Goal: Task Accomplishment & Management: Manage account settings

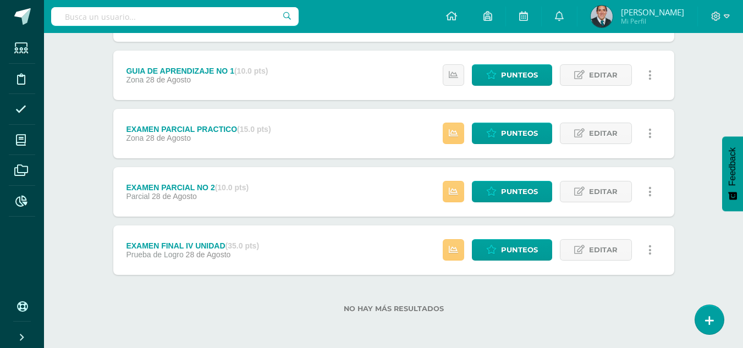
scroll to position [7576, 0]
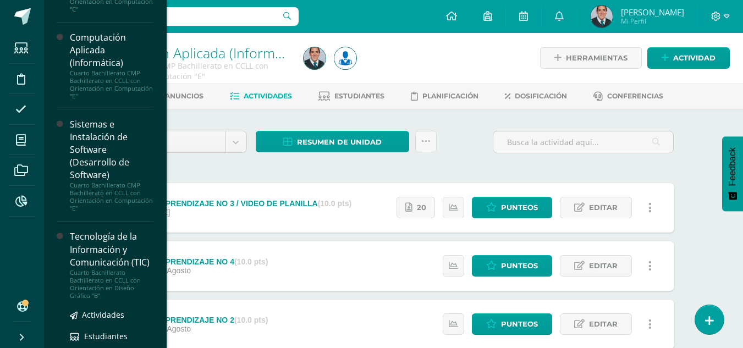
scroll to position [623, 0]
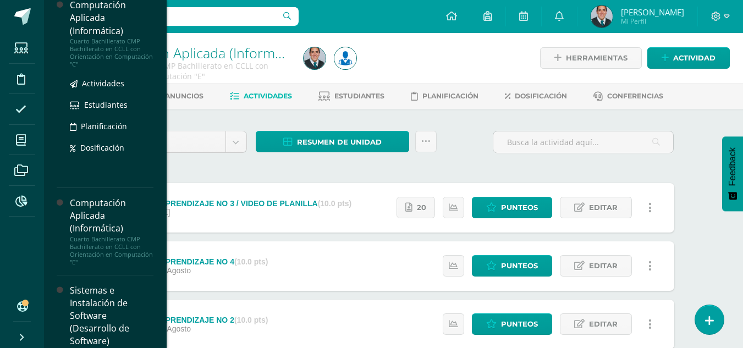
click at [115, 68] on div "Cuarto Bachillerato CMP Bachillerato en CCLL con Orientación en Computación "C"" at bounding box center [112, 52] width 84 height 31
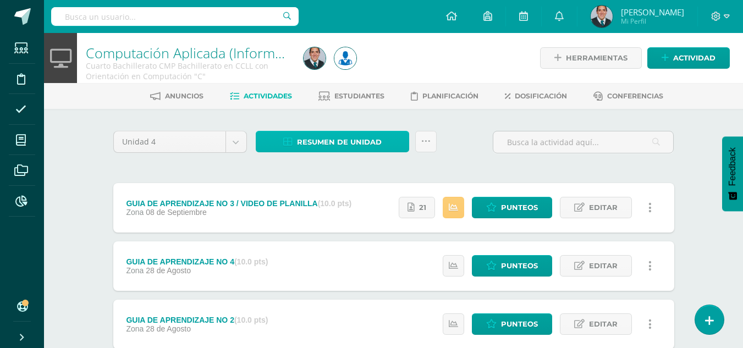
click at [361, 147] on span "Resumen de unidad" at bounding box center [339, 142] width 85 height 20
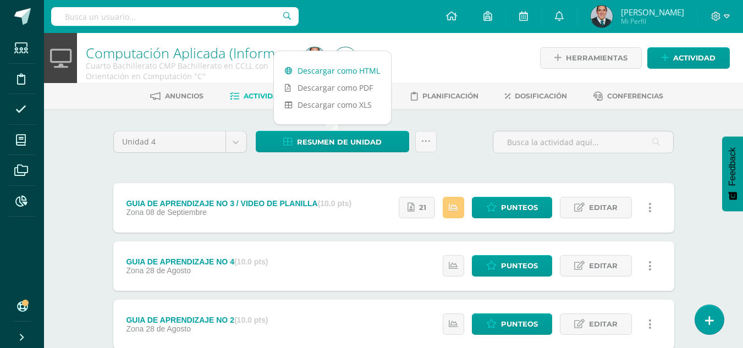
click at [350, 71] on link "Descargar como HTML" at bounding box center [332, 70] width 117 height 17
click at [454, 158] on div "Unidad 4 Unidad 1 Unidad 2 Unidad 3 Unidad 4 Resumen de unidad Subir actividade…" at bounding box center [394, 146] width 570 height 31
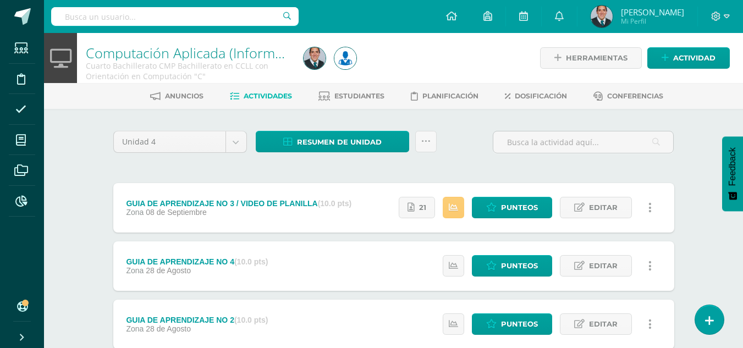
scroll to position [165, 0]
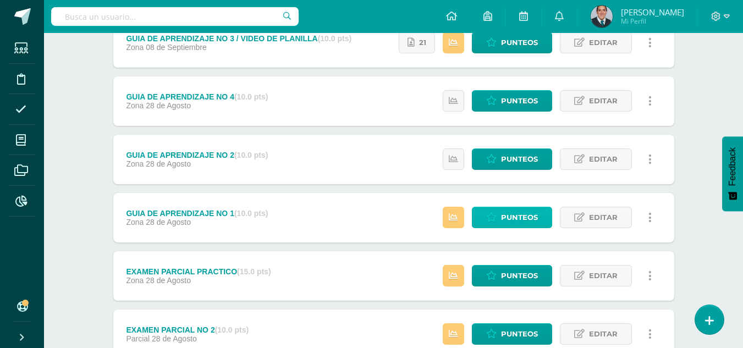
click at [533, 214] on span "Punteos" at bounding box center [519, 217] width 37 height 20
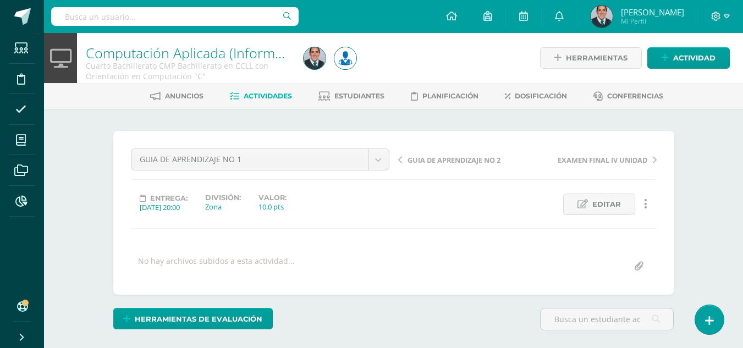
click at [499, 162] on span "GUIA DE APRENDIZAJE NO 2" at bounding box center [453, 160] width 93 height 10
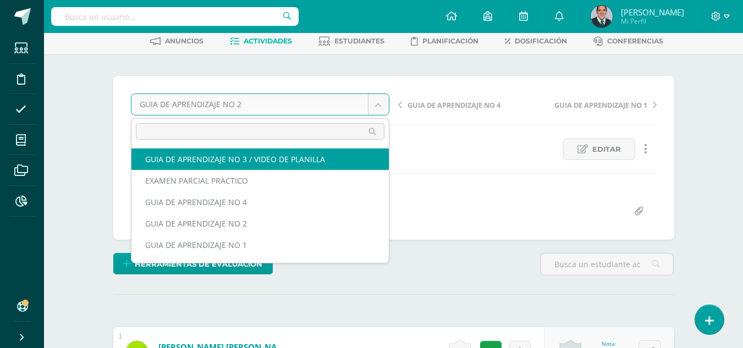
select select "/dashboard/teacher/grade-activity/179209/"
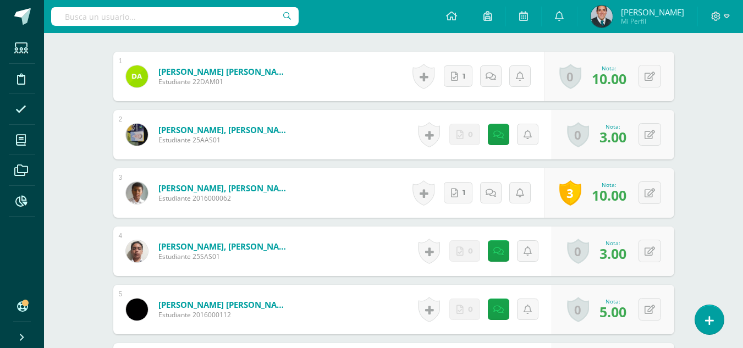
scroll to position [385, 0]
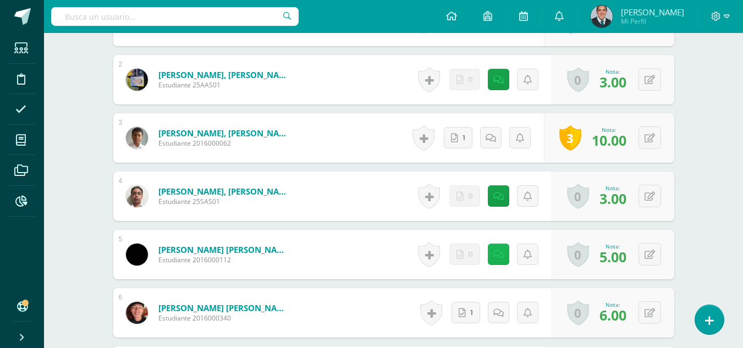
click at [498, 253] on icon at bounding box center [498, 254] width 10 height 9
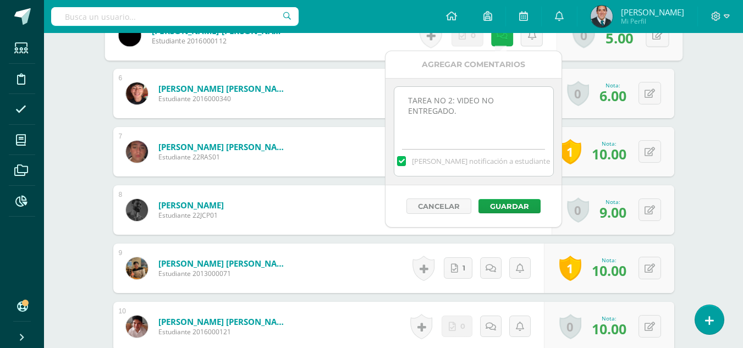
scroll to position [495, 0]
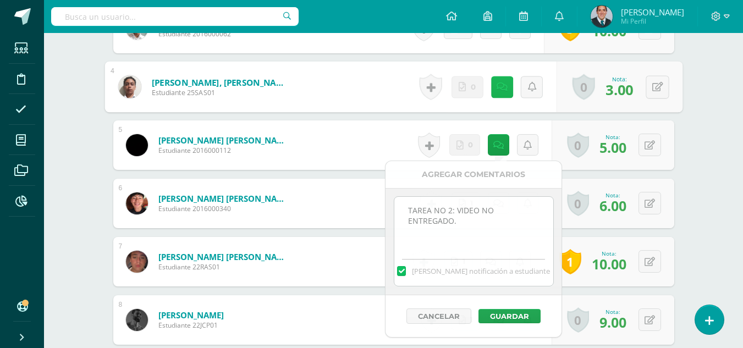
click at [496, 93] on link at bounding box center [501, 87] width 22 height 22
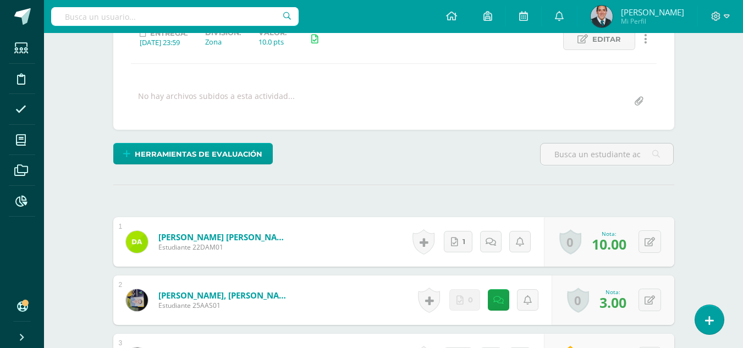
scroll to position [0, 0]
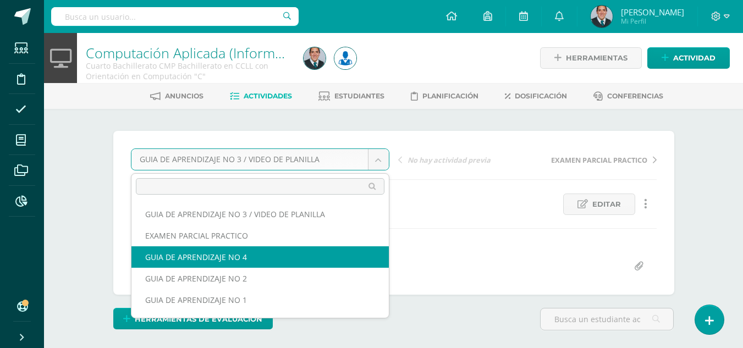
select select "/dashboard/teacher/grade-activity/179218/"
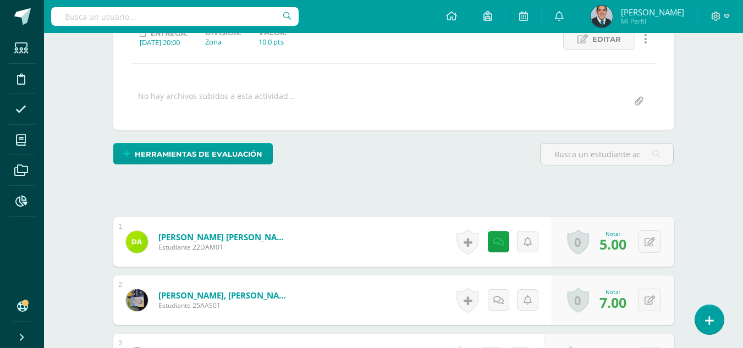
scroll to position [330, 0]
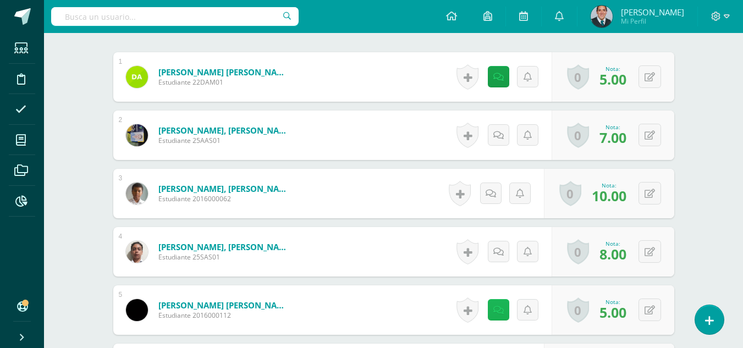
click at [503, 306] on icon at bounding box center [498, 310] width 10 height 9
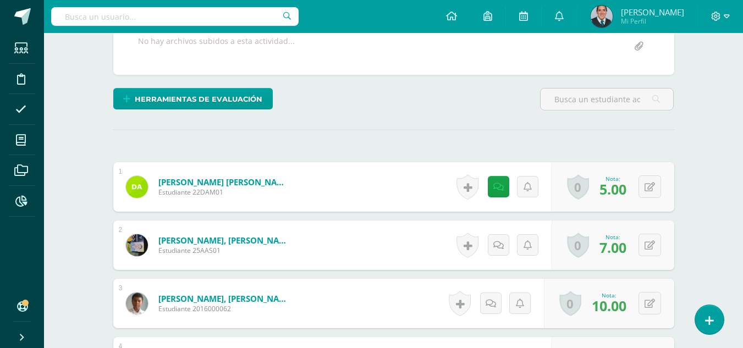
scroll to position [0, 0]
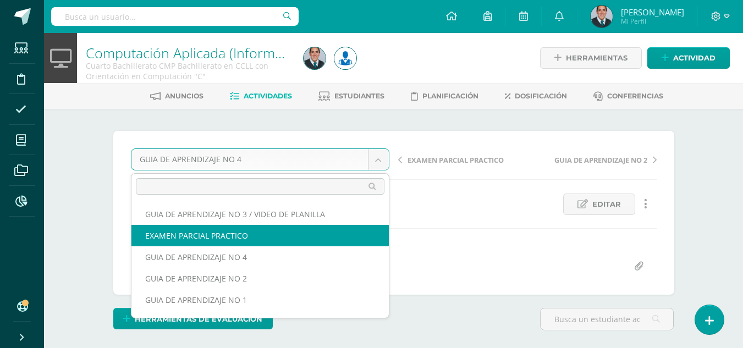
scroll to position [40, 0]
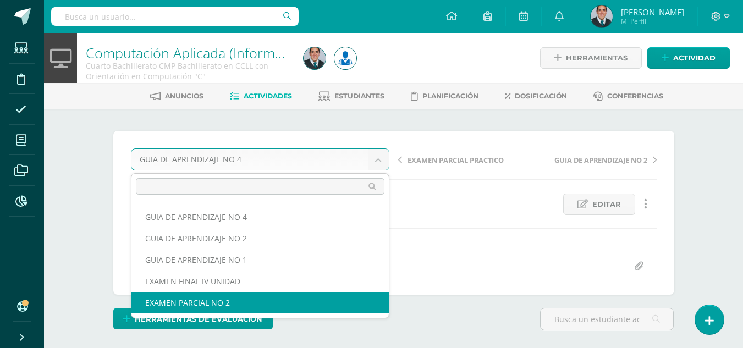
select select "/dashboard/teacher/grade-activity/179235/"
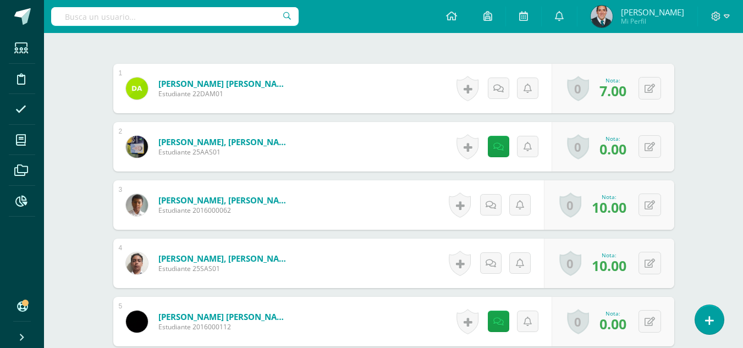
scroll to position [373, 0]
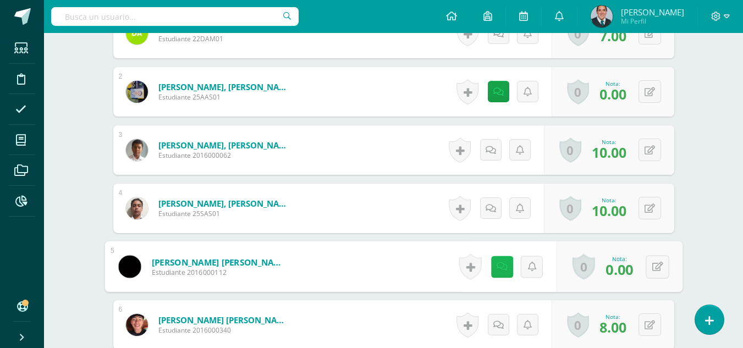
click at [505, 269] on link at bounding box center [501, 267] width 22 height 22
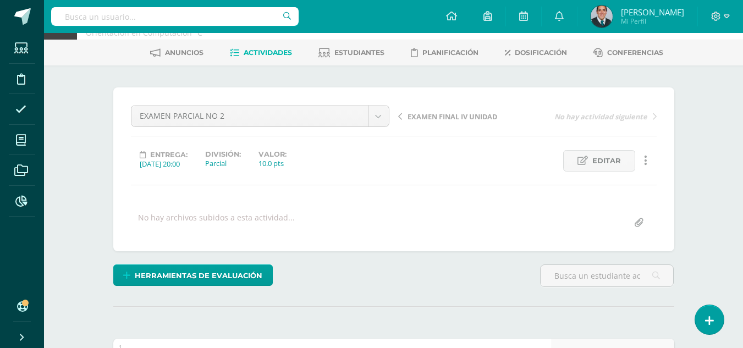
scroll to position [0, 0]
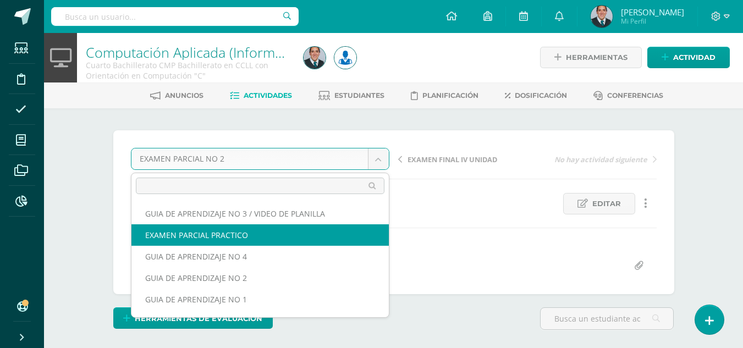
select select "/dashboard/teacher/grade-activity/179226/"
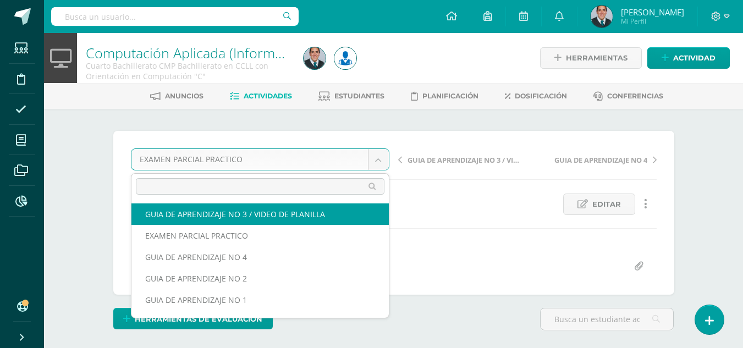
scroll to position [40, 0]
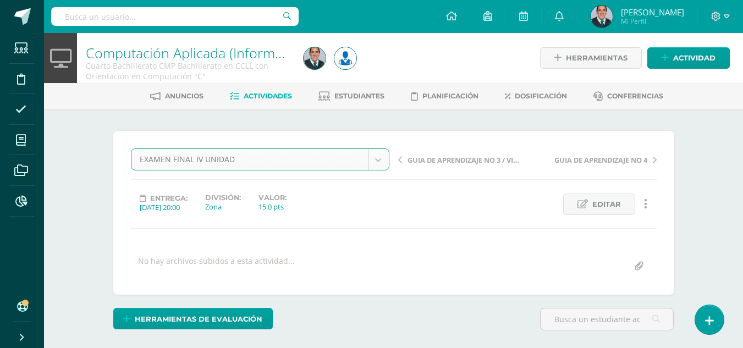
select select "/dashboard/teacher/grade-activity/179244/"
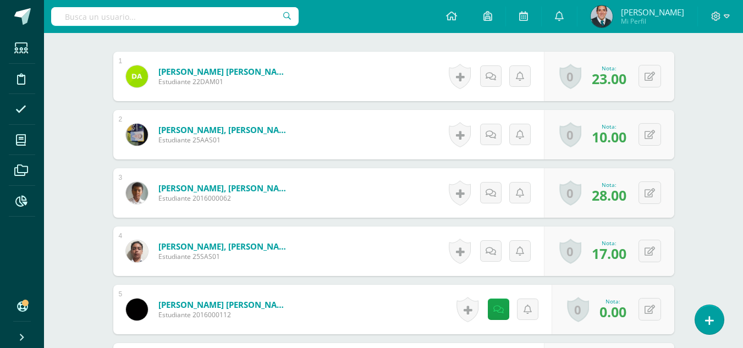
scroll to position [385, 0]
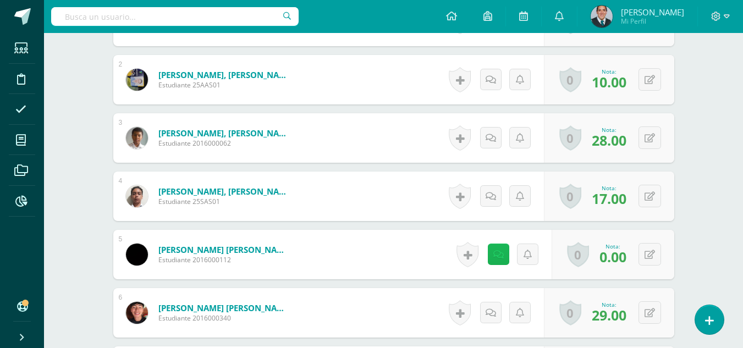
click at [504, 249] on link at bounding box center [498, 254] width 21 height 21
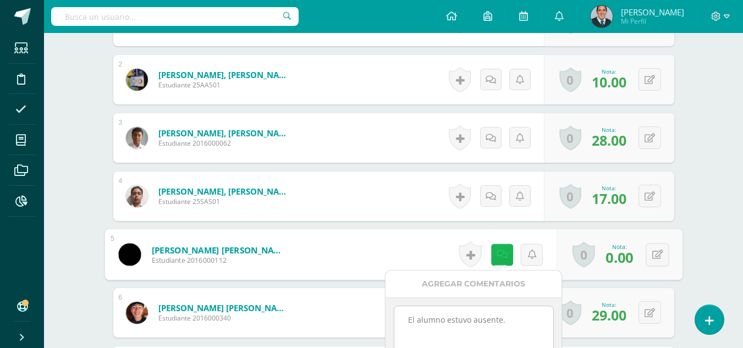
scroll to position [440, 0]
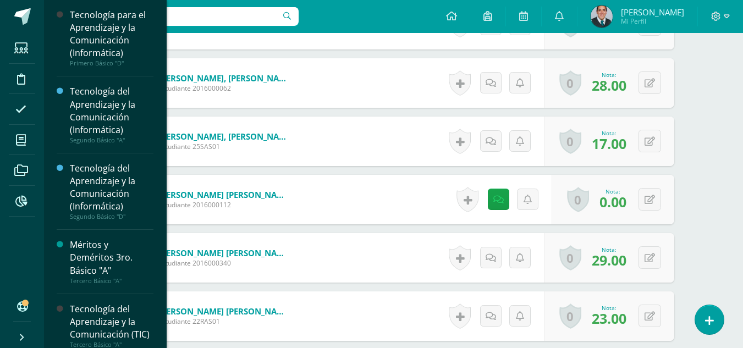
scroll to position [110, 0]
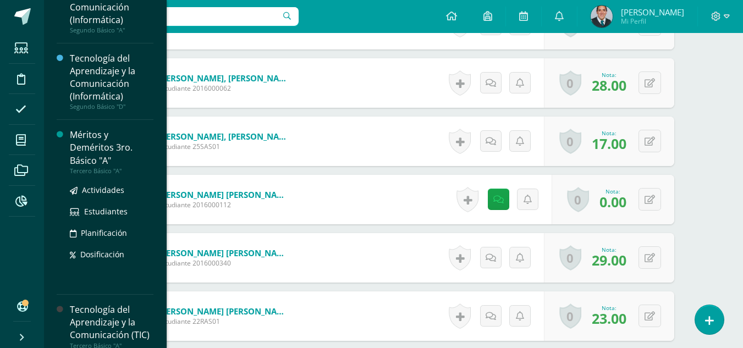
click at [113, 169] on div "Tercero Básico "A"" at bounding box center [112, 171] width 84 height 8
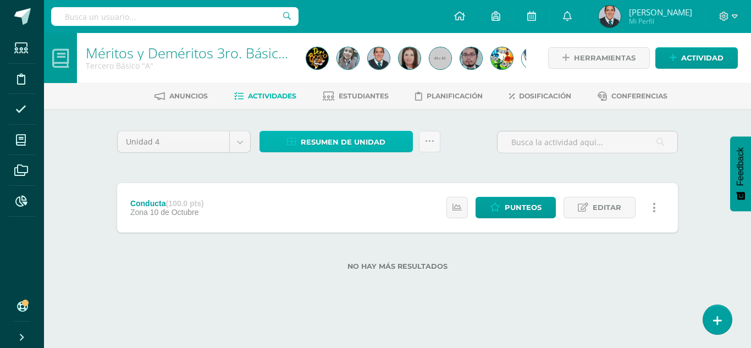
click at [339, 141] on span "Resumen de unidad" at bounding box center [343, 142] width 85 height 20
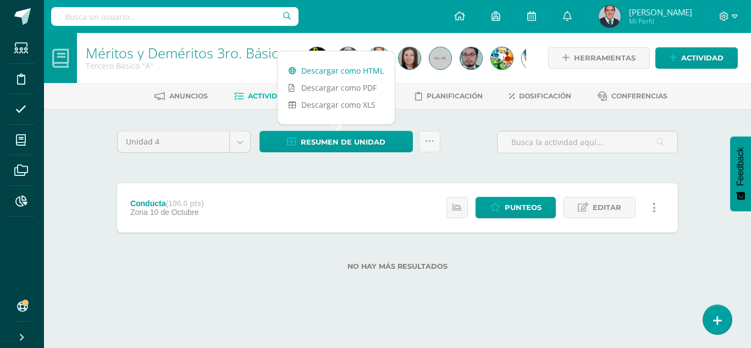
click at [344, 69] on link "Descargar como HTML" at bounding box center [336, 70] width 117 height 17
click at [218, 11] on input "text" at bounding box center [174, 16] width 247 height 19
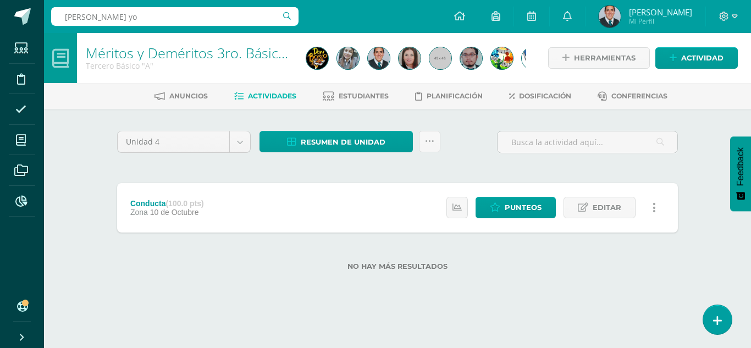
type input "lopez yoc"
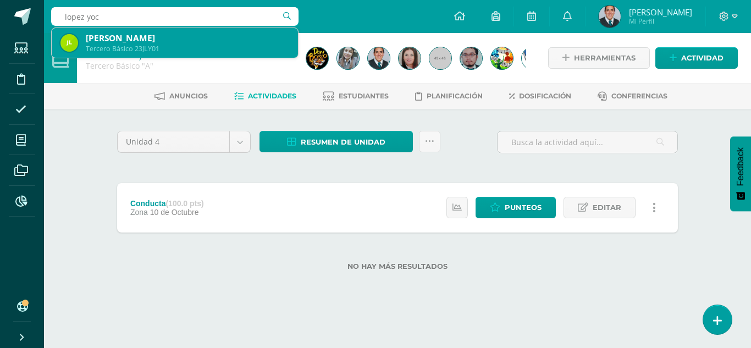
click at [172, 40] on div "José Eduardo López Yoc" at bounding box center [187, 38] width 203 height 12
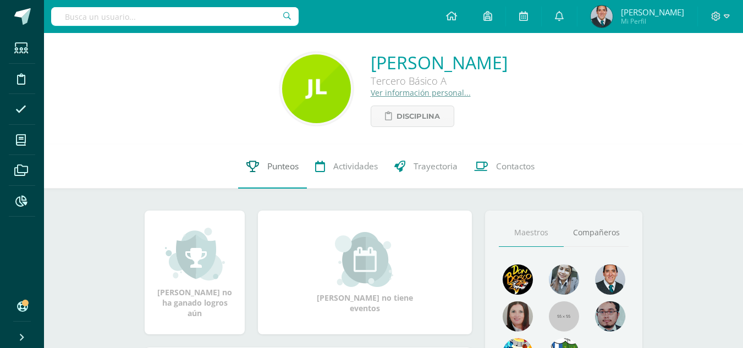
click at [286, 170] on span "Punteos" at bounding box center [282, 167] width 31 height 12
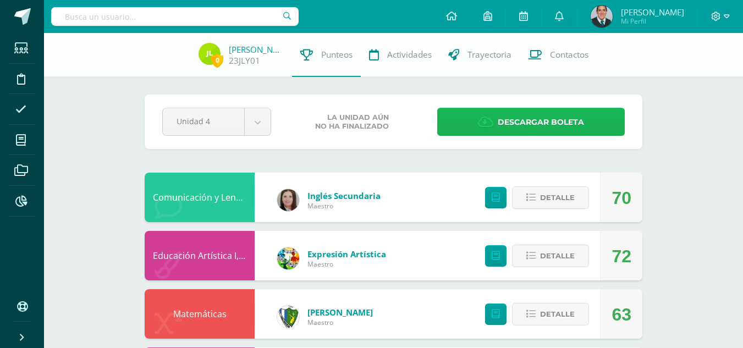
click at [527, 128] on span "Descargar boleta" at bounding box center [541, 122] width 86 height 27
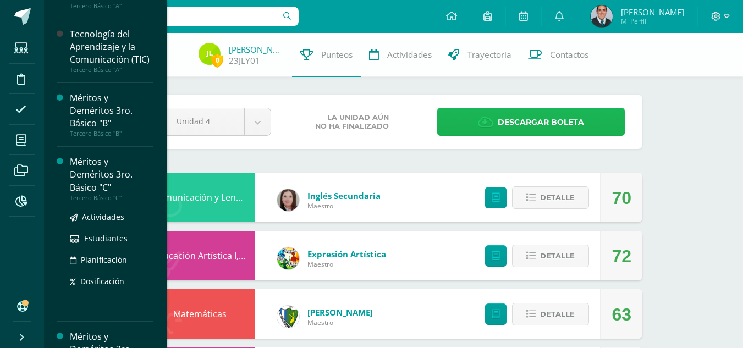
scroll to position [330, 0]
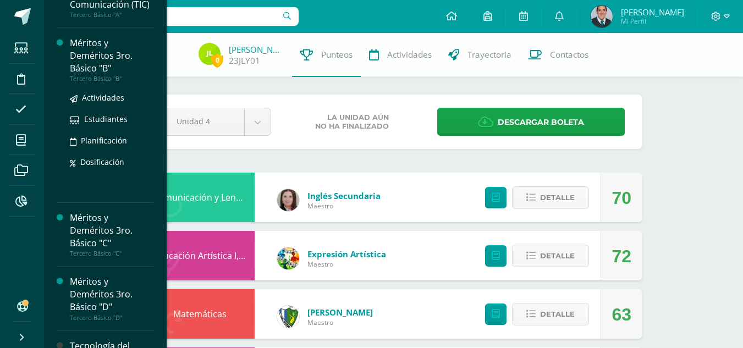
click at [84, 75] on div "Méritos y Deméritos 3ro. Básico "B"" at bounding box center [112, 56] width 84 height 38
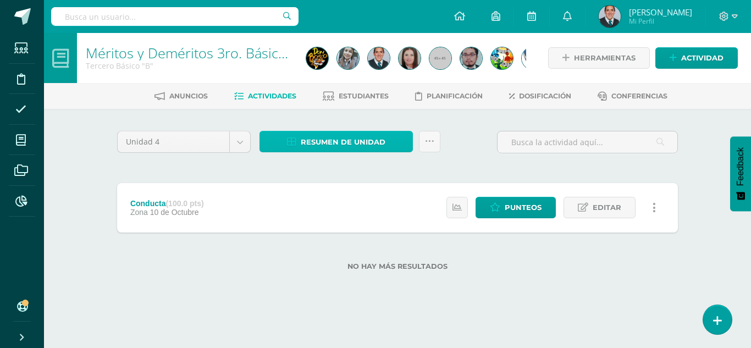
click at [349, 145] on span "Resumen de unidad" at bounding box center [343, 142] width 85 height 20
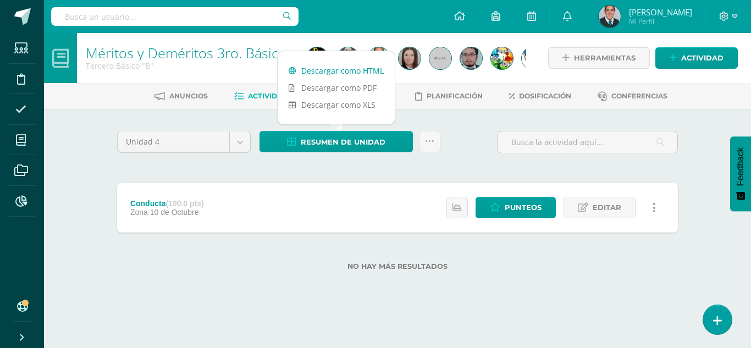
click at [358, 69] on link "Descargar como HTML" at bounding box center [336, 70] width 117 height 17
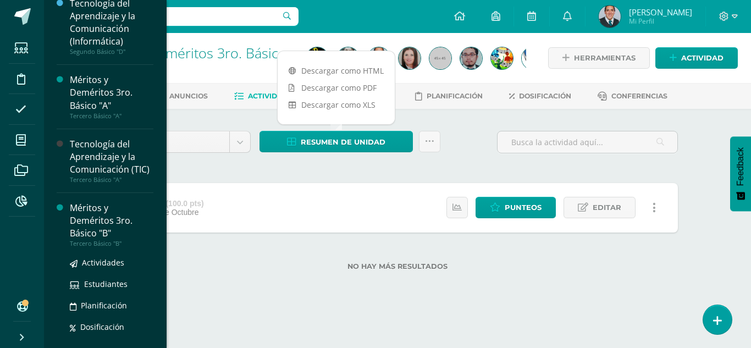
scroll to position [330, 0]
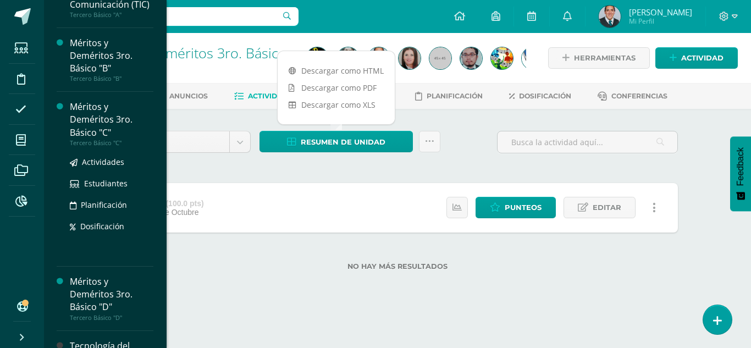
click at [106, 139] on div "Méritos y Deméritos 3ro. Básico "C"" at bounding box center [112, 120] width 84 height 38
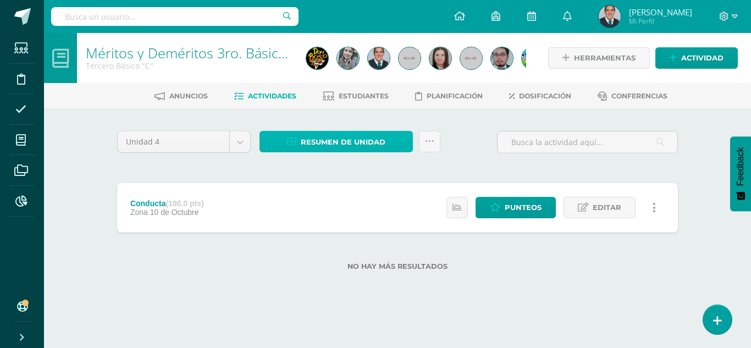
click at [351, 145] on span "Resumen de unidad" at bounding box center [343, 142] width 85 height 20
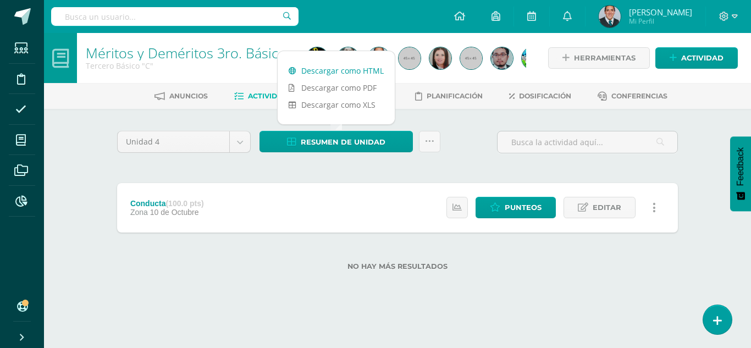
click at [356, 74] on link "Descargar como HTML" at bounding box center [336, 70] width 117 height 17
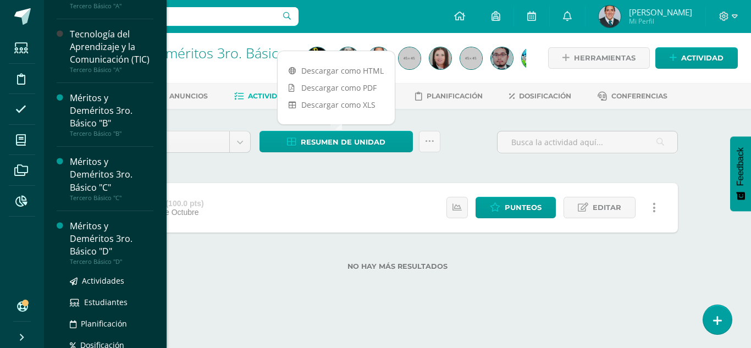
scroll to position [440, 0]
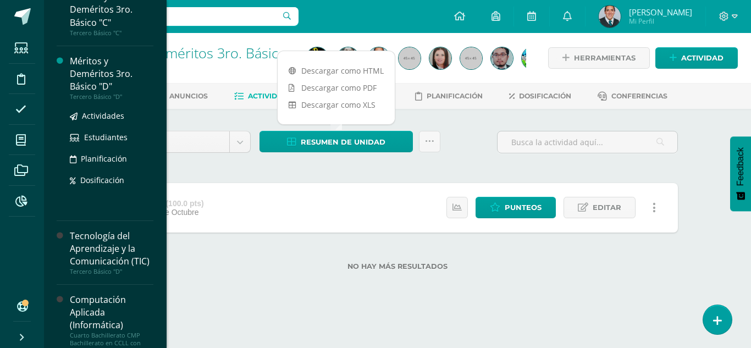
click at [104, 101] on div "Tercero Básico "D"" at bounding box center [112, 97] width 84 height 8
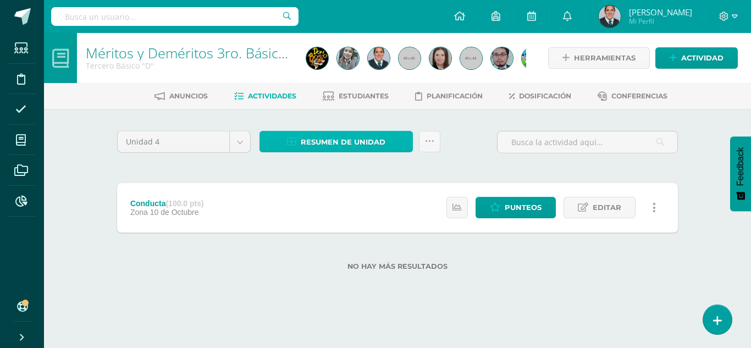
click at [367, 150] on span "Resumen de unidad" at bounding box center [343, 142] width 85 height 20
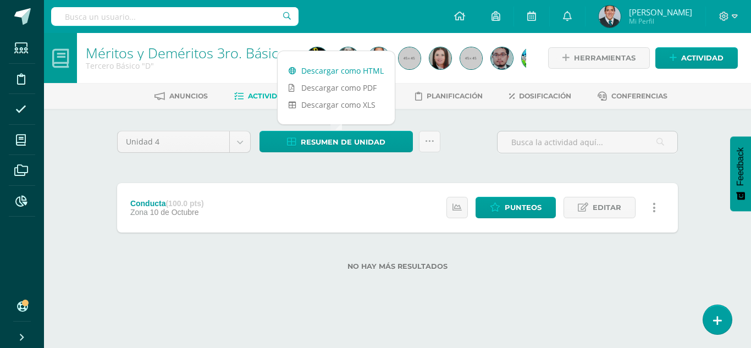
click at [355, 68] on link "Descargar como HTML" at bounding box center [336, 70] width 117 height 17
click at [240, 17] on input "text" at bounding box center [174, 16] width 247 height 19
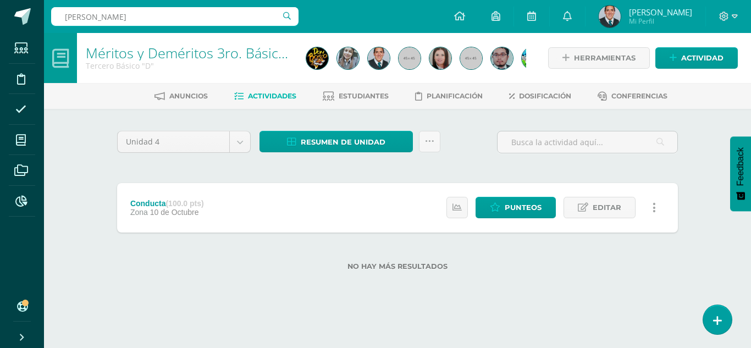
type input "pablo david roble"
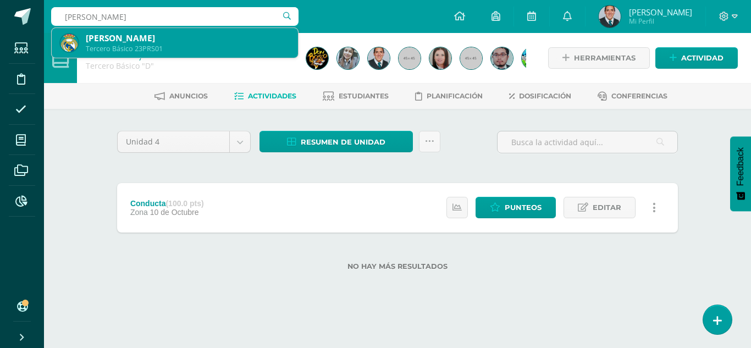
click at [223, 48] on div "Tercero Básico 23PRS01" at bounding box center [187, 48] width 203 height 9
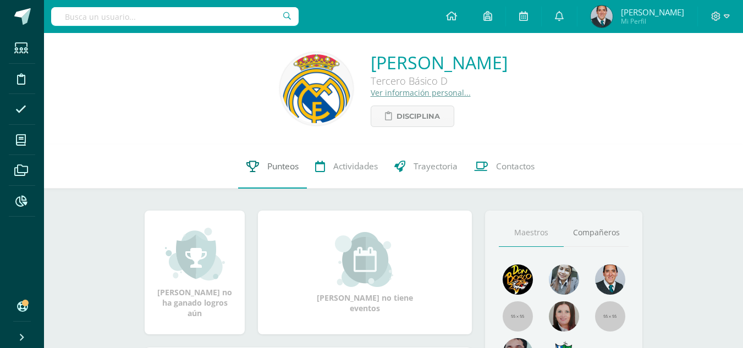
click at [281, 167] on span "Punteos" at bounding box center [282, 167] width 31 height 12
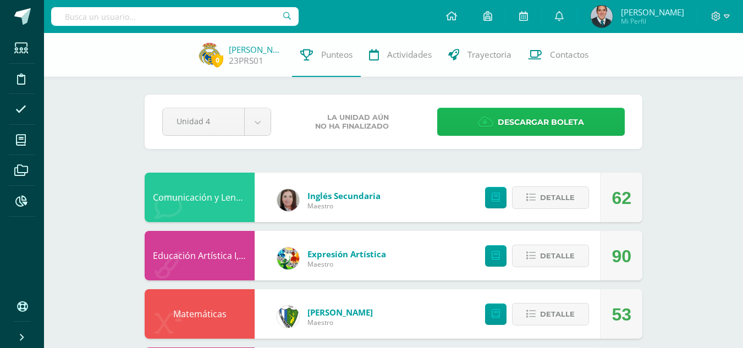
click at [553, 122] on span "Descargar boleta" at bounding box center [541, 122] width 86 height 27
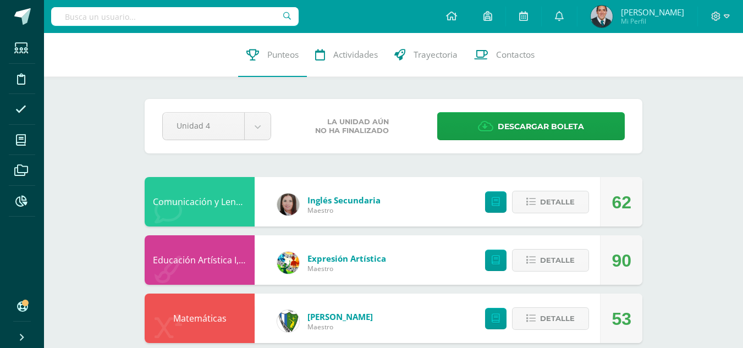
click at [210, 18] on input "text" at bounding box center [174, 16] width 247 height 19
type input "galvez barda"
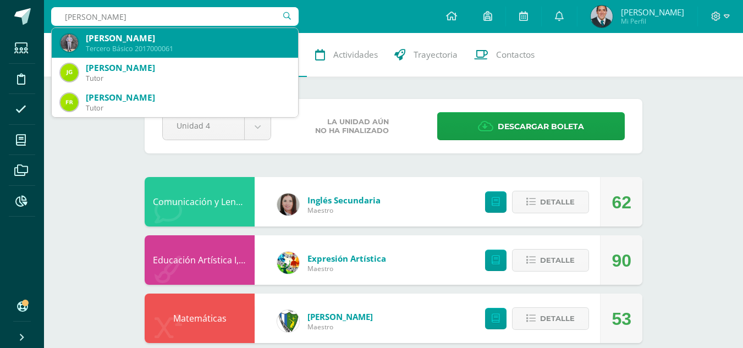
click at [197, 42] on div "Rodrigo Gálvez Bardales" at bounding box center [187, 38] width 203 height 12
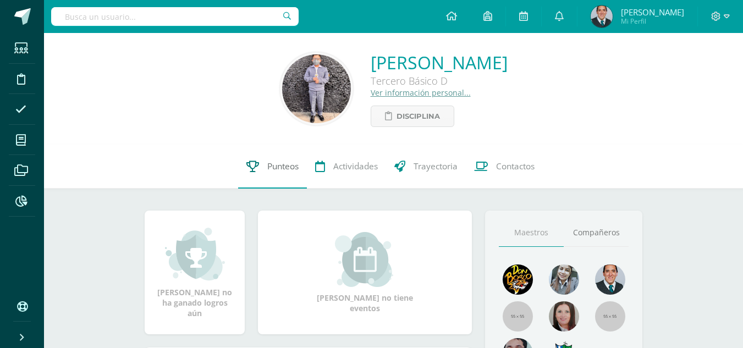
click at [285, 163] on span "Punteos" at bounding box center [282, 167] width 31 height 12
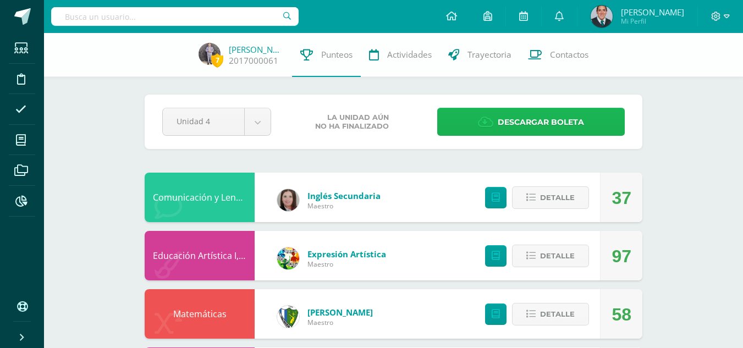
click at [570, 118] on span "Descargar boleta" at bounding box center [541, 122] width 86 height 27
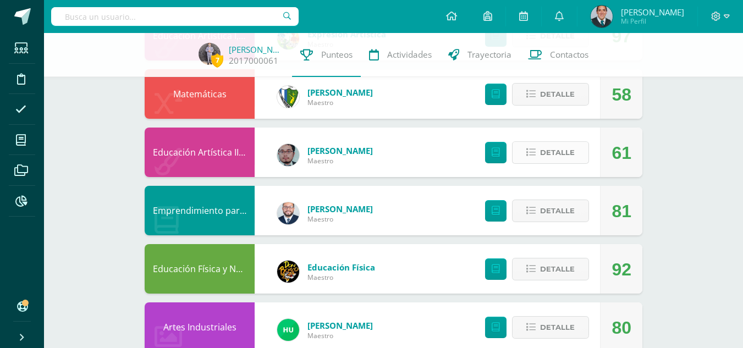
click at [558, 152] on span "Detalle" at bounding box center [557, 152] width 35 height 20
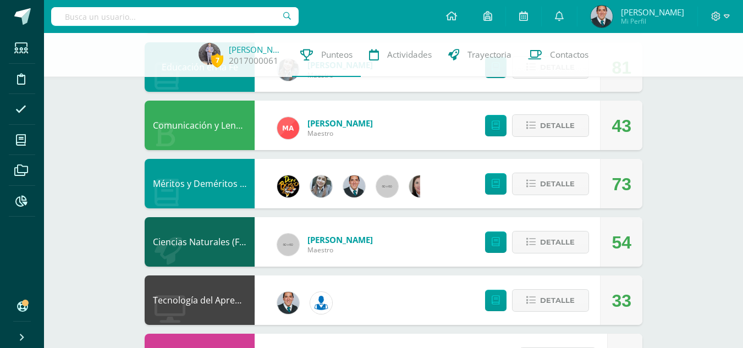
scroll to position [990, 0]
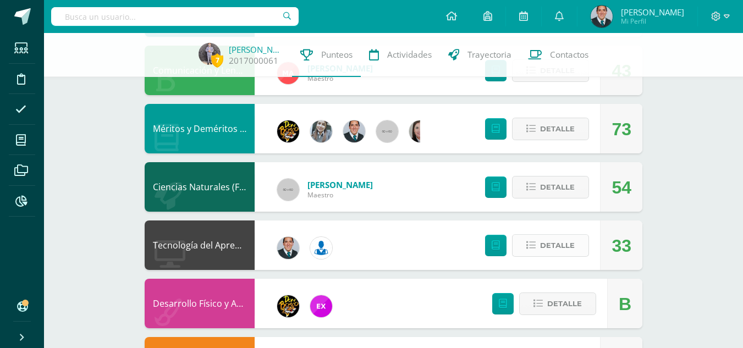
click at [567, 245] on span "Detalle" at bounding box center [557, 245] width 35 height 20
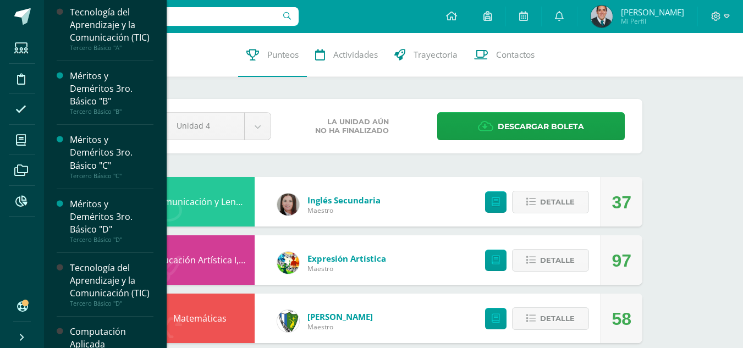
scroll to position [572, 0]
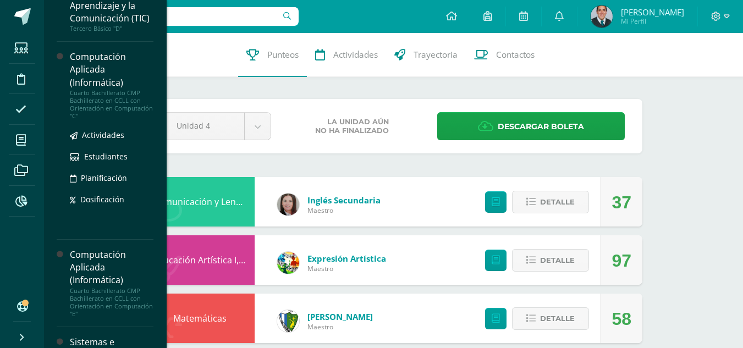
click at [100, 89] on div "Computación Aplicada (Informática)" at bounding box center [112, 70] width 84 height 38
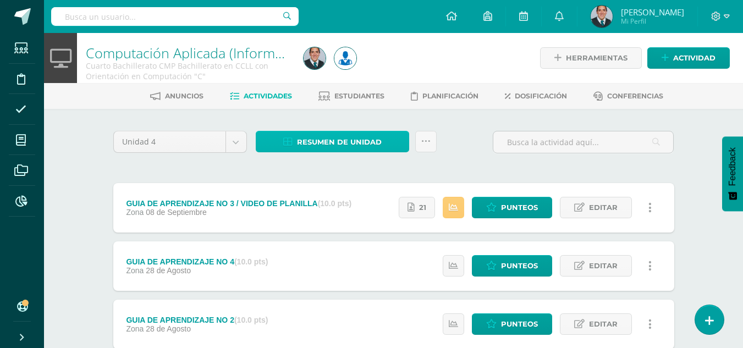
click at [363, 143] on span "Resumen de unidad" at bounding box center [339, 142] width 85 height 20
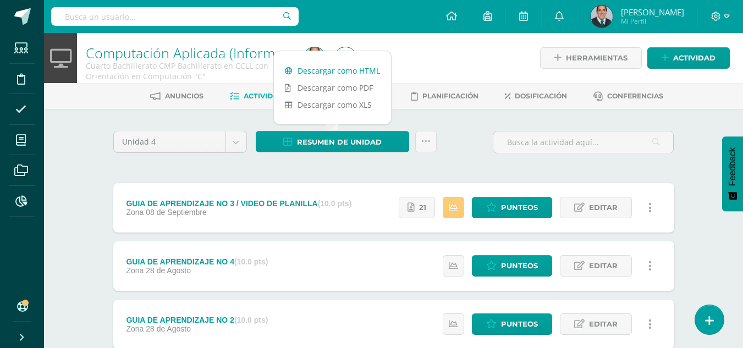
click at [355, 67] on link "Descargar como HTML" at bounding box center [332, 70] width 117 height 17
click at [422, 208] on span "21" at bounding box center [422, 207] width 7 height 20
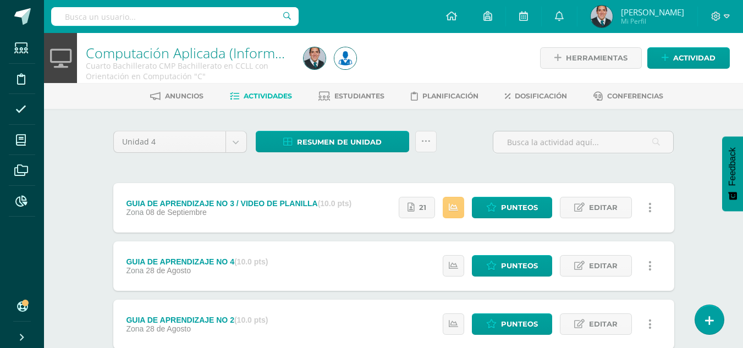
click at [481, 137] on div "Unidad 4 Unidad 1 Unidad 2 Unidad 3 Unidad 4 Resumen de unidad Subir actividade…" at bounding box center [394, 146] width 570 height 31
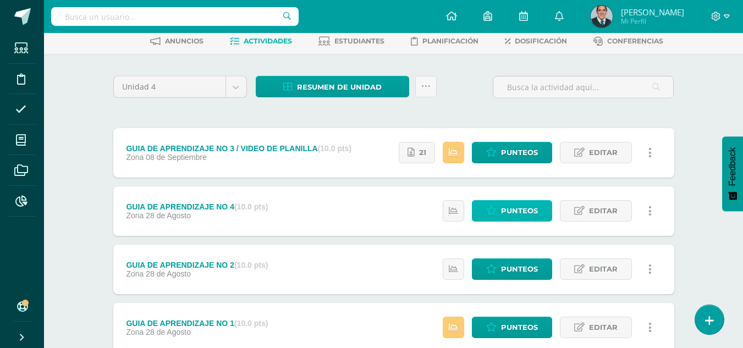
drag, startPoint x: 499, startPoint y: 203, endPoint x: 489, endPoint y: 207, distance: 11.3
click at [499, 203] on link "Punteos" at bounding box center [512, 210] width 80 height 21
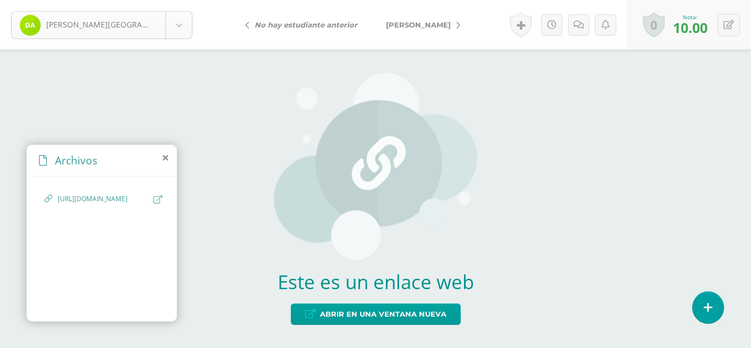
click at [177, 0] on body "[PERSON_NAME][GEOGRAPHIC_DATA] [PERSON_NAME][GEOGRAPHIC_DATA] [PERSON_NAME] [PE…" at bounding box center [375, 0] width 751 height 0
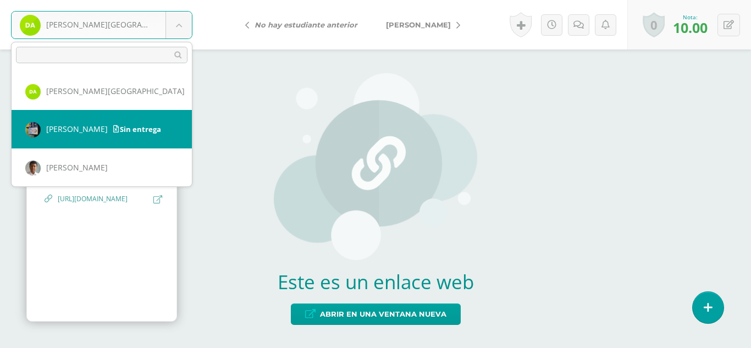
select select "2365"
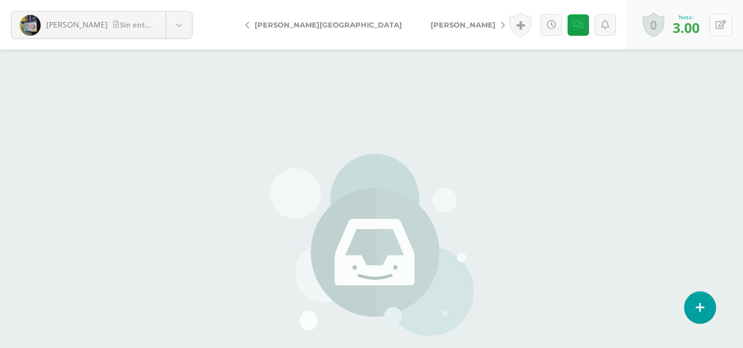
click at [725, 25] on icon at bounding box center [720, 24] width 10 height 9
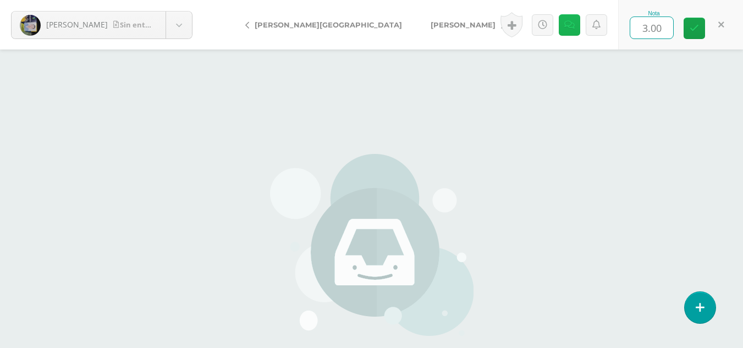
click at [573, 27] on icon at bounding box center [569, 24] width 10 height 9
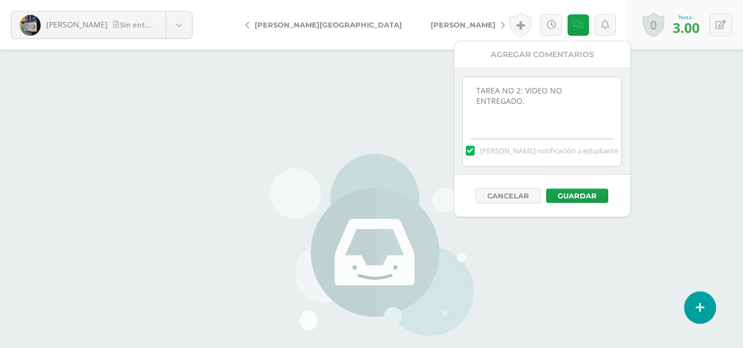
click at [549, 104] on textarea "TAREA NO 2: VIDEO NO ENTREGADO." at bounding box center [541, 104] width 159 height 55
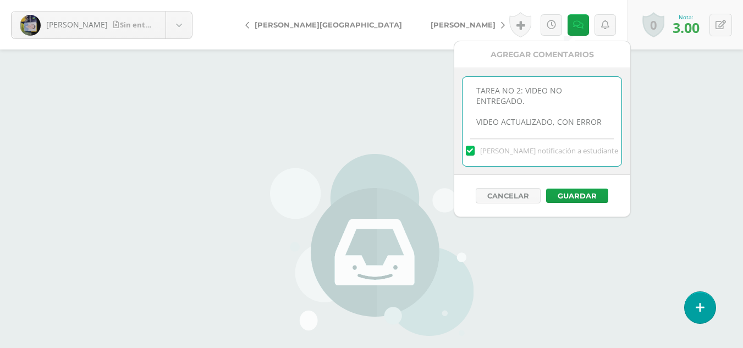
scroll to position [5, 0]
type textarea "TAREA NO 2: VIDEO NO ENTREGADO. VIDEO ACTUALIZADO, CON ERROR, MODIFICADO"
click at [570, 196] on button "Guardar" at bounding box center [577, 196] width 62 height 14
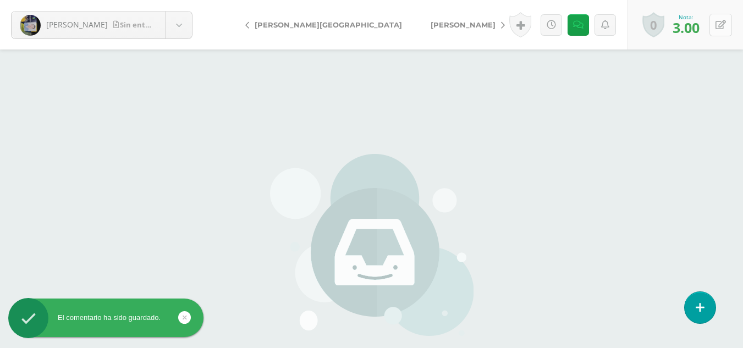
click at [727, 31] on button at bounding box center [720, 25] width 23 height 23
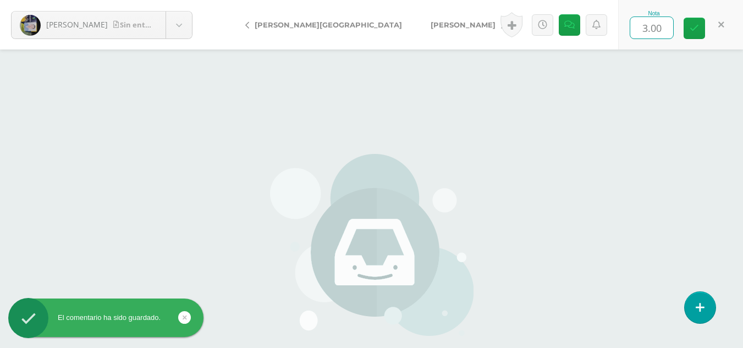
type input "8"
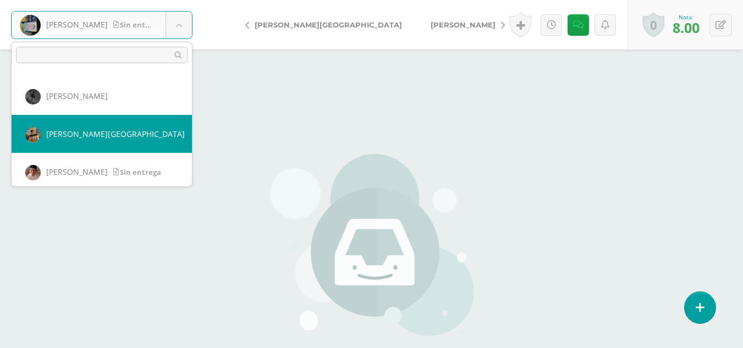
scroll to position [317, 0]
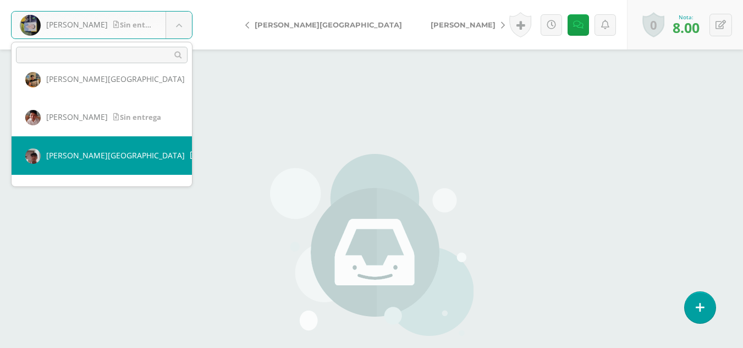
select select "612"
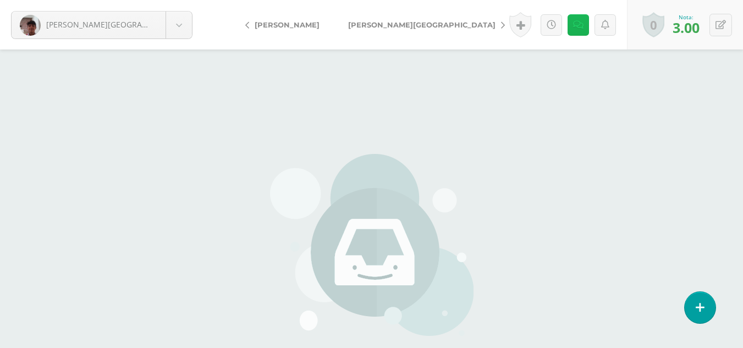
click at [576, 31] on link at bounding box center [577, 24] width 21 height 21
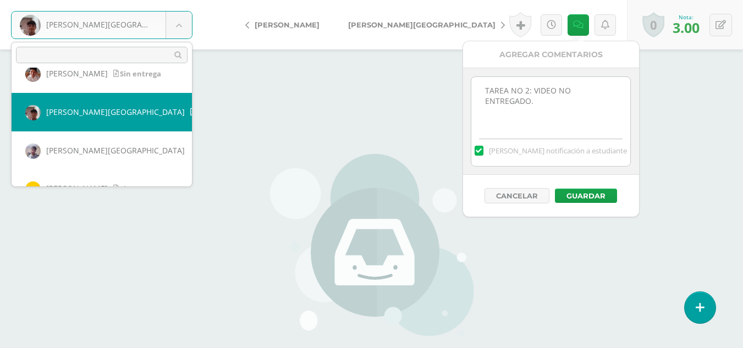
scroll to position [416, 0]
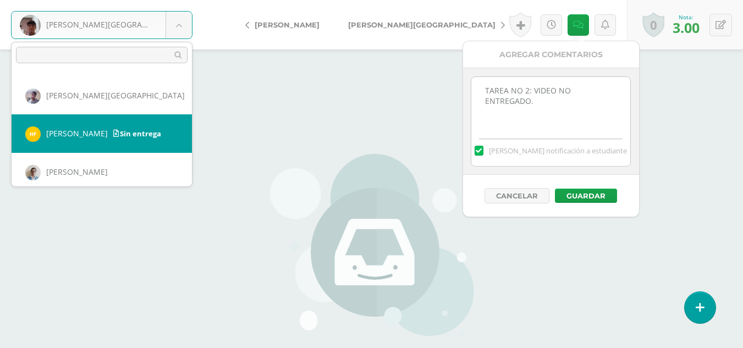
select select "2212"
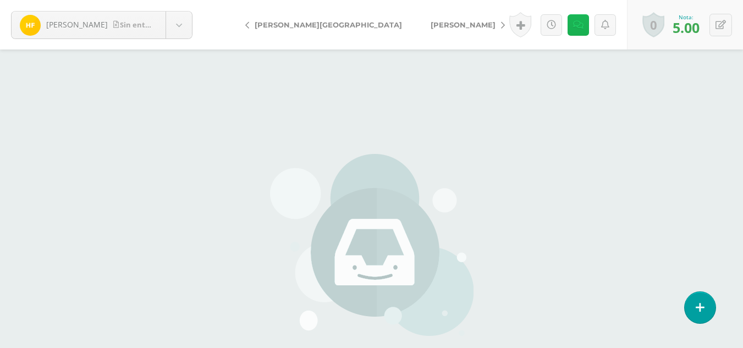
click at [574, 26] on icon at bounding box center [578, 24] width 10 height 9
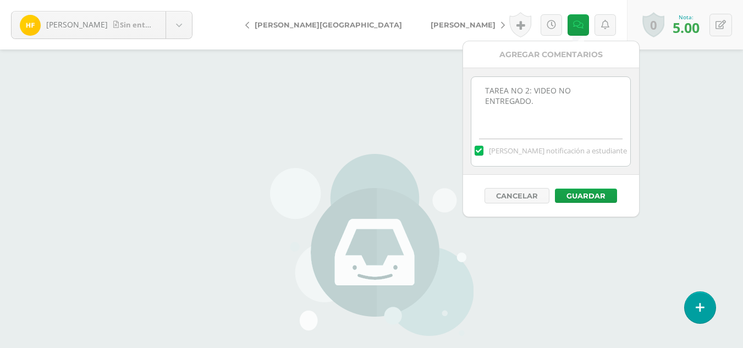
click at [675, 118] on div "Figueroa, Hans Sin entrega Acevedo, Diego Aguilar, Andrés Alegria, Alvaro Alonz…" at bounding box center [371, 228] width 743 height 457
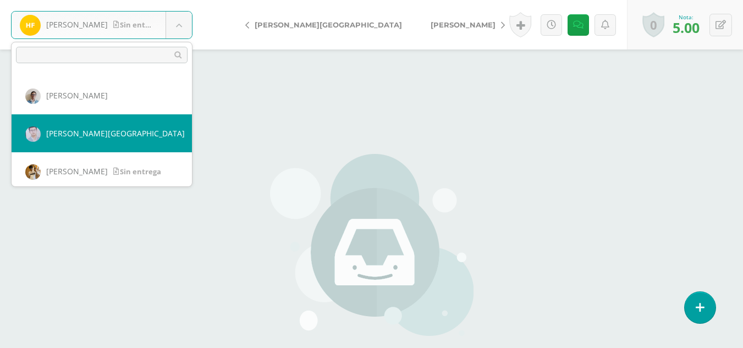
scroll to position [547, 0]
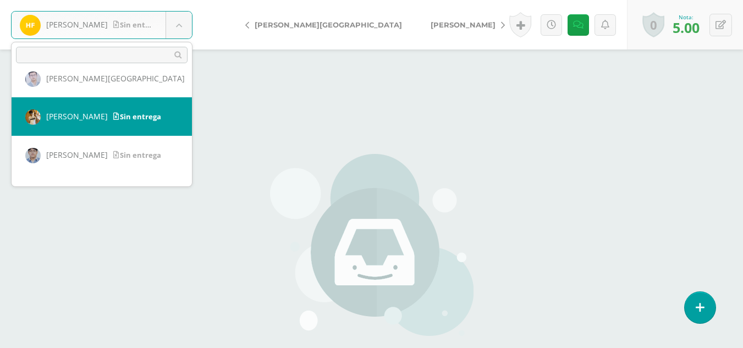
select select "2311"
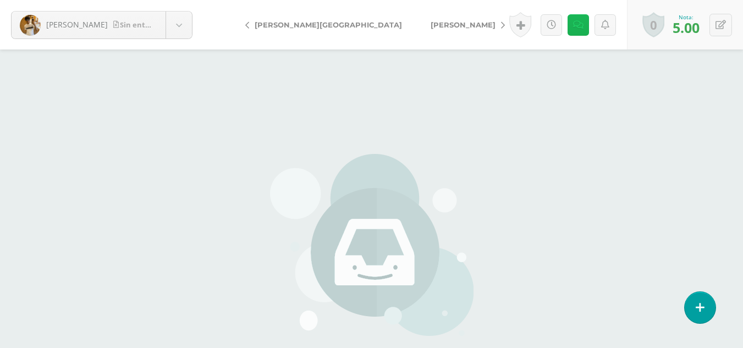
click at [580, 19] on link at bounding box center [577, 24] width 21 height 21
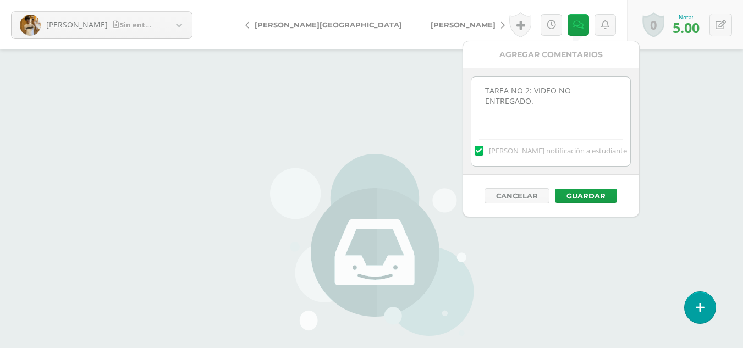
click at [560, 107] on textarea "TAREA NO 2: VIDEO NO ENTREGADO." at bounding box center [550, 104] width 159 height 55
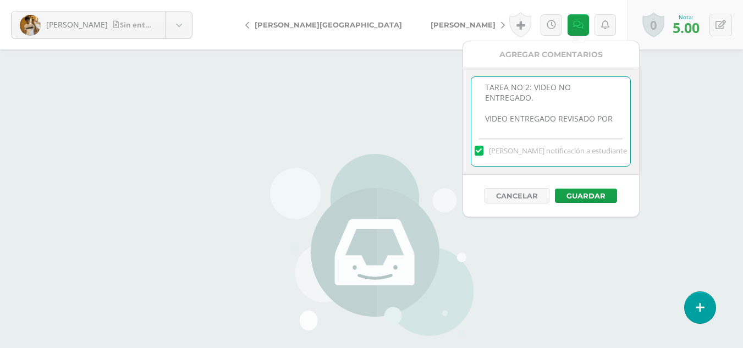
scroll to position [5, 0]
type textarea "TAREA NO 2: VIDEO NO ENTREGADO. VIDEO ENTREGADO REVISADO POR CORREO."
click at [722, 26] on icon at bounding box center [720, 24] width 10 height 9
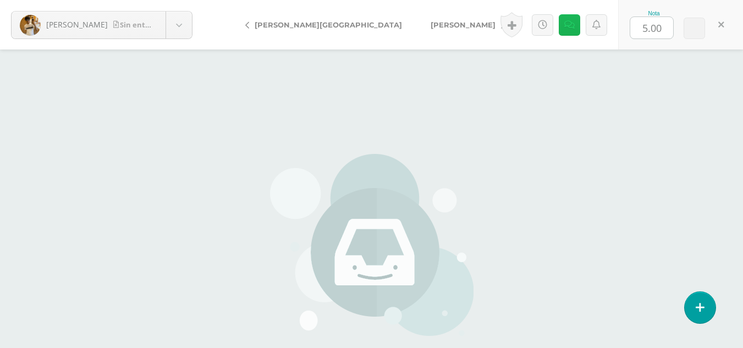
click at [569, 25] on icon at bounding box center [569, 24] width 10 height 9
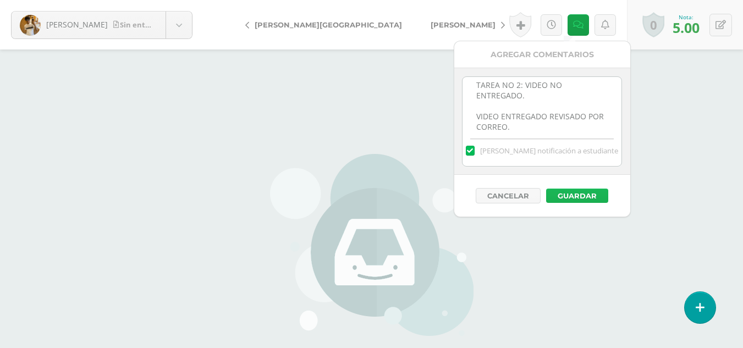
click at [571, 192] on button "Guardar" at bounding box center [577, 196] width 62 height 14
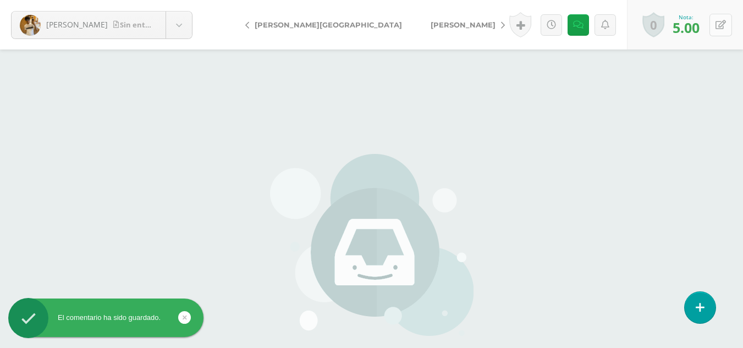
click at [715, 25] on icon at bounding box center [720, 24] width 10 height 9
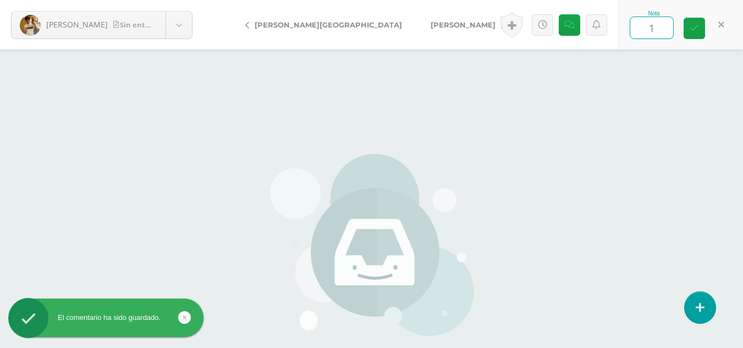
type input "10"
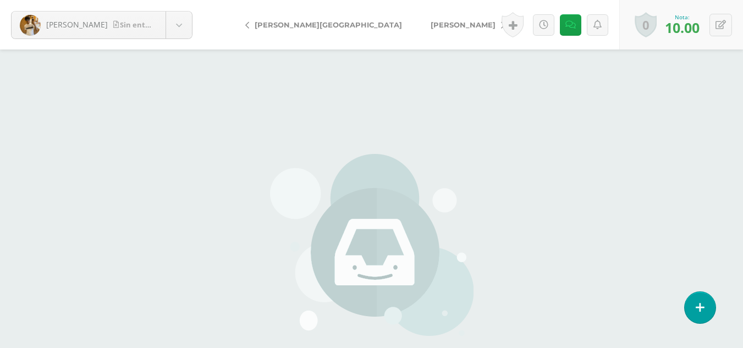
click at [431, 25] on span "[PERSON_NAME]" at bounding box center [463, 24] width 65 height 9
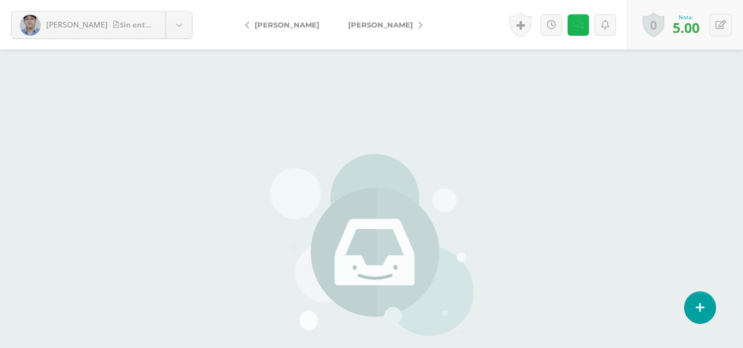
click at [579, 29] on icon at bounding box center [578, 24] width 10 height 9
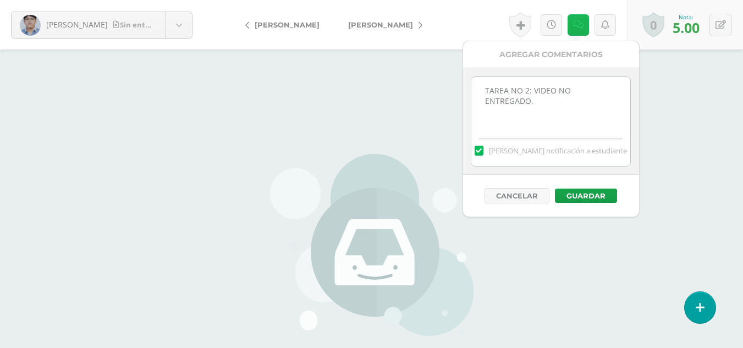
click at [578, 29] on icon at bounding box center [578, 24] width 10 height 9
click at [361, 25] on span "[PERSON_NAME]" at bounding box center [380, 24] width 65 height 9
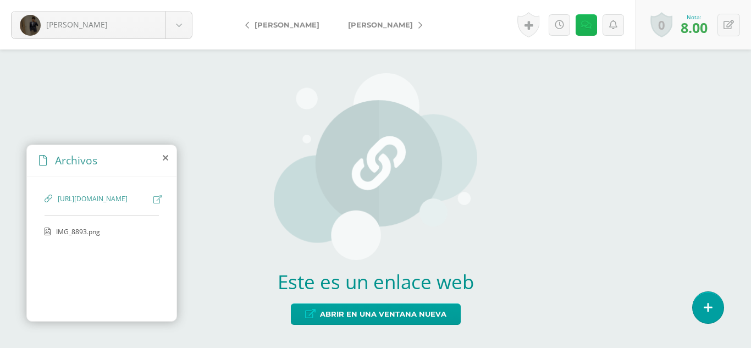
click at [581, 26] on icon at bounding box center [586, 24] width 10 height 9
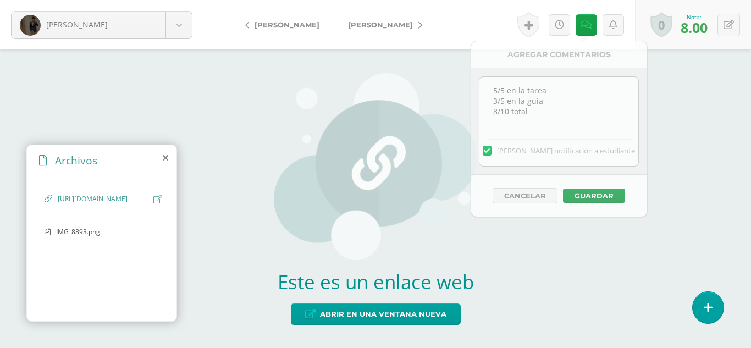
click at [366, 113] on img at bounding box center [375, 166] width 203 height 187
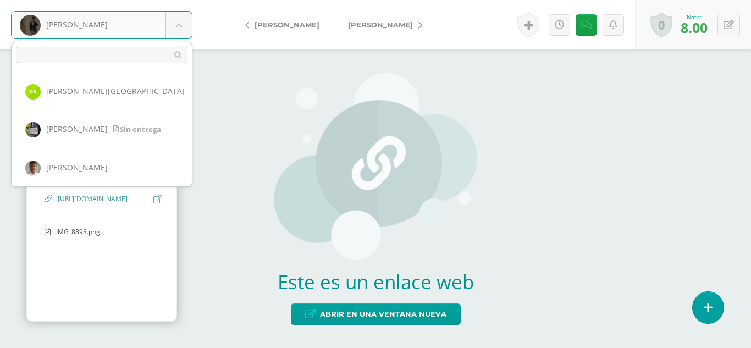
click at [176, 29] on body "[PERSON_NAME] [PERSON_NAME][GEOGRAPHIC_DATA] [PERSON_NAME] [PERSON_NAME] [PERSO…" at bounding box center [375, 174] width 751 height 348
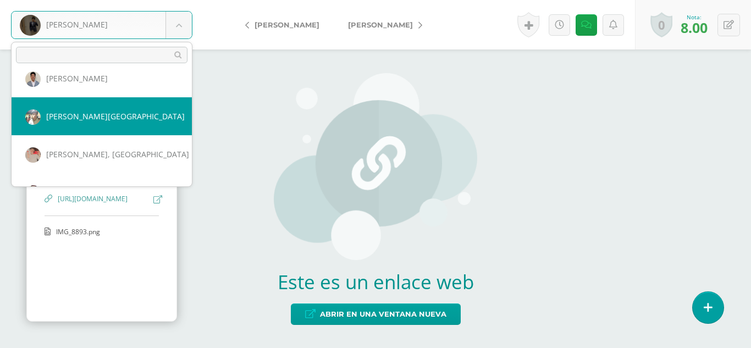
scroll to position [869, 0]
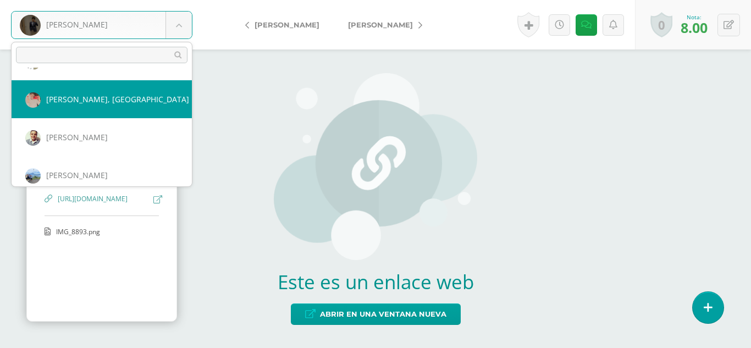
select select "722"
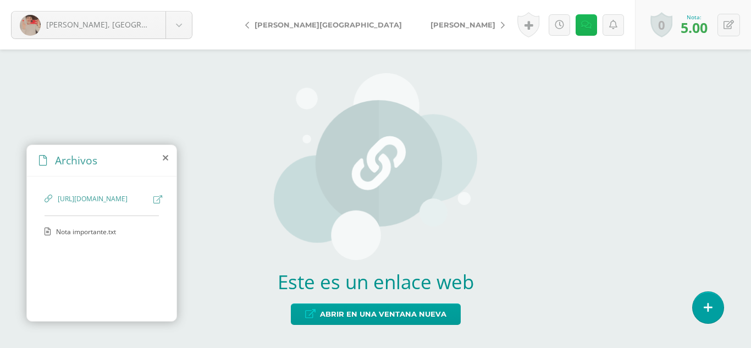
click at [592, 24] on link at bounding box center [586, 24] width 21 height 21
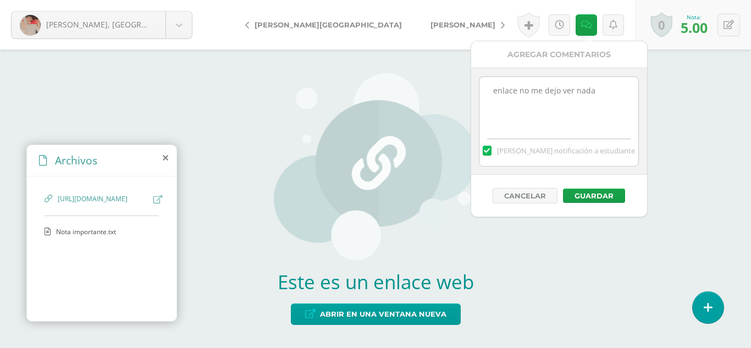
click at [609, 93] on textarea "enlace no me dejo ver nada" at bounding box center [558, 104] width 159 height 55
click at [611, 93] on textarea "enlace no me dejo ver nada" at bounding box center [558, 104] width 159 height 55
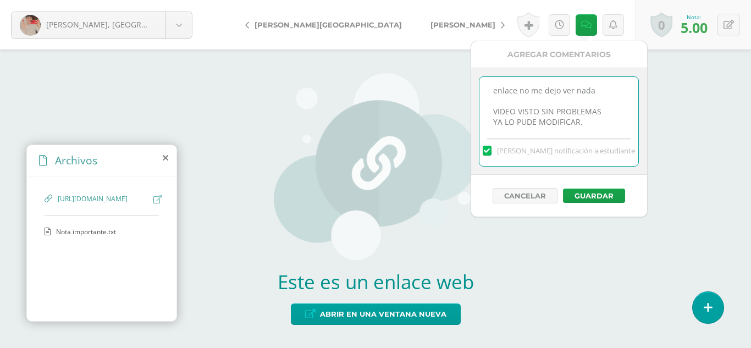
scroll to position [5, 0]
type textarea "enlace no me dejo ver nada VIDEO VISTO SIN PROBLEMAS YA LO PUDE MODIFICAR. GRAC…"
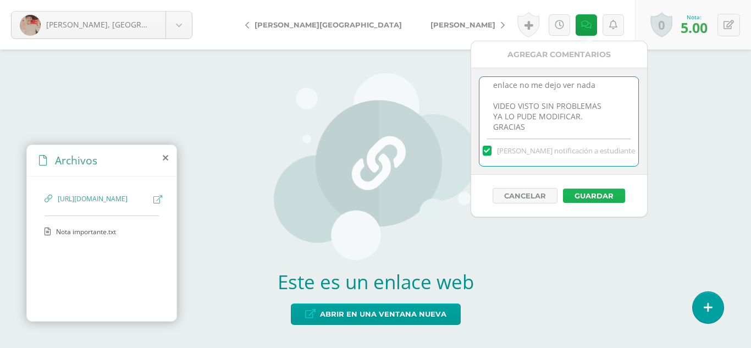
click at [616, 196] on button "Guardar" at bounding box center [594, 196] width 62 height 14
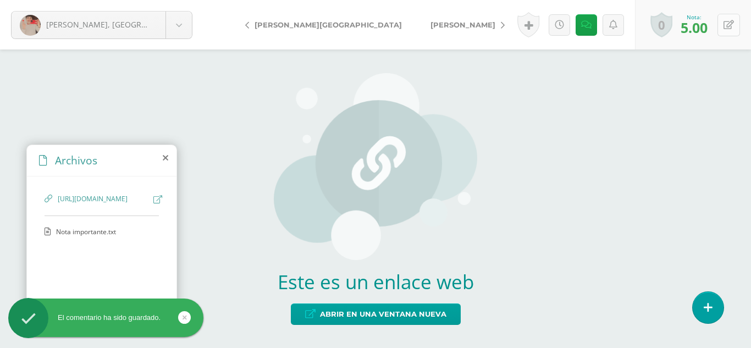
click at [734, 26] on button at bounding box center [729, 25] width 23 height 23
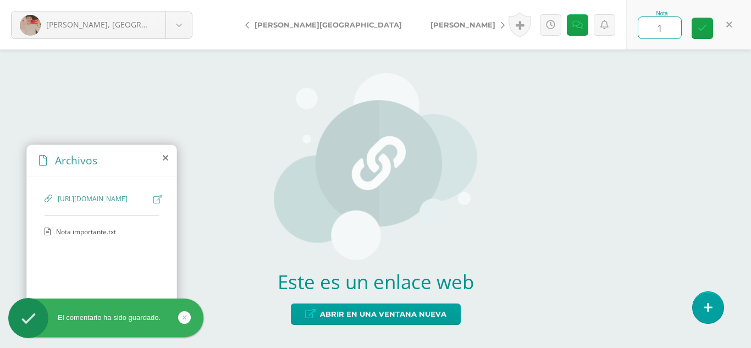
type input "10"
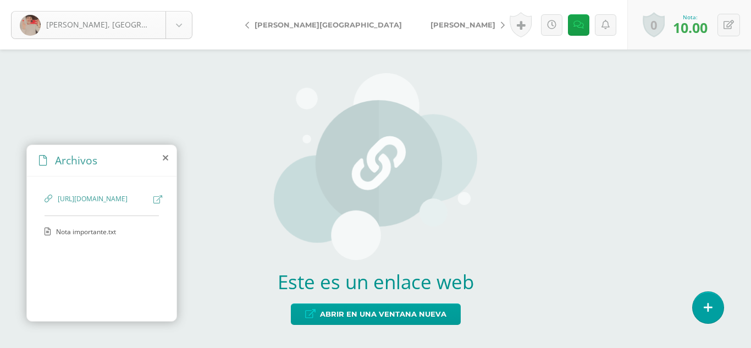
click at [185, 31] on body "El comentario ha sido guardado. Monzón, Santiago Acevedo, Diego Aguilar, Andrés…" at bounding box center [375, 174] width 751 height 348
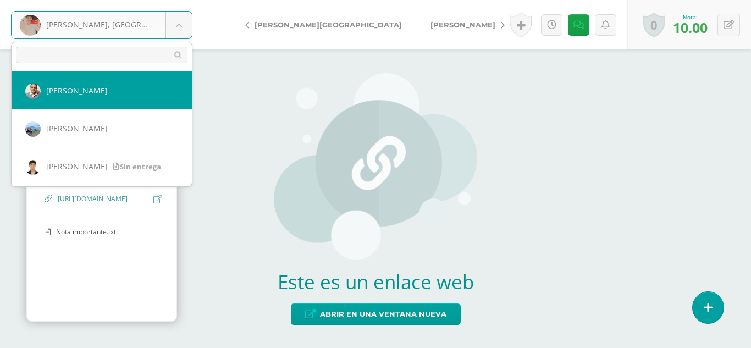
scroll to position [970, 0]
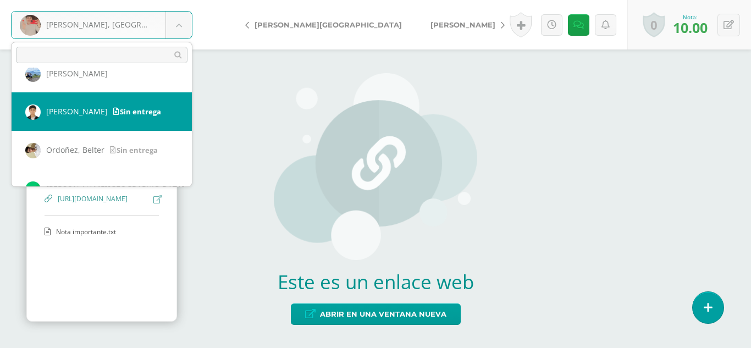
select select "688"
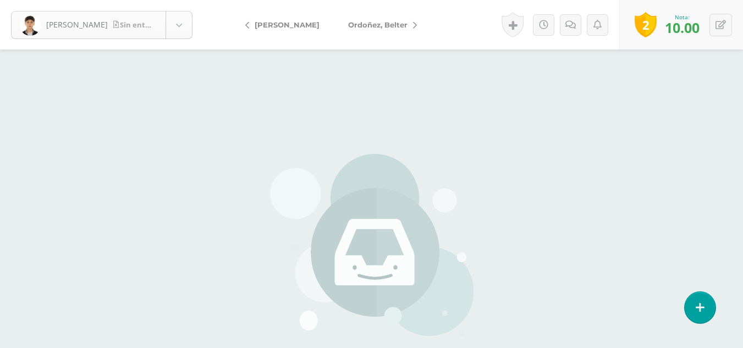
click at [179, 24] on body "[PERSON_NAME] entrega [PERSON_NAME][GEOGRAPHIC_DATA] [PERSON_NAME] [PERSON_NAME…" at bounding box center [371, 228] width 743 height 457
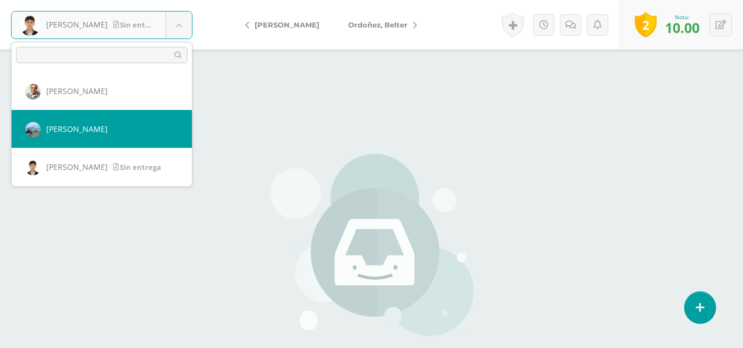
scroll to position [970, 0]
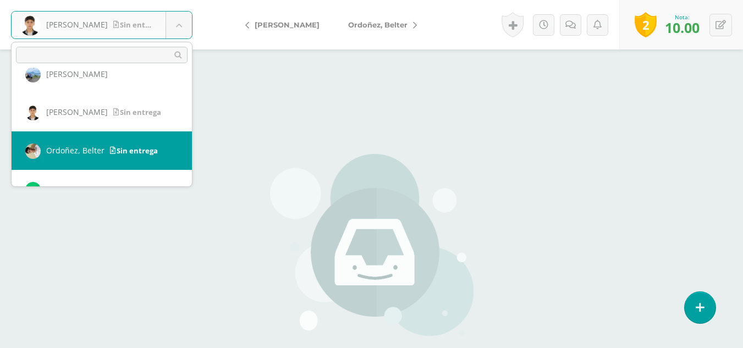
select select "1623"
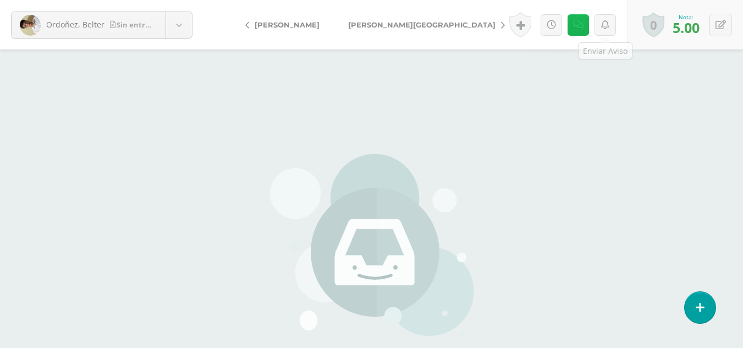
click at [578, 30] on link at bounding box center [577, 24] width 21 height 21
click at [575, 29] on icon at bounding box center [578, 24] width 10 height 9
click at [578, 28] on icon at bounding box center [578, 24] width 10 height 9
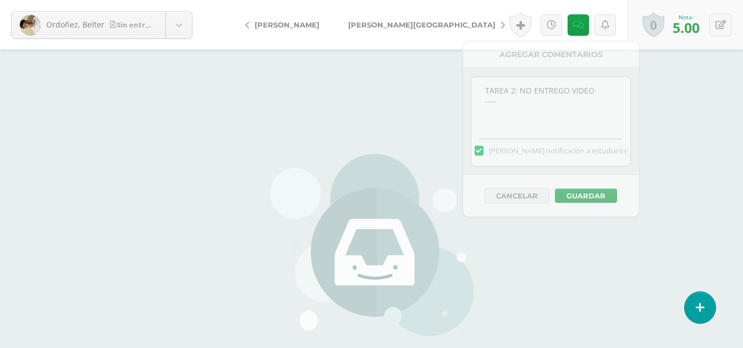
click at [385, 26] on span "[PERSON_NAME][GEOGRAPHIC_DATA]" at bounding box center [421, 24] width 147 height 9
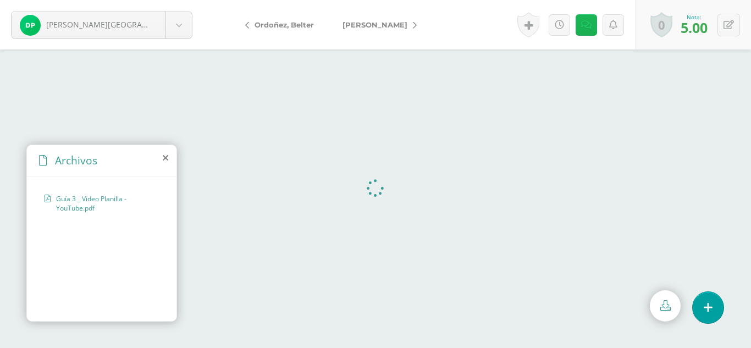
click at [582, 23] on icon at bounding box center [586, 24] width 10 height 9
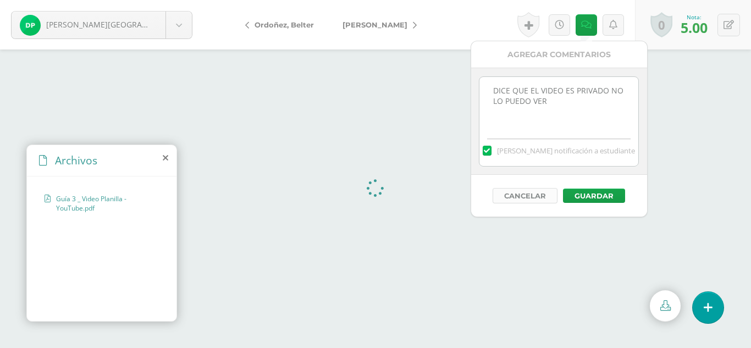
click at [524, 197] on button "Cancelar" at bounding box center [525, 195] width 65 height 15
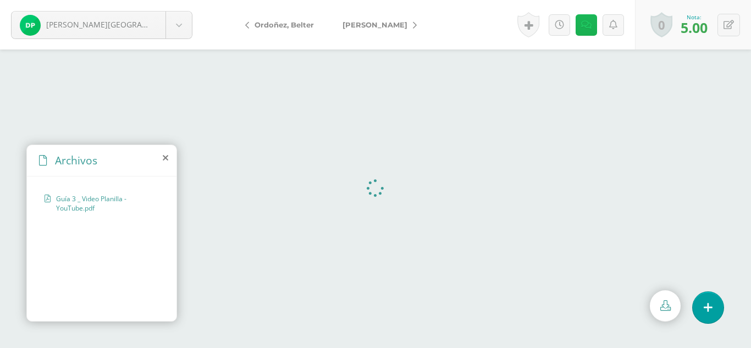
click at [591, 26] on icon at bounding box center [586, 24] width 10 height 9
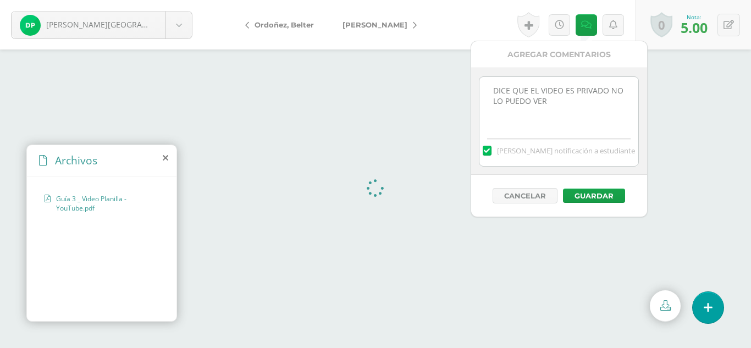
click at [578, 99] on textarea "DICE QUE EL VIDEO ES PRIVADO NO LO PUEDO VER" at bounding box center [558, 104] width 159 height 55
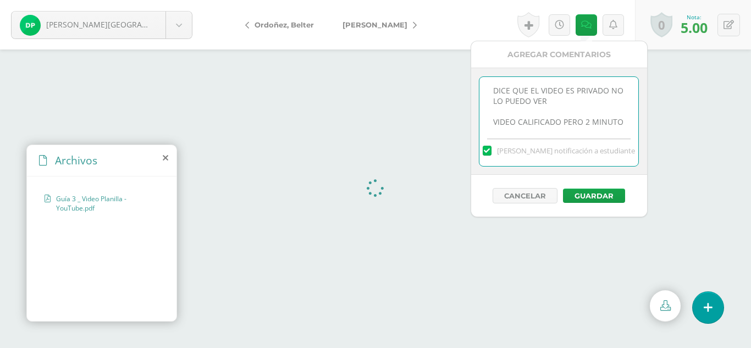
scroll to position [5, 0]
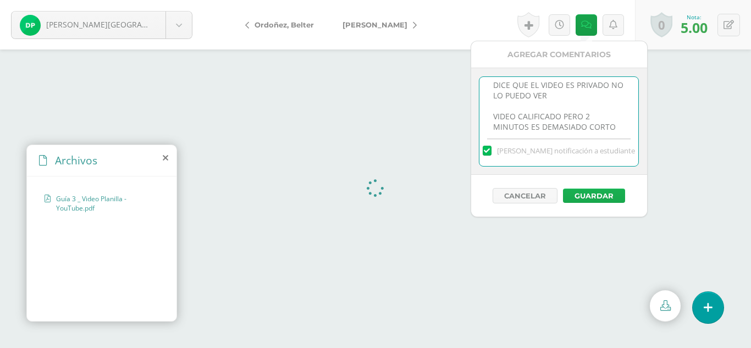
type textarea "DICE QUE EL VIDEO ES PRIVADO NO LO PUEDO VER VIDEO CALIFICADO PERO 2 MINUTOS ES…"
click at [605, 195] on button "Guardar" at bounding box center [594, 196] width 62 height 14
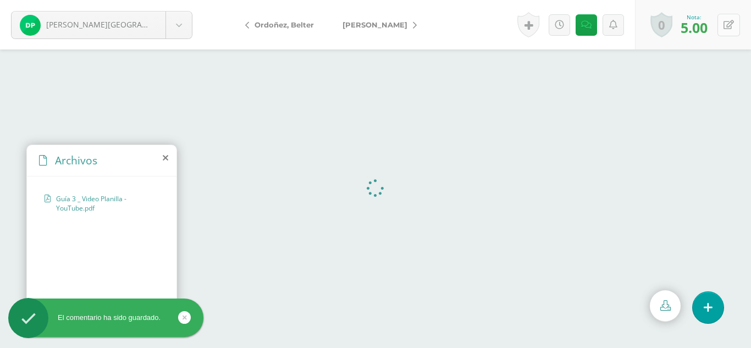
click at [731, 30] on button at bounding box center [729, 25] width 23 height 23
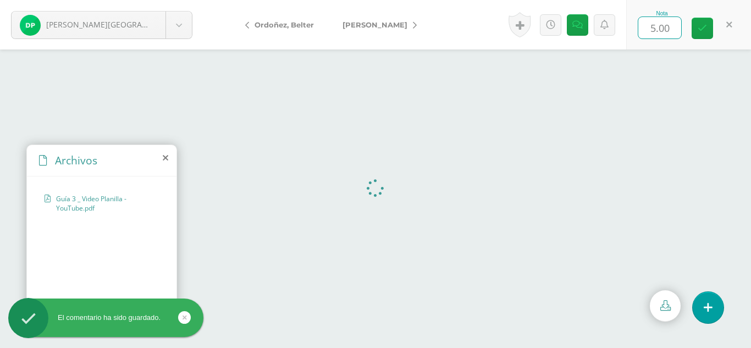
type input "8"
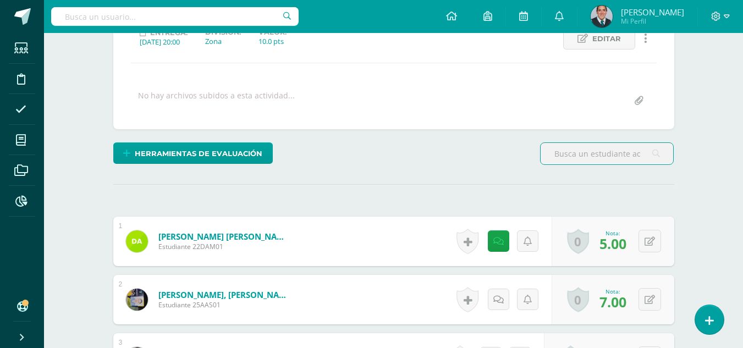
scroll to position [220, 0]
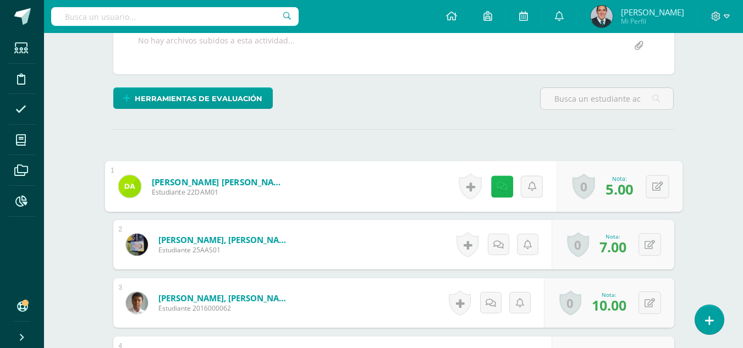
click at [500, 187] on icon at bounding box center [501, 185] width 11 height 9
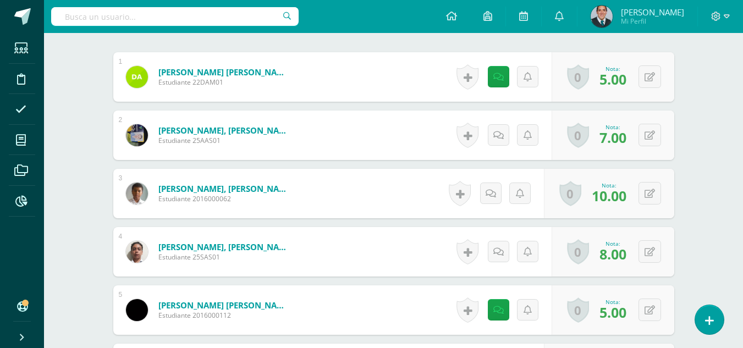
scroll to position [0, 0]
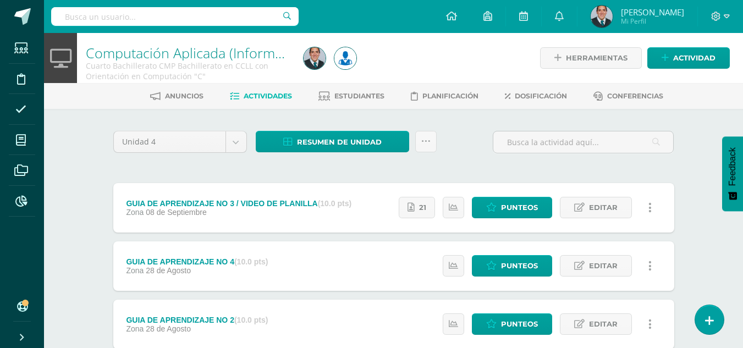
scroll to position [55, 0]
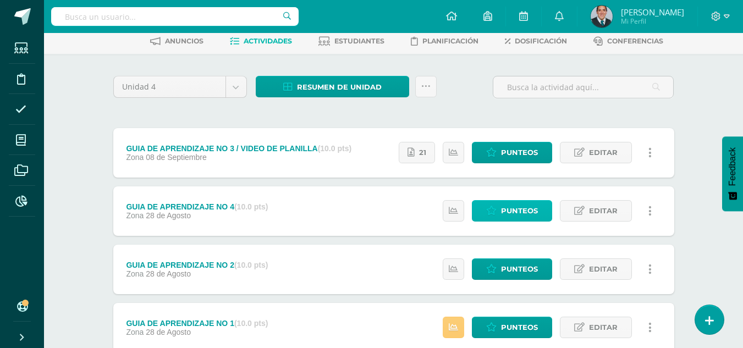
click at [533, 215] on span "Punteos" at bounding box center [519, 211] width 37 height 20
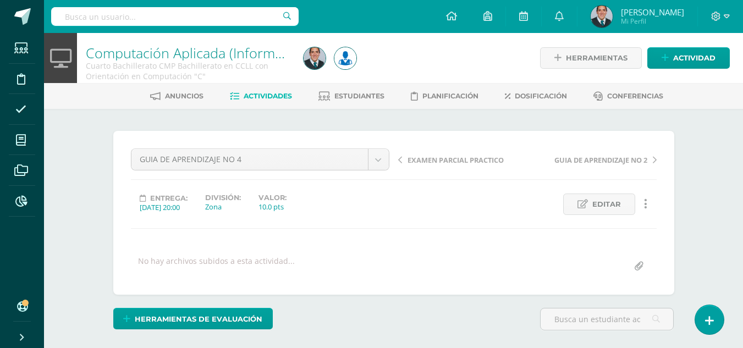
click at [261, 57] on link "Computación Aplicada (Informática)" at bounding box center [197, 52] width 222 height 19
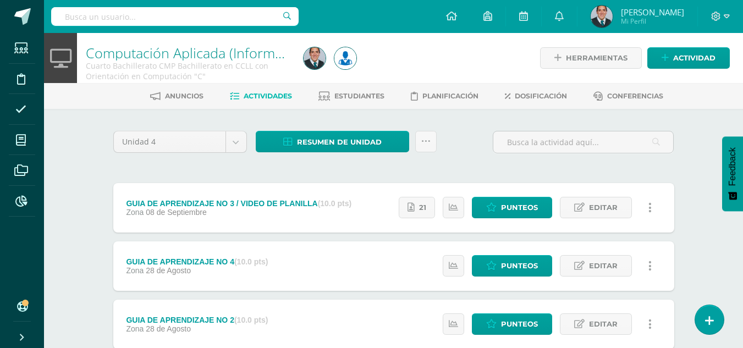
scroll to position [110, 0]
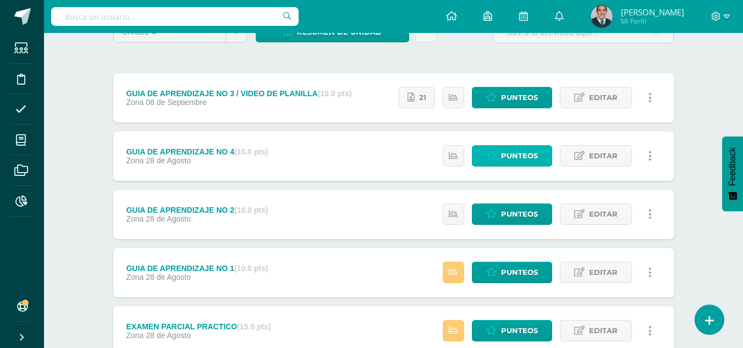
click at [531, 160] on span "Punteos" at bounding box center [519, 156] width 37 height 20
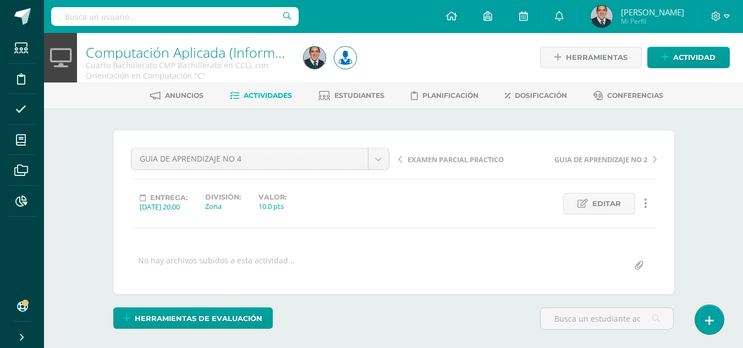
scroll to position [220, 0]
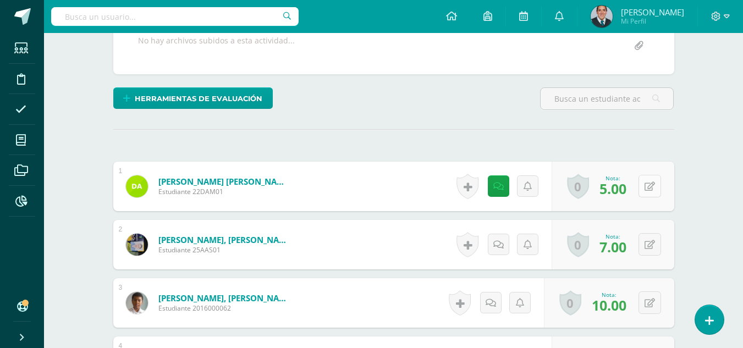
click at [648, 192] on button at bounding box center [649, 186] width 23 height 23
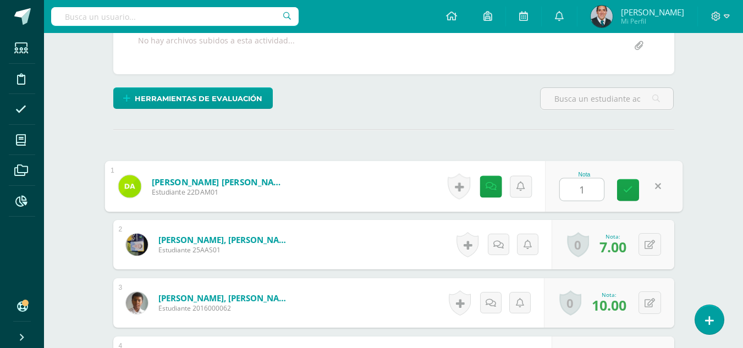
type input "10"
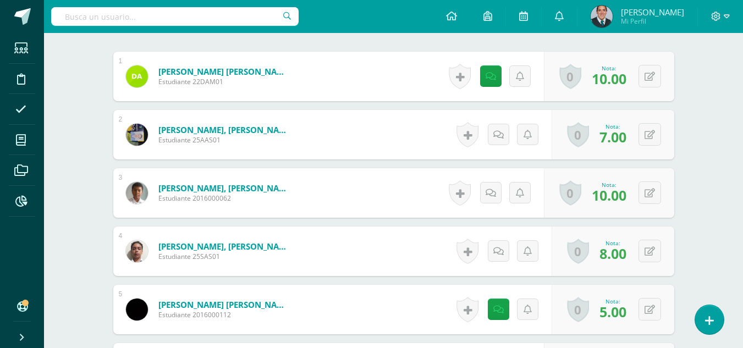
scroll to position [385, 0]
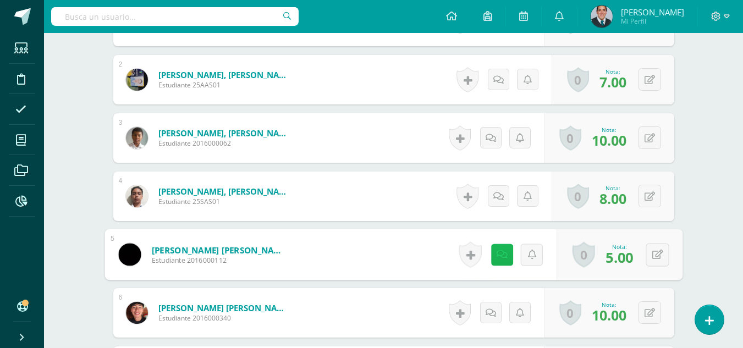
click at [502, 257] on icon at bounding box center [501, 254] width 11 height 9
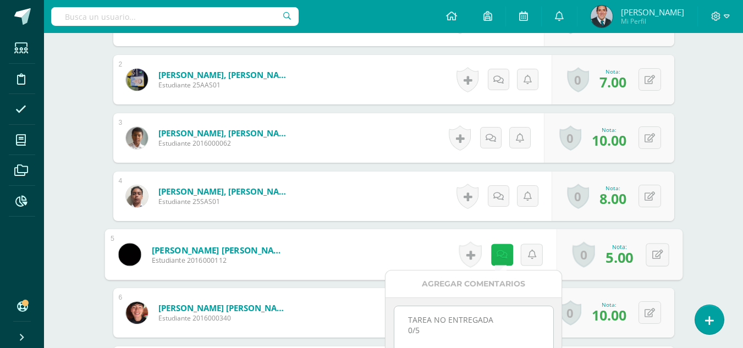
scroll to position [440, 0]
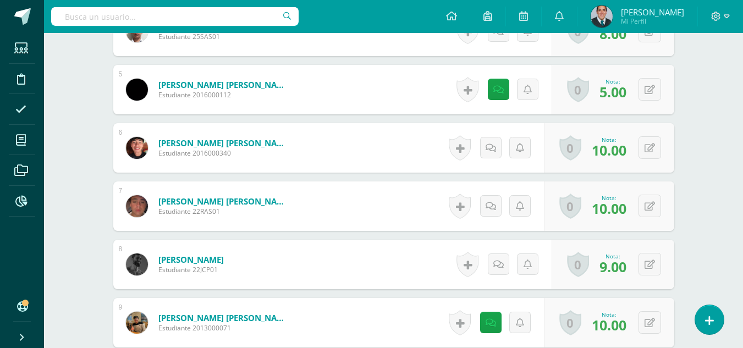
scroll to position [605, 0]
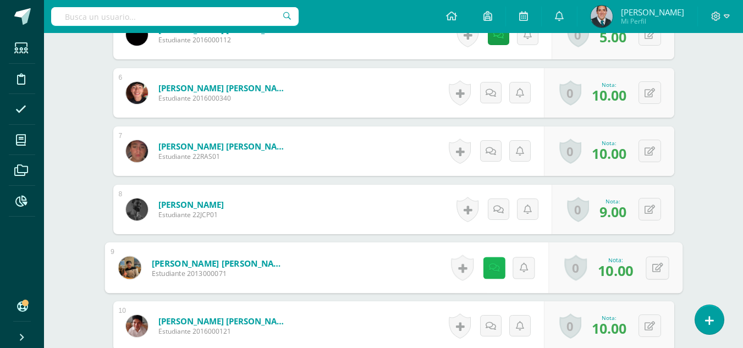
click at [499, 264] on link at bounding box center [494, 268] width 22 height 22
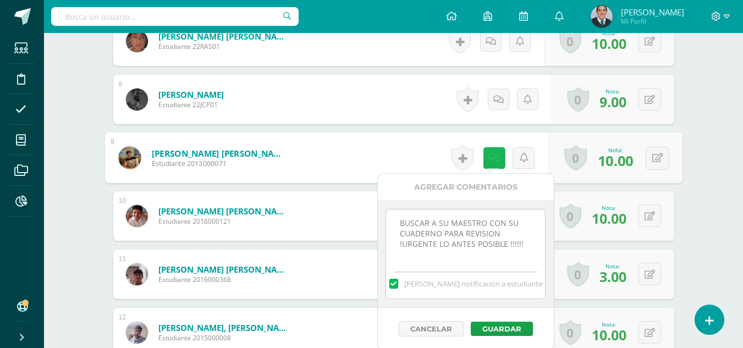
scroll to position [825, 0]
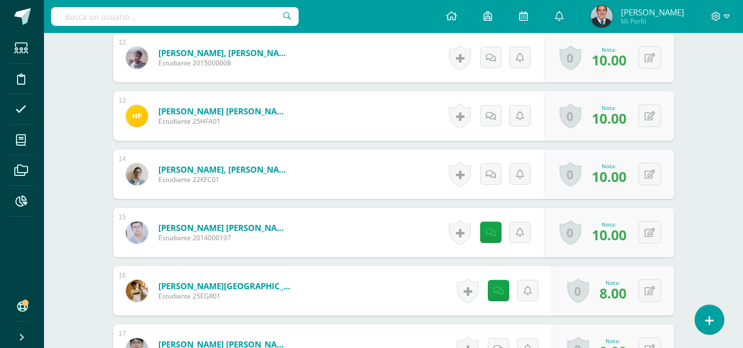
scroll to position [1045, 0]
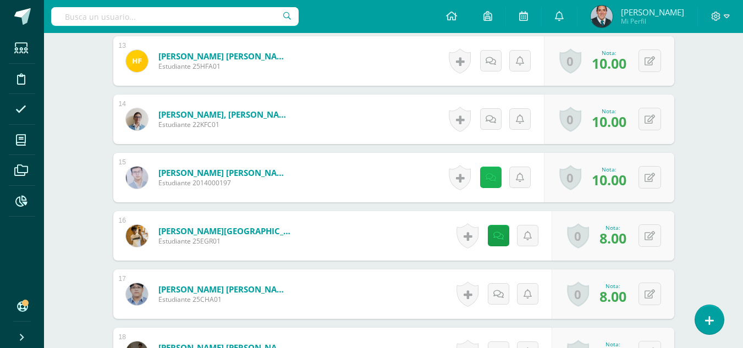
click at [500, 186] on link at bounding box center [490, 177] width 21 height 21
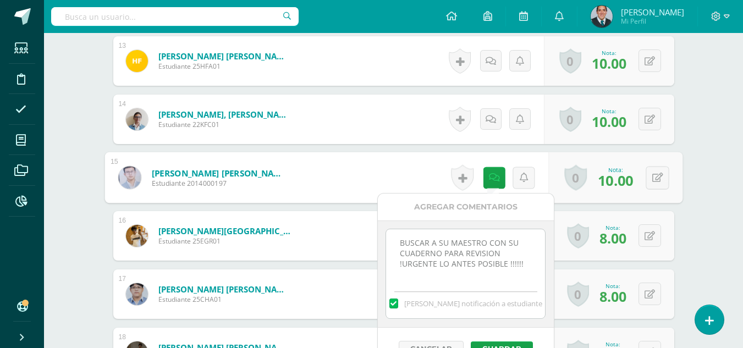
click at [708, 173] on div "Computación Aplicada (Informática) Cuarto Bachillerato CMP Bachillerato en CCLL…" at bounding box center [393, 124] width 699 height 2273
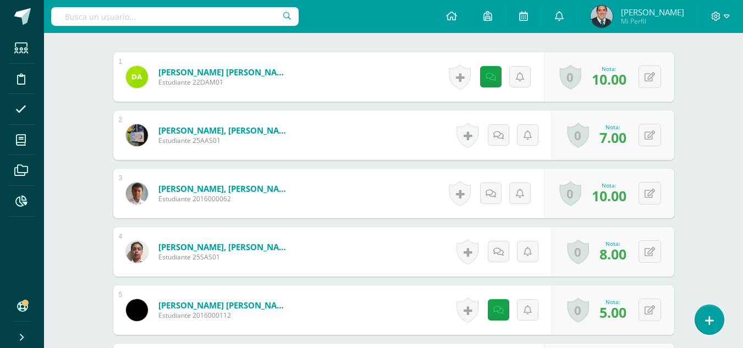
scroll to position [0, 0]
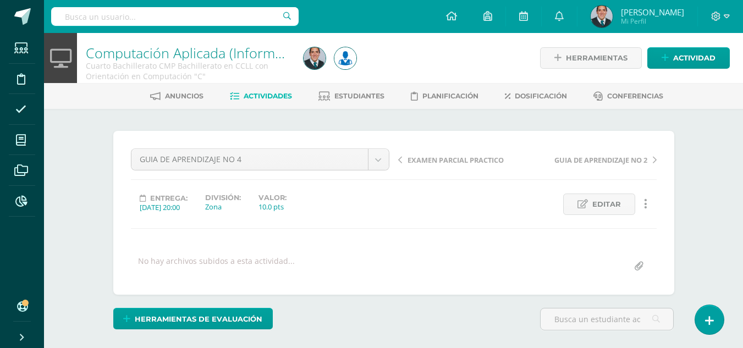
click at [236, 45] on link "Computación Aplicada (Informática)" at bounding box center [197, 52] width 222 height 19
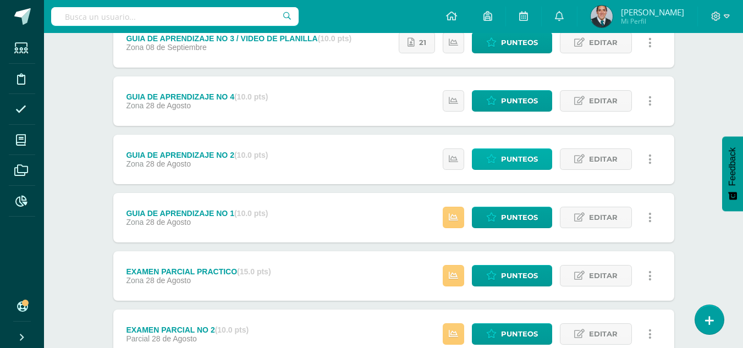
scroll to position [55, 0]
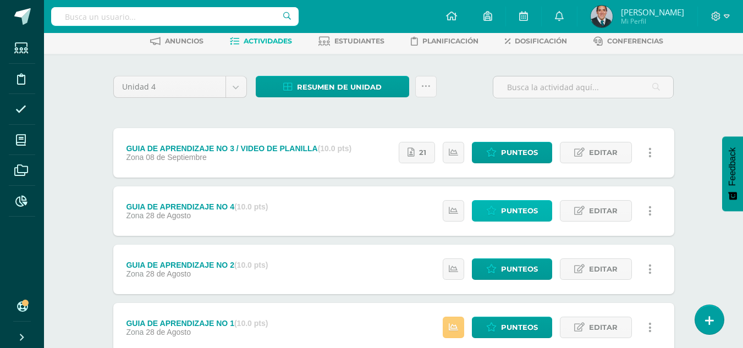
click at [532, 214] on span "Punteos" at bounding box center [519, 211] width 37 height 20
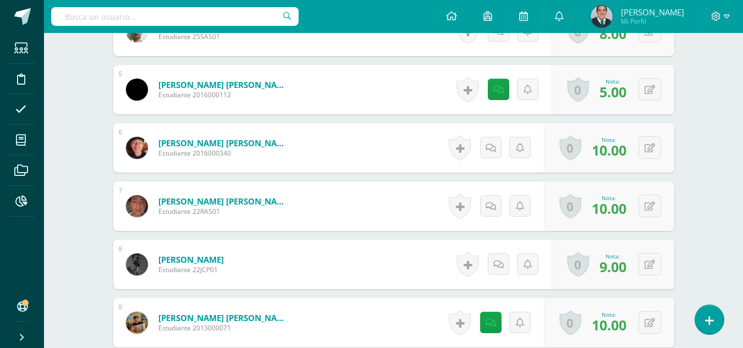
scroll to position [715, 0]
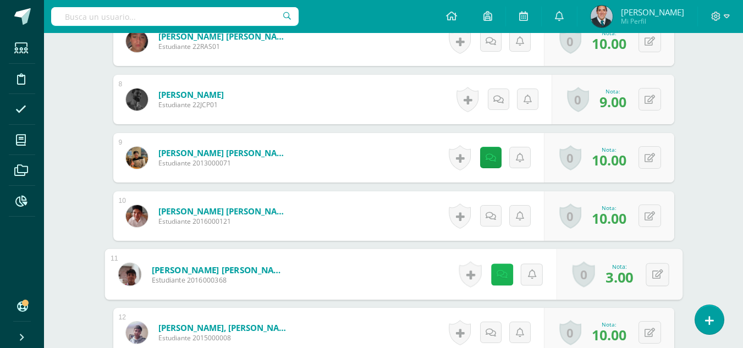
click at [498, 274] on icon at bounding box center [501, 273] width 11 height 9
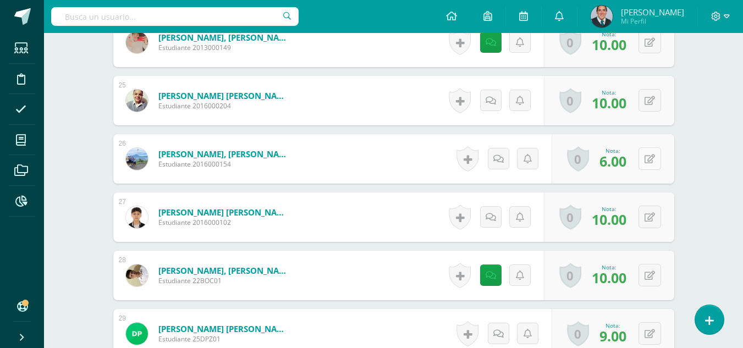
scroll to position [1760, 0]
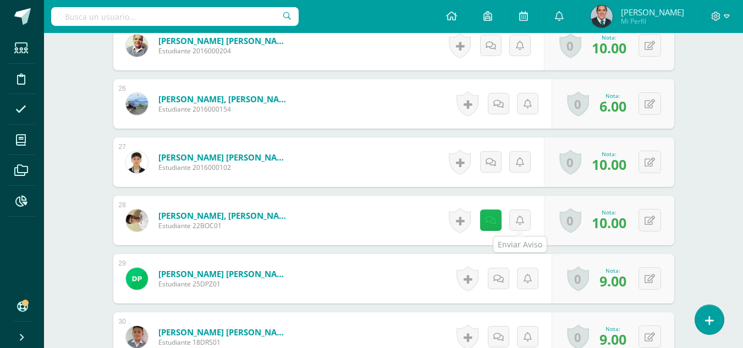
click at [483, 218] on link at bounding box center [490, 219] width 21 height 21
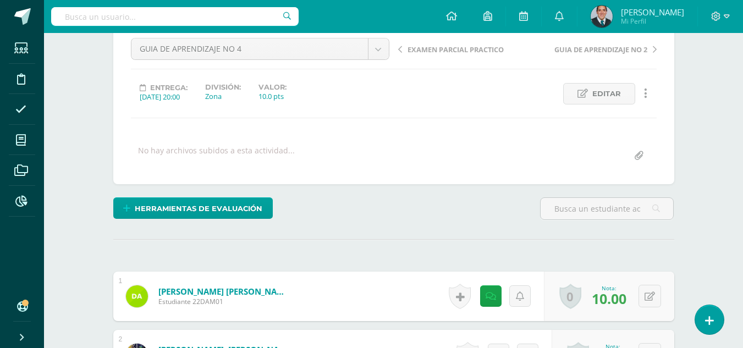
scroll to position [0, 0]
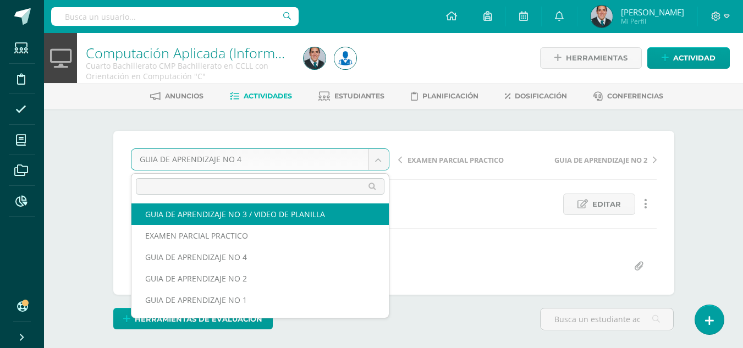
select select "/dashboard/teacher/grade-activity/179209/"
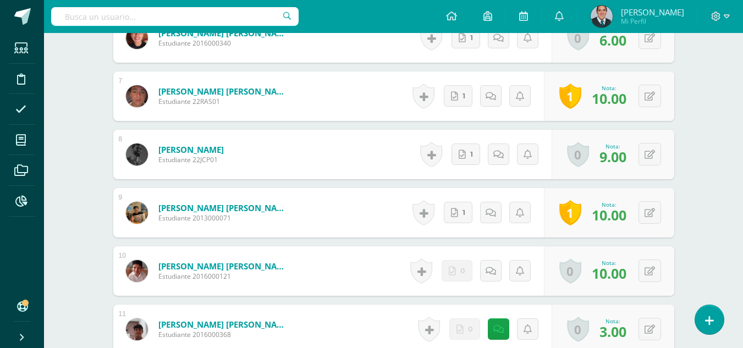
scroll to position [715, 0]
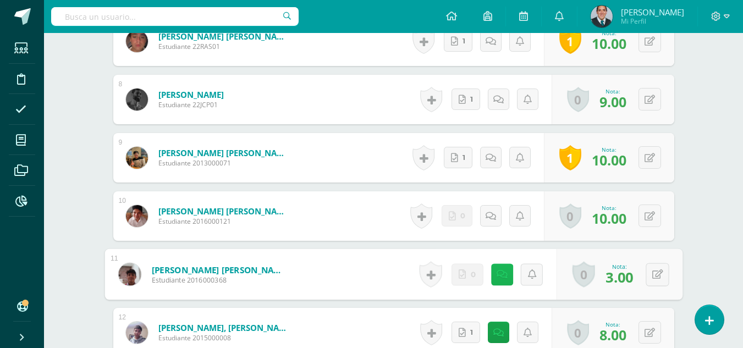
click at [492, 266] on link at bounding box center [501, 274] width 22 height 22
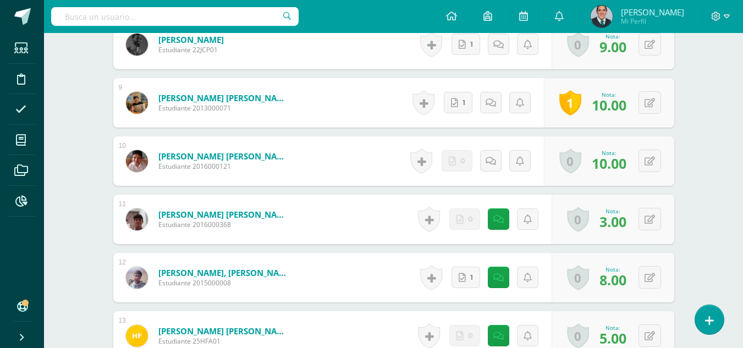
scroll to position [825, 0]
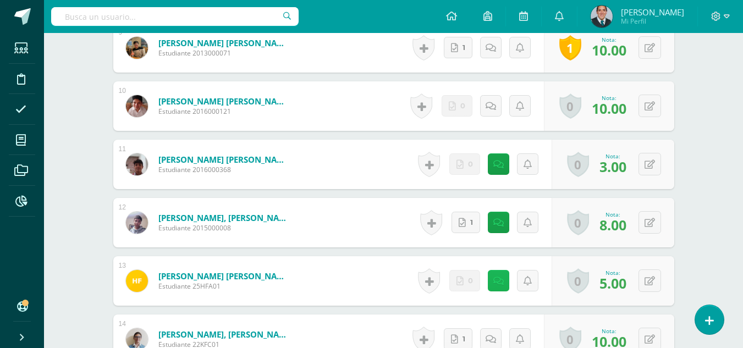
click at [499, 284] on icon at bounding box center [498, 281] width 10 height 9
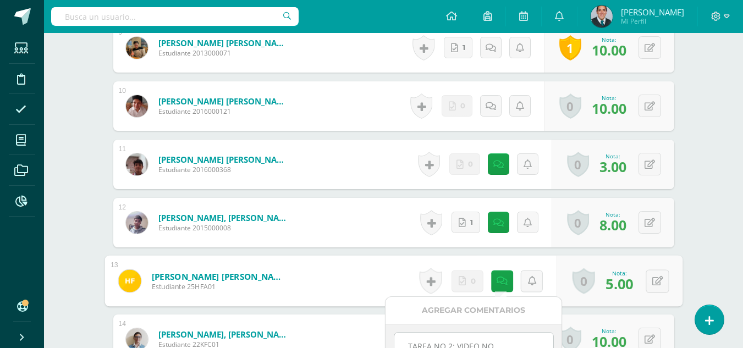
click at [737, 238] on div "Computación Aplicada (Informática) Cuarto Bachillerato CMP Bachillerato en CCLL…" at bounding box center [393, 349] width 699 height 2282
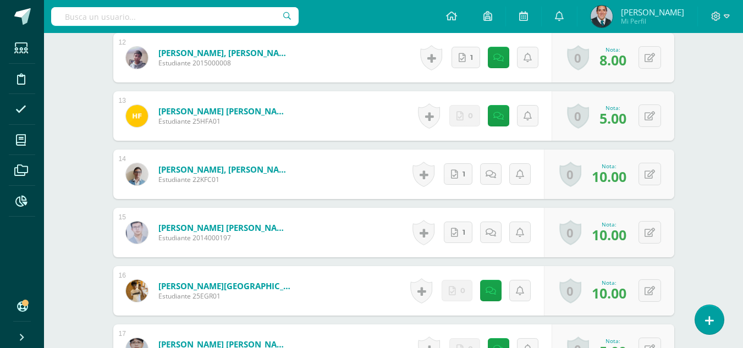
scroll to position [1045, 0]
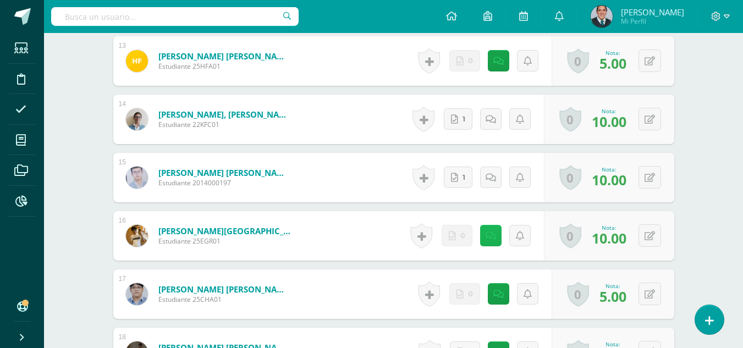
click at [492, 239] on icon at bounding box center [490, 235] width 10 height 9
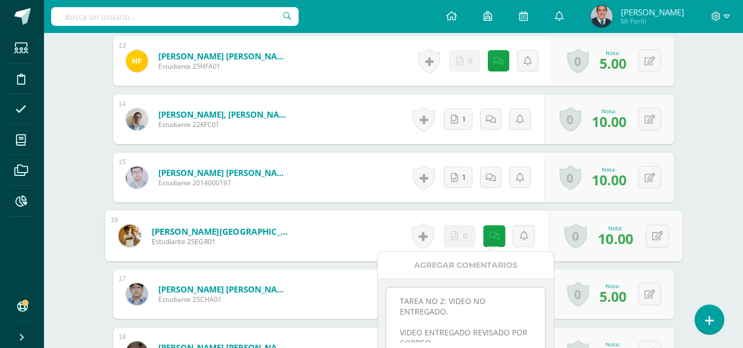
click at [724, 213] on div "Computación Aplicada (Informática) Cuarto Bachillerato CMP Bachillerato en CCLL…" at bounding box center [393, 129] width 699 height 2282
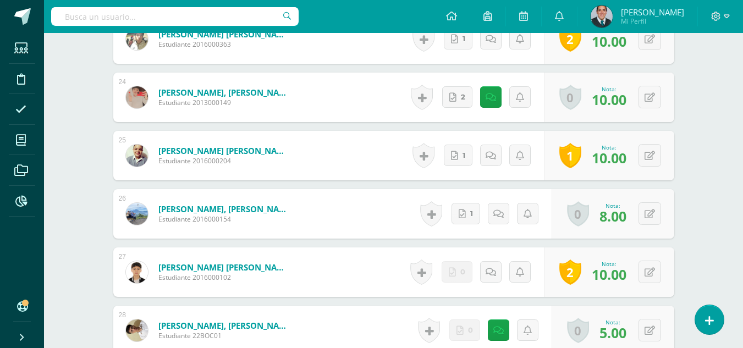
scroll to position [1705, 0]
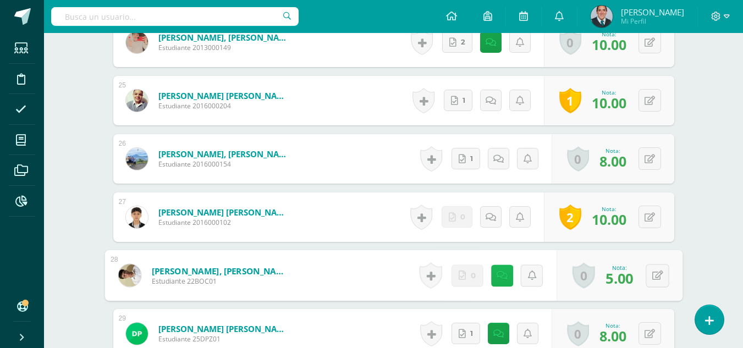
click at [498, 273] on icon at bounding box center [501, 275] width 11 height 9
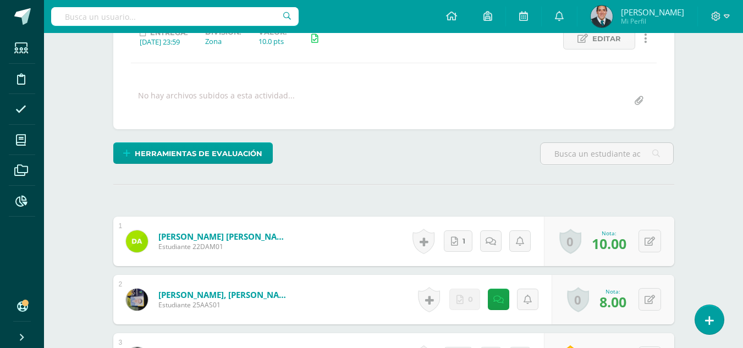
scroll to position [0, 0]
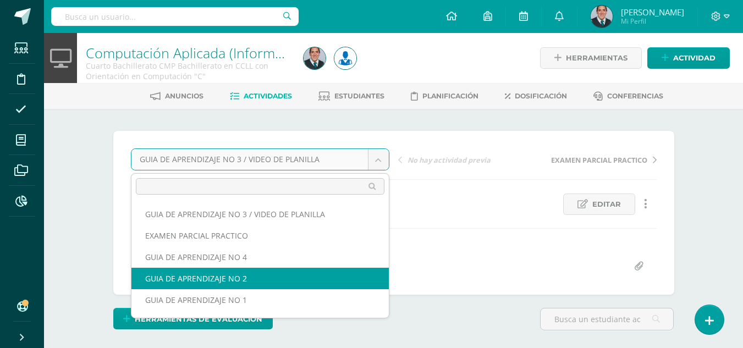
select select "/dashboard/teacher/grade-activity/179200/"
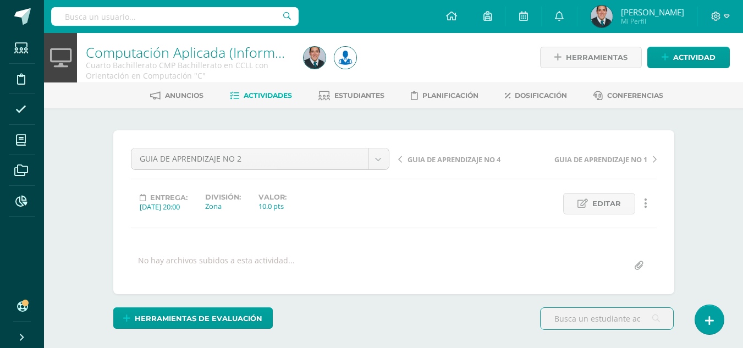
scroll to position [220, 0]
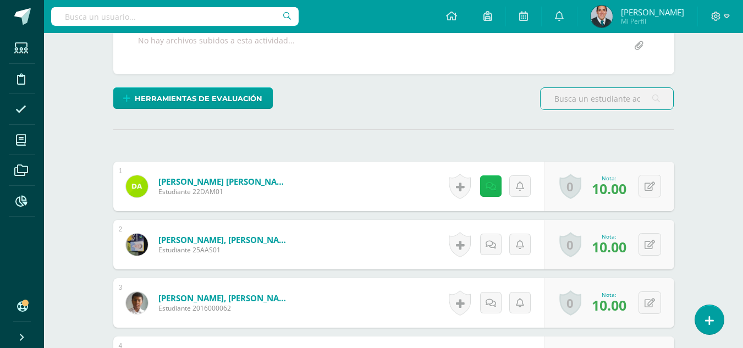
click at [490, 184] on icon at bounding box center [490, 186] width 10 height 9
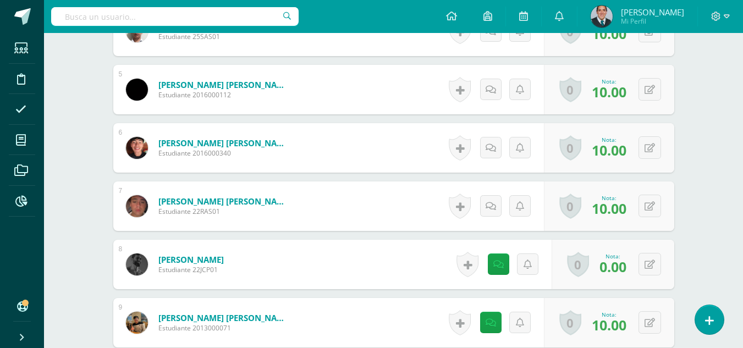
scroll to position [605, 0]
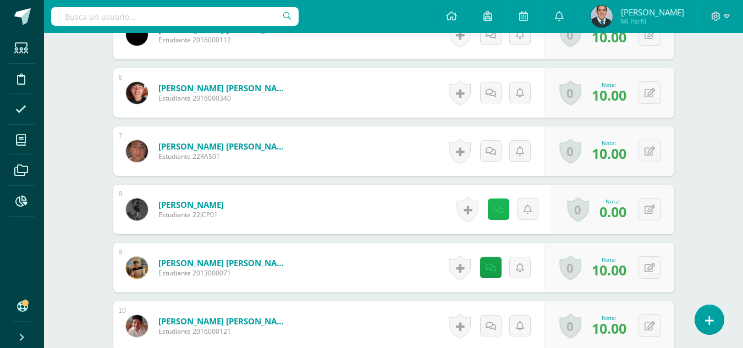
click at [505, 213] on link at bounding box center [498, 208] width 21 height 21
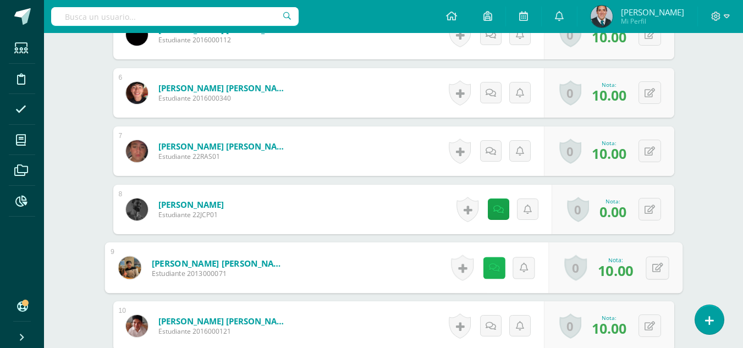
click at [490, 268] on icon at bounding box center [493, 267] width 11 height 9
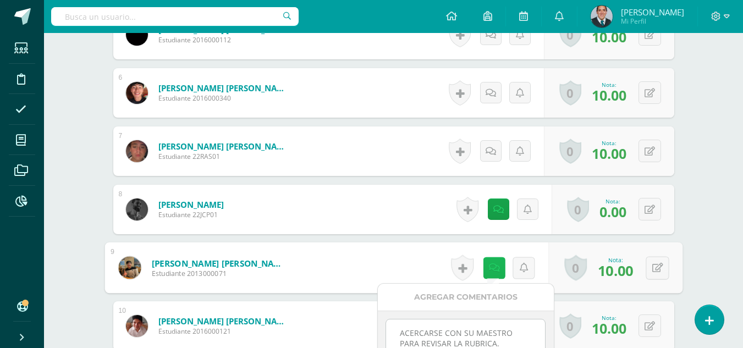
scroll to position [660, 0]
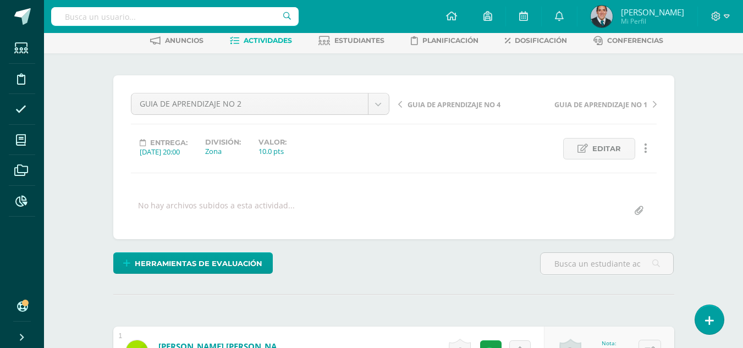
scroll to position [0, 0]
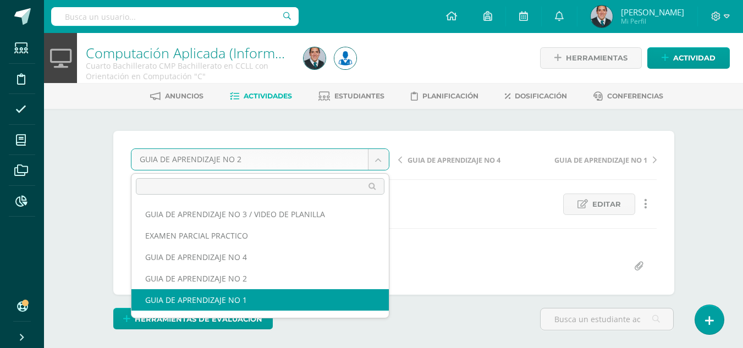
select select "/dashboard/teacher/grade-activity/179192/"
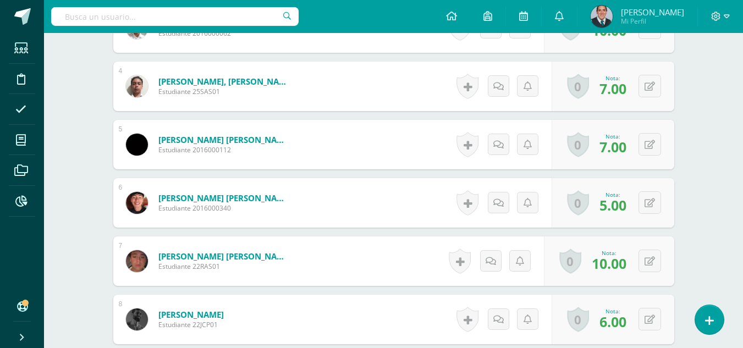
scroll to position [550, 0]
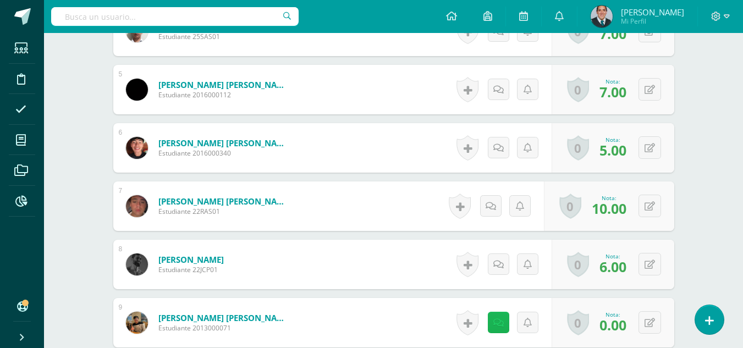
click at [503, 326] on link at bounding box center [498, 322] width 21 height 21
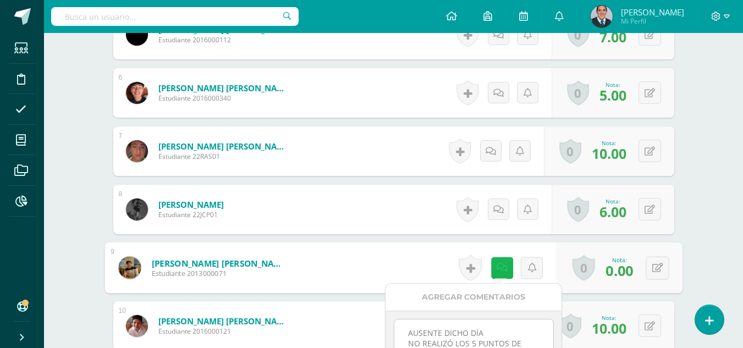
scroll to position [660, 0]
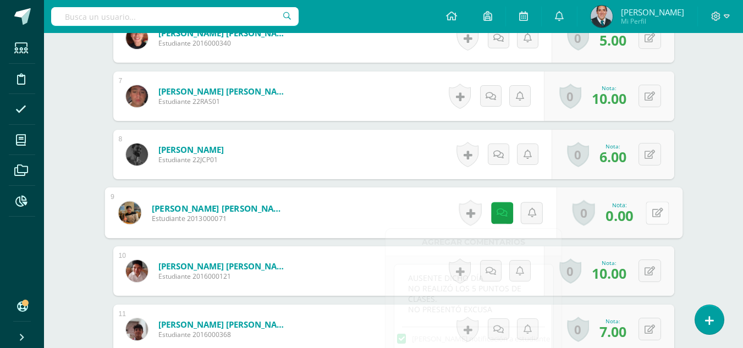
click at [663, 219] on button at bounding box center [656, 212] width 23 height 23
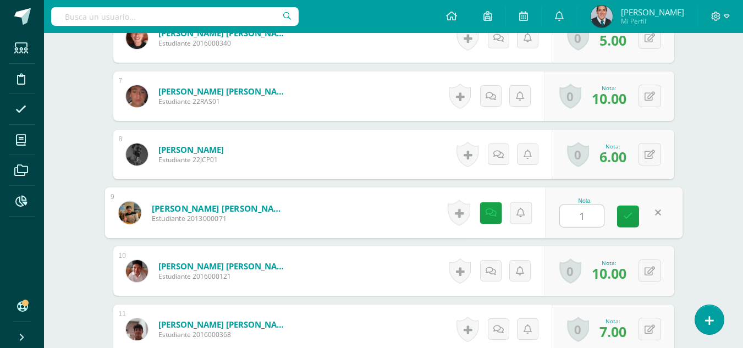
type input "10"
click at [495, 212] on icon at bounding box center [493, 212] width 11 height 9
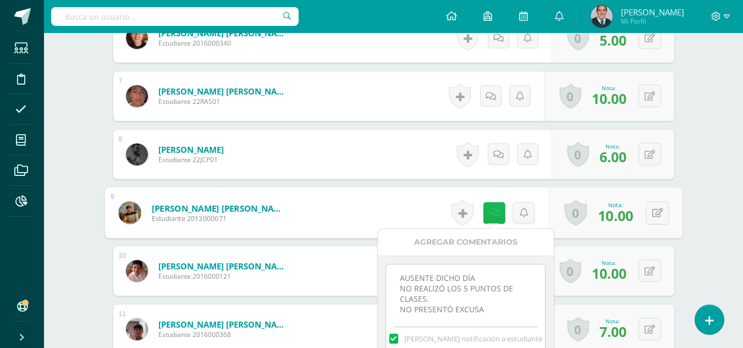
scroll to position [3, 0]
click at [496, 301] on textarea "AUSENTE DICHO DÍA NO REALIZÓ LOS 5 PUNTOS DE CLASES. NO PRESENTÓ EXCUSA" at bounding box center [465, 291] width 159 height 55
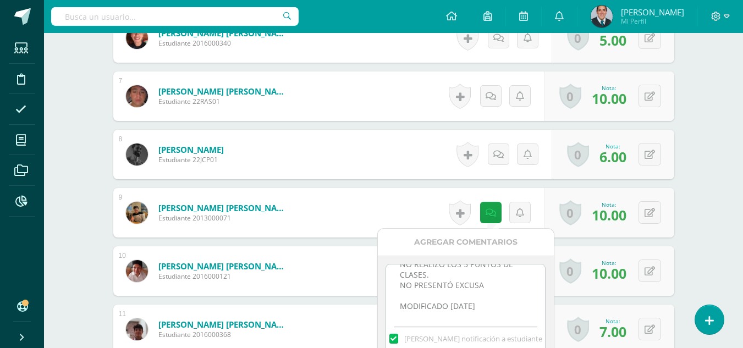
scroll to position [770, 0]
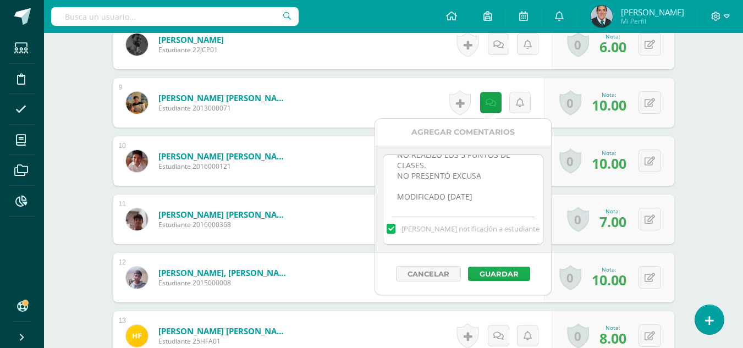
type textarea "AUSENTE DICHO DÍA NO REALIZÓ LOS 5 PUNTOS DE CLASES. NO PRESENTÓ EXCUSA MODIFIC…"
click at [512, 272] on button "Guardar" at bounding box center [499, 274] width 62 height 14
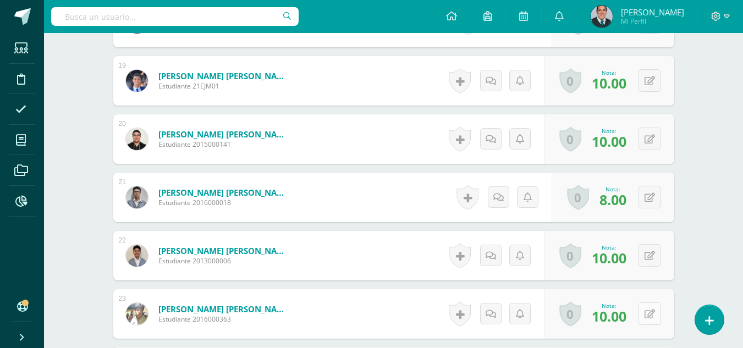
scroll to position [1430, 0]
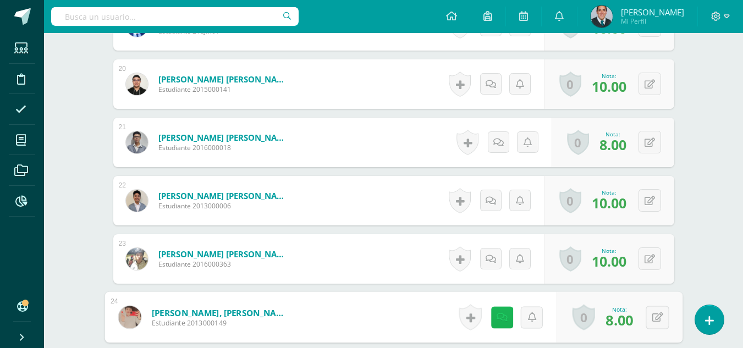
click at [496, 322] on link at bounding box center [501, 317] width 22 height 22
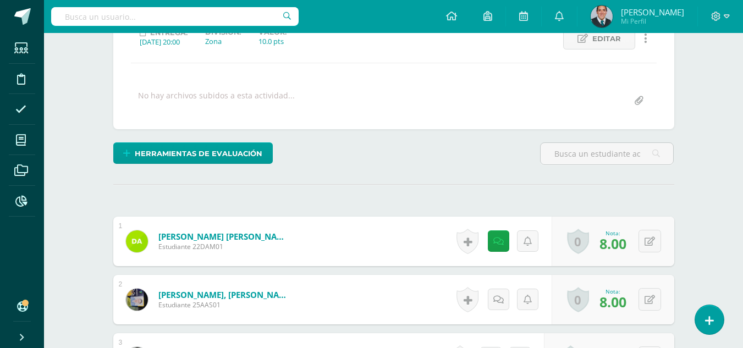
scroll to position [0, 0]
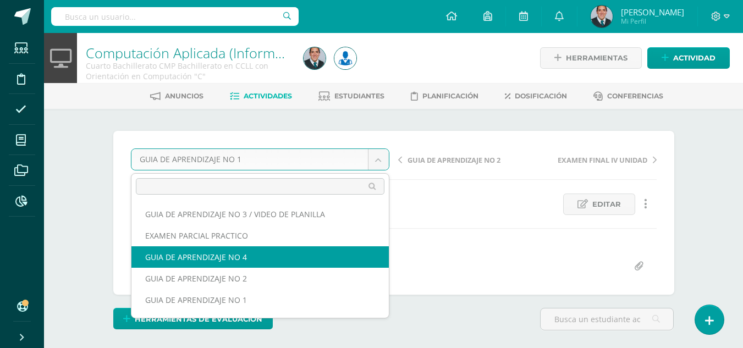
scroll to position [40, 0]
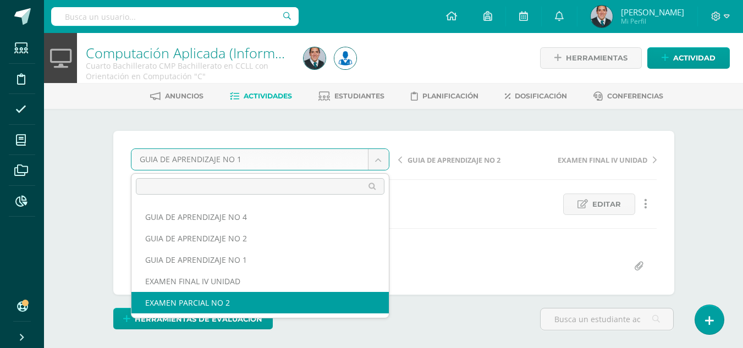
select select "/dashboard/teacher/grade-activity/179235/"
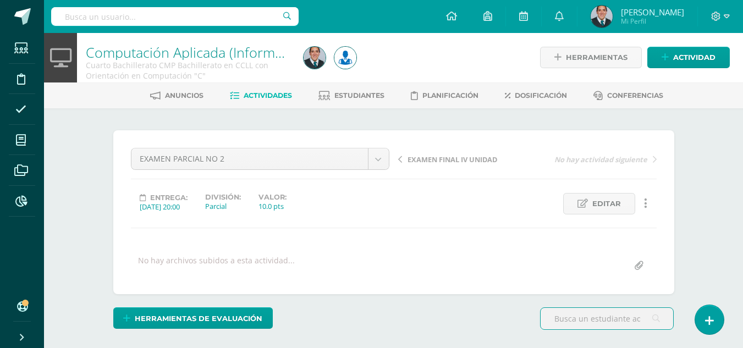
scroll to position [275, 0]
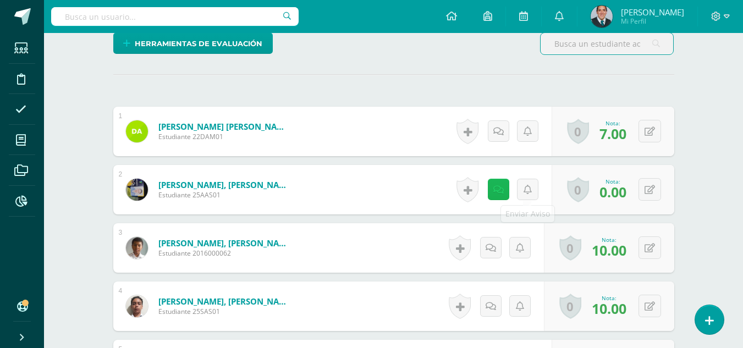
click at [500, 185] on icon at bounding box center [498, 189] width 10 height 9
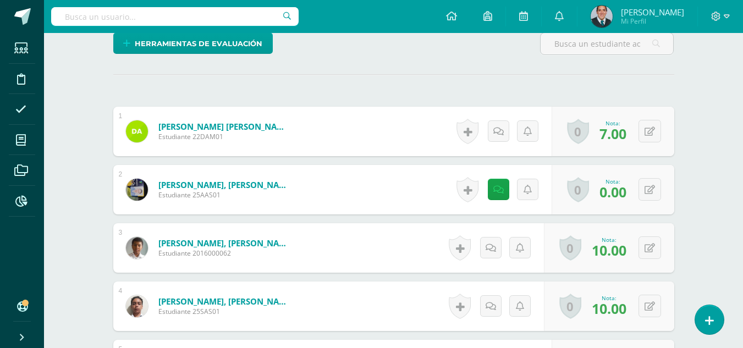
scroll to position [385, 0]
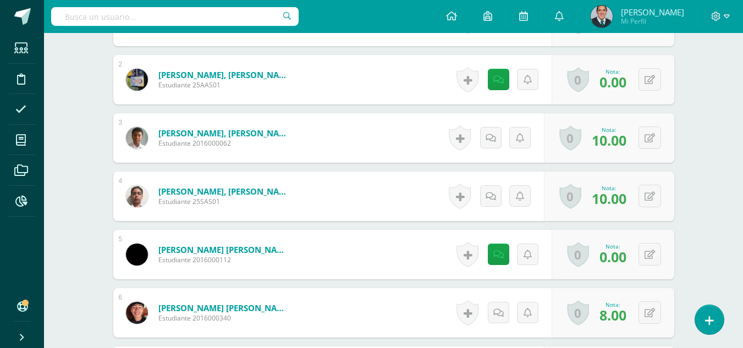
click at [487, 250] on div "Historial de actividad No hay historial para esta actividad Agregar Comentarios…" at bounding box center [502, 254] width 99 height 49
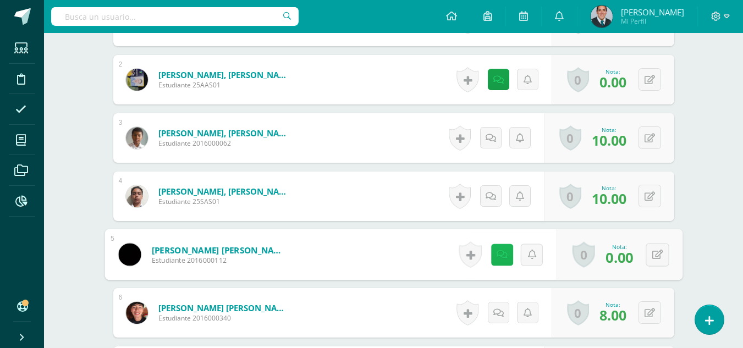
click at [496, 250] on icon at bounding box center [501, 254] width 11 height 9
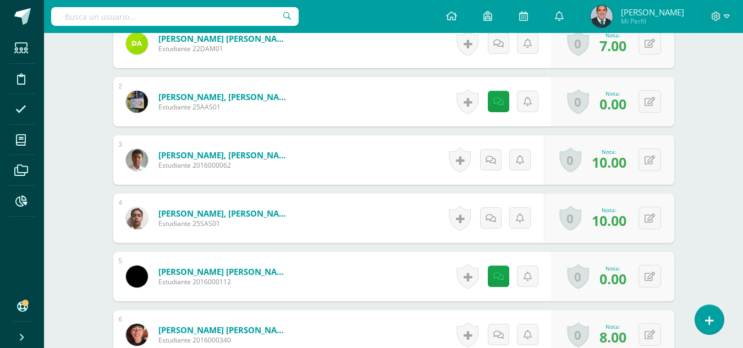
scroll to position [0, 0]
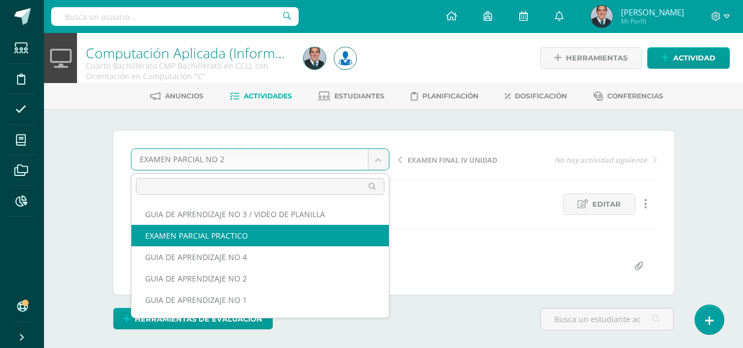
select select "/dashboard/teacher/grade-activity/179226/"
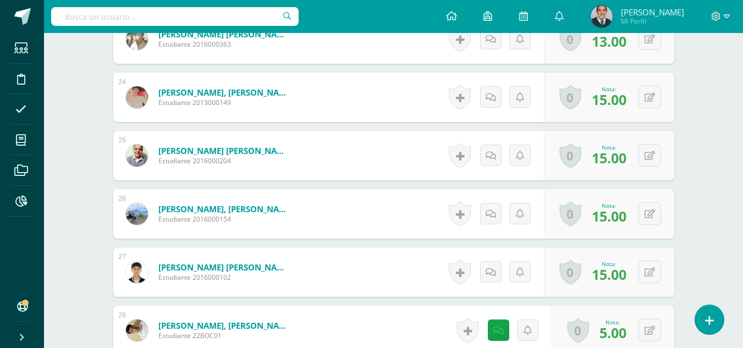
scroll to position [1760, 0]
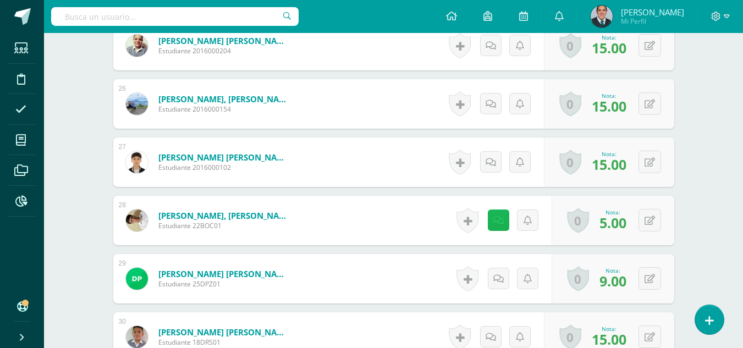
click at [495, 220] on icon at bounding box center [498, 220] width 10 height 9
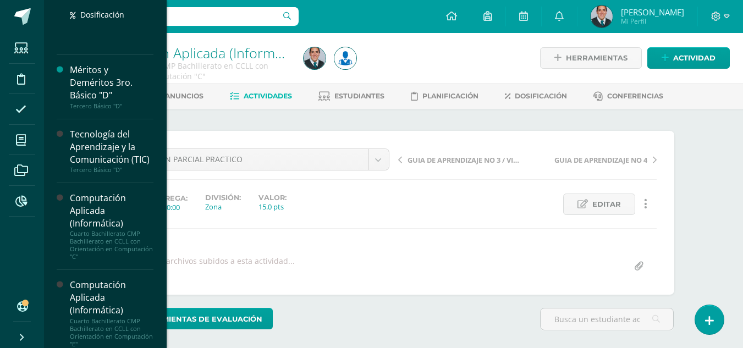
scroll to position [540, 0]
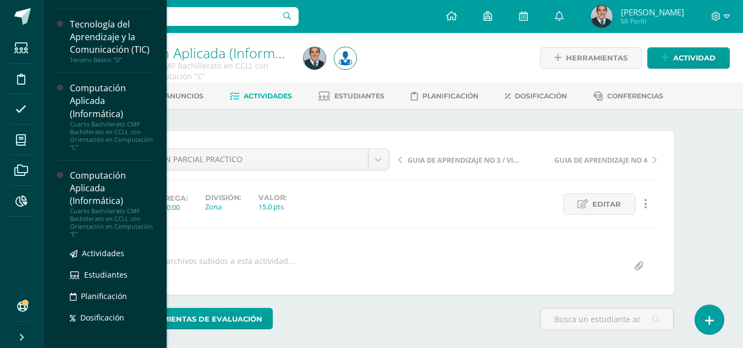
click at [96, 238] on div "Cuarto Bachillerato CMP Bachillerato en CCLL con Orientación en Computación "E"" at bounding box center [112, 222] width 84 height 31
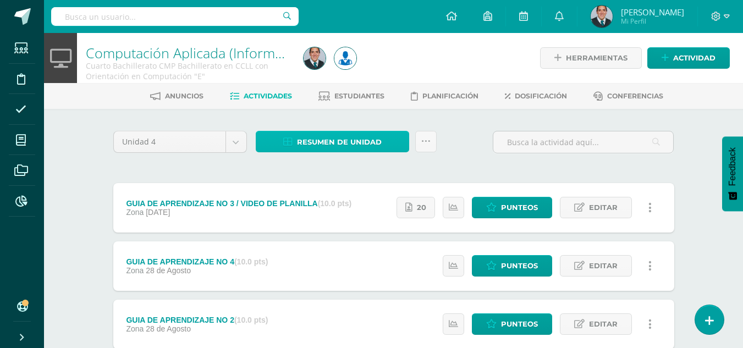
click at [346, 137] on span "Resumen de unidad" at bounding box center [339, 142] width 85 height 20
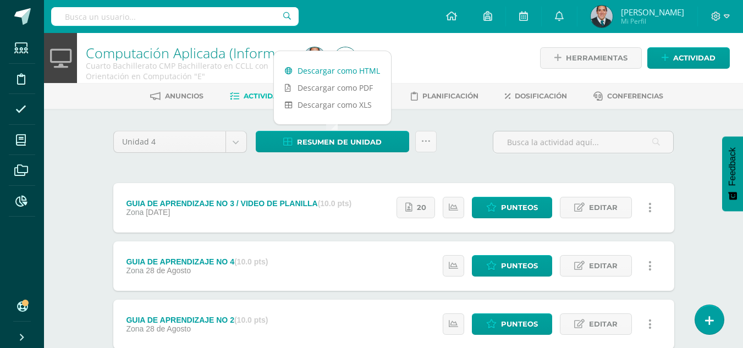
click at [343, 67] on link "Descargar como HTML" at bounding box center [332, 70] width 117 height 17
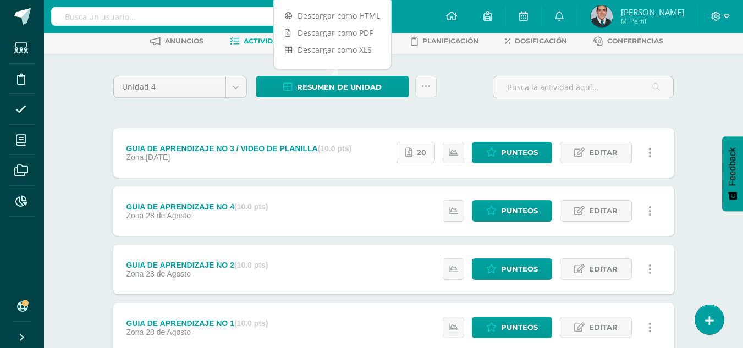
click at [415, 151] on link "20" at bounding box center [415, 152] width 38 height 21
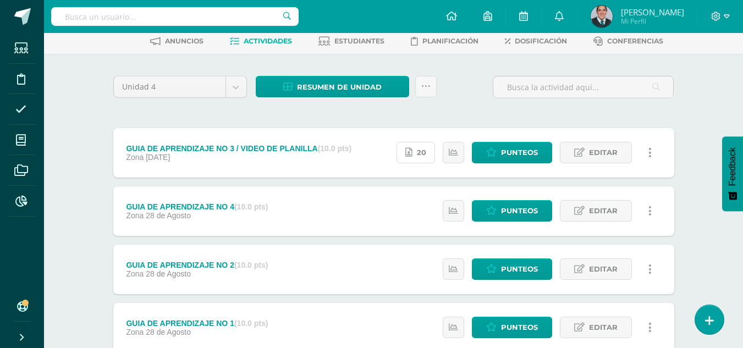
scroll to position [0, 0]
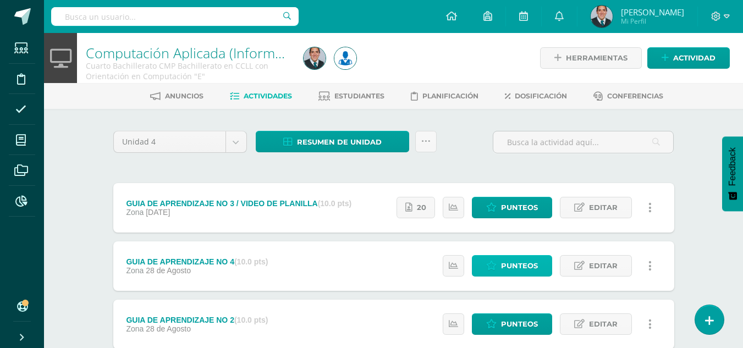
click at [515, 264] on span "Punteos" at bounding box center [519, 266] width 37 height 20
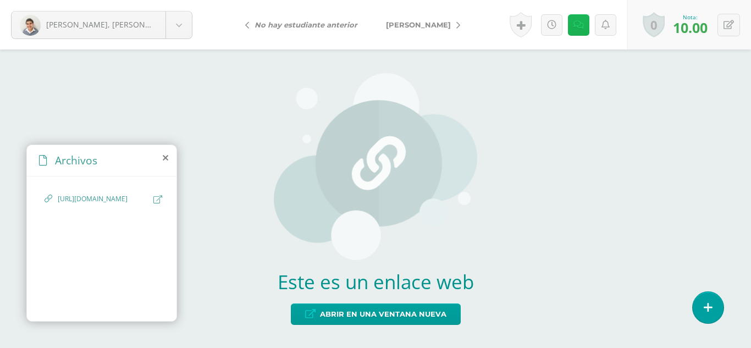
click at [586, 26] on link at bounding box center [578, 24] width 21 height 21
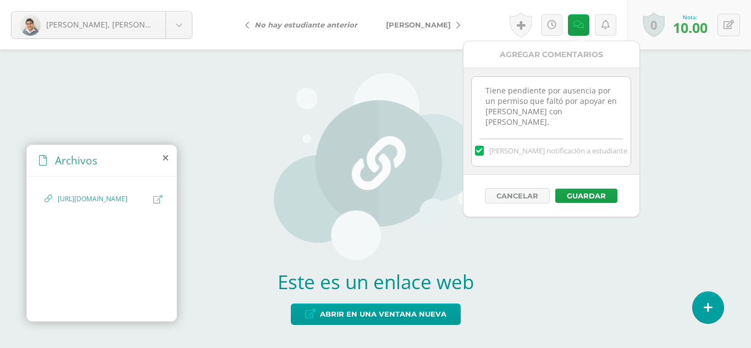
click at [697, 110] on div "Este es un enlace web Abrir en una ventana nueva" at bounding box center [375, 198] width 751 height 299
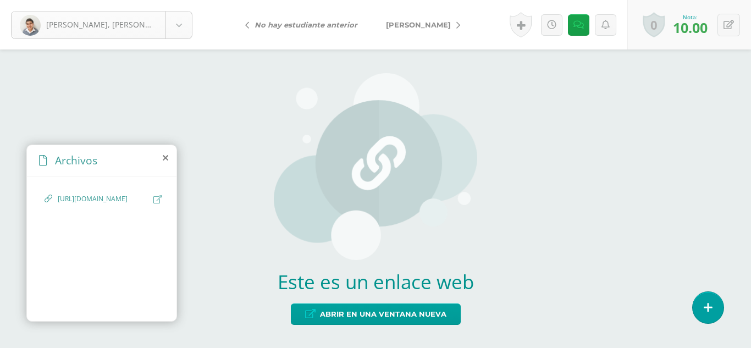
click at [170, 29] on body "Agustin, Elder Agustin, Elder Alvarado, Andrés Azurdia, Fabio Bardales, Jose Ca…" at bounding box center [375, 174] width 751 height 348
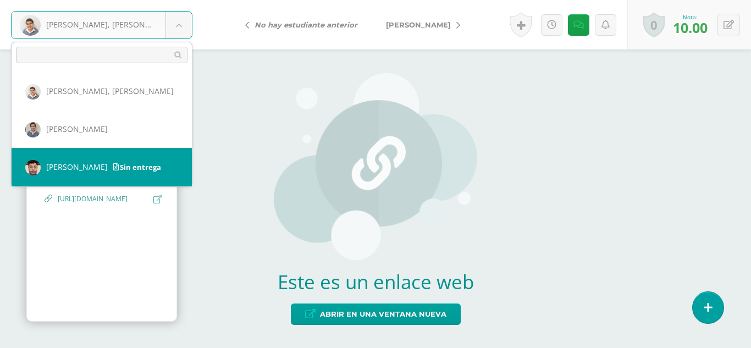
select select "608"
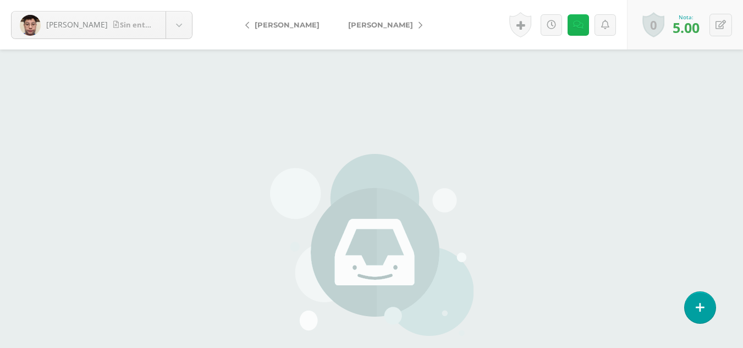
click at [575, 20] on icon at bounding box center [578, 24] width 10 height 9
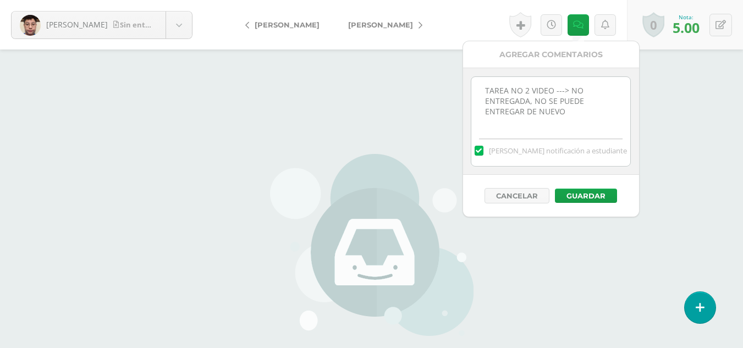
click at [694, 84] on div "[PERSON_NAME] entrega [PERSON_NAME], [PERSON_NAME] [PERSON_NAME] [GEOGRAPHIC_DA…" at bounding box center [371, 228] width 743 height 457
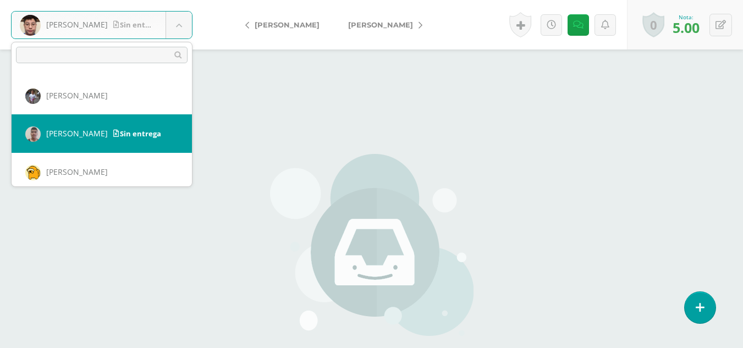
scroll to position [165, 0]
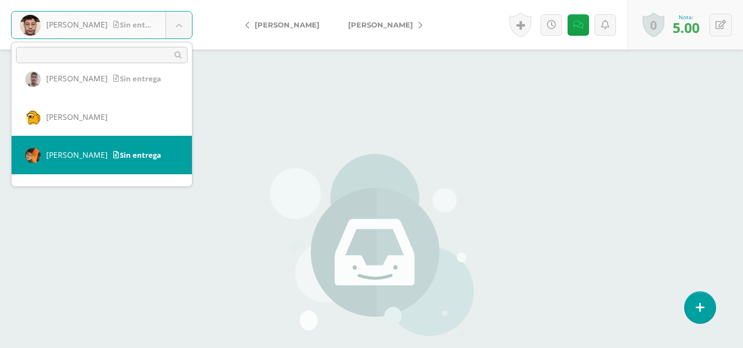
select select "2308"
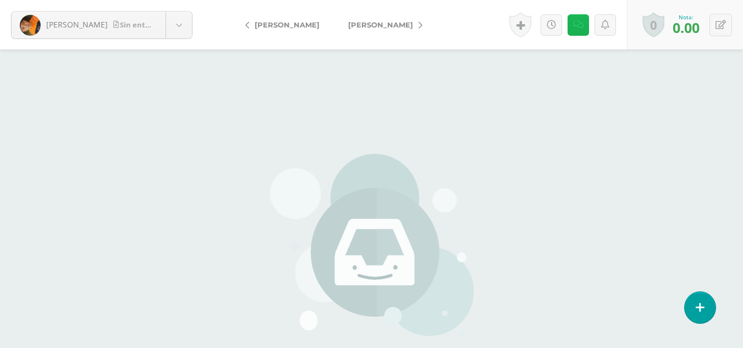
click at [580, 24] on icon at bounding box center [578, 24] width 10 height 9
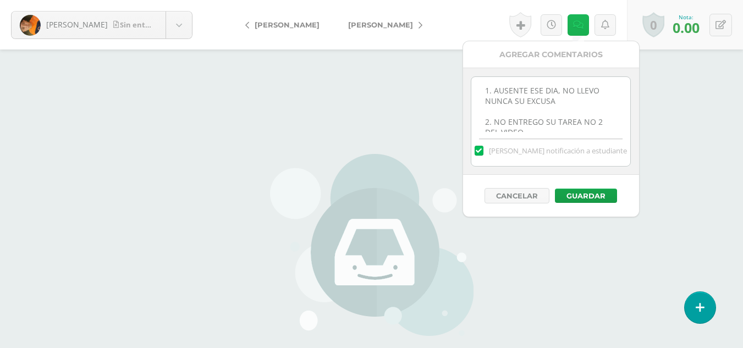
scroll to position [14, 0]
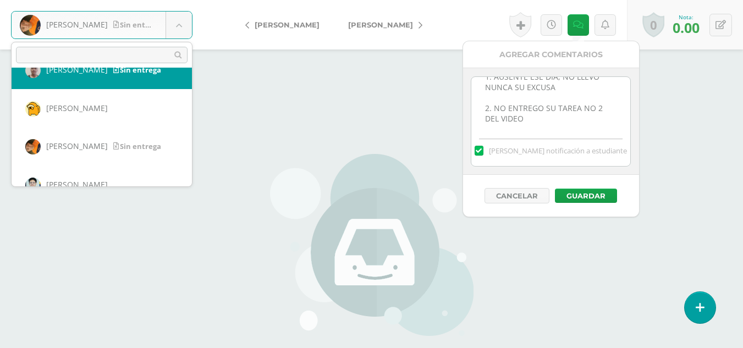
scroll to position [229, 0]
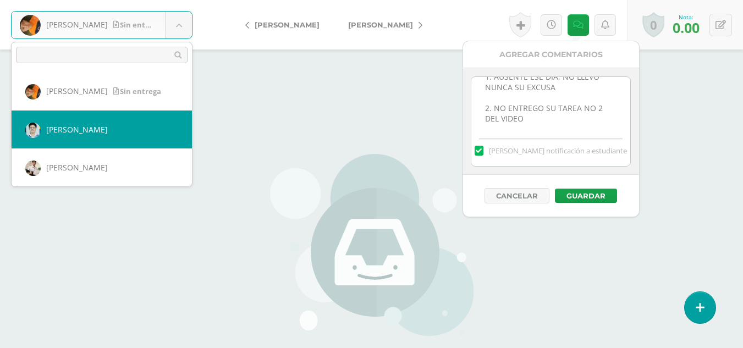
select select "711"
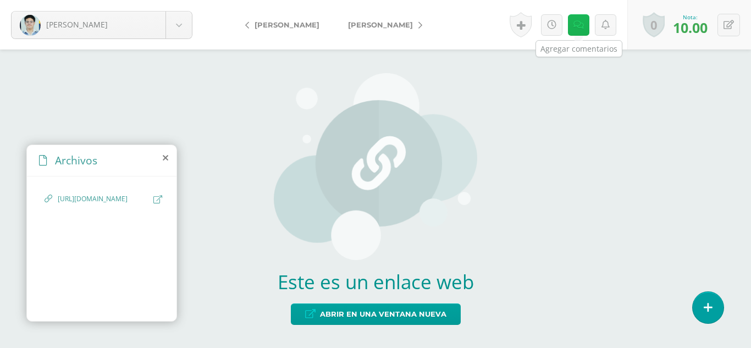
click at [581, 27] on icon at bounding box center [578, 24] width 10 height 9
click at [578, 29] on icon at bounding box center [578, 24] width 10 height 9
click at [584, 29] on link at bounding box center [578, 24] width 21 height 21
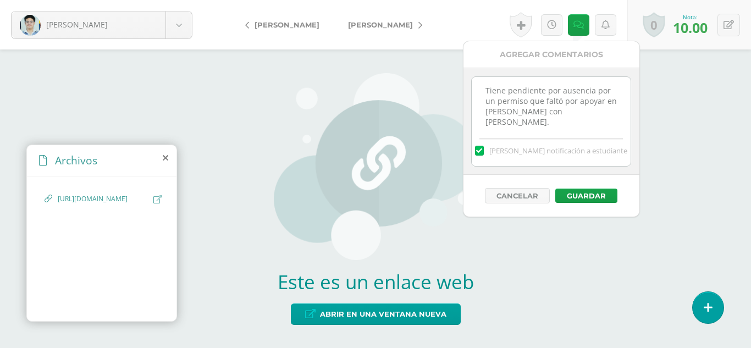
click at [715, 118] on div "Este es un enlace web Abrir en una ventana nueva" at bounding box center [375, 198] width 751 height 299
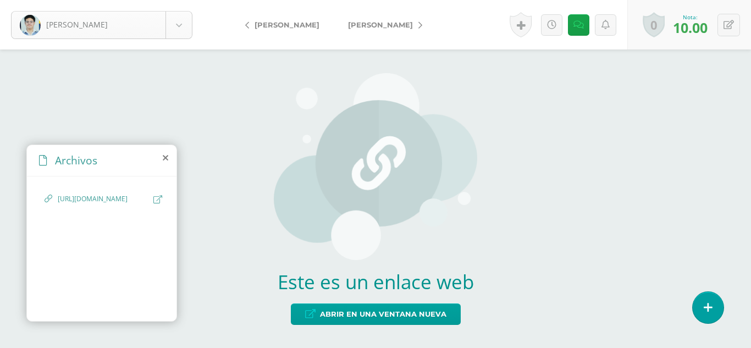
click at [176, 11] on div "[PERSON_NAME]" at bounding box center [101, 25] width 181 height 28
click at [180, 27] on body "García, Carlos Agustin, Elder Alvarado, Andrés Azurdia, Fabio Bardales, Jose Ca…" at bounding box center [375, 174] width 751 height 348
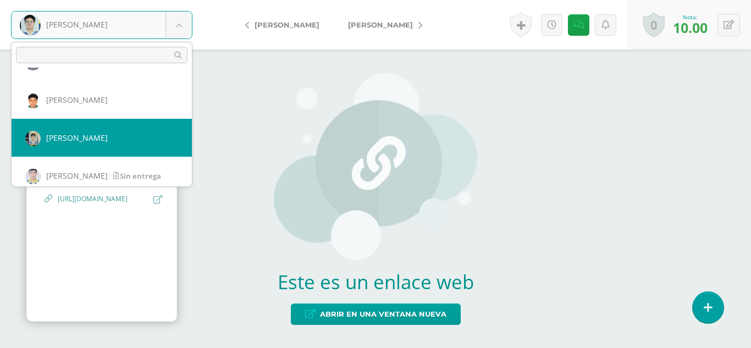
scroll to position [495, 0]
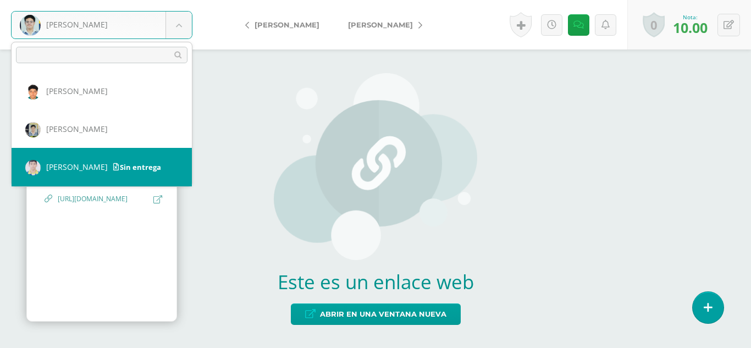
select select "652"
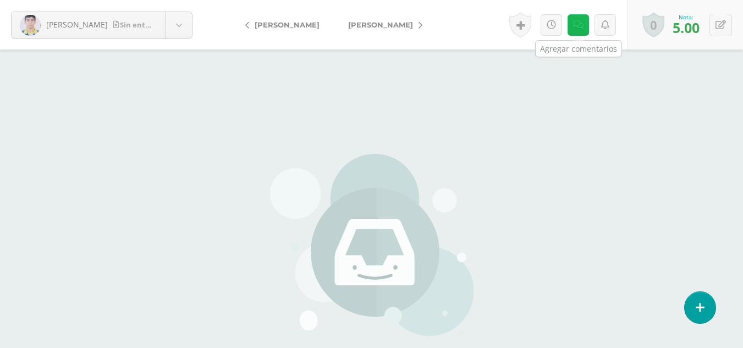
click at [574, 27] on icon at bounding box center [578, 24] width 10 height 9
click at [576, 29] on icon at bounding box center [578, 24] width 10 height 9
click at [578, 15] on link at bounding box center [577, 24] width 21 height 21
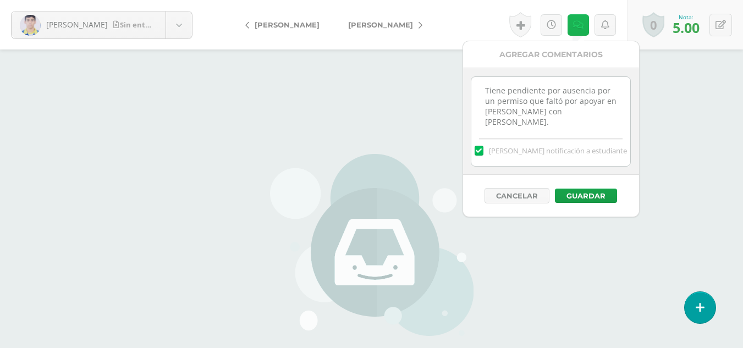
scroll to position [24, 0]
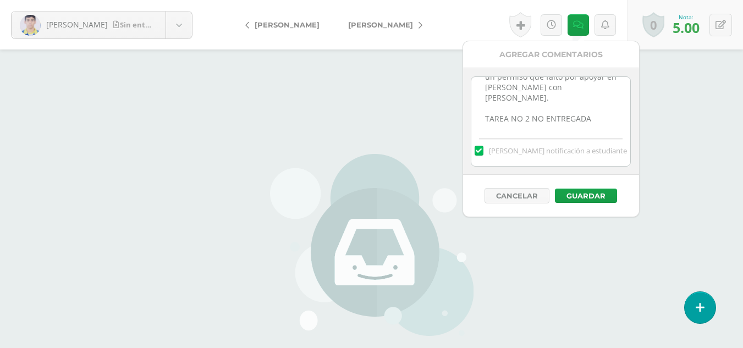
click at [593, 118] on textarea "Tiene pendiente por ausencia por un permiso que faltó por apoyar en Juventud co…" at bounding box center [550, 104] width 159 height 55
type textarea "Tiene pendiente por ausencia por un permiso que faltó por apoyar en Juventud co…"
click at [579, 189] on button "Guardar" at bounding box center [586, 196] width 62 height 14
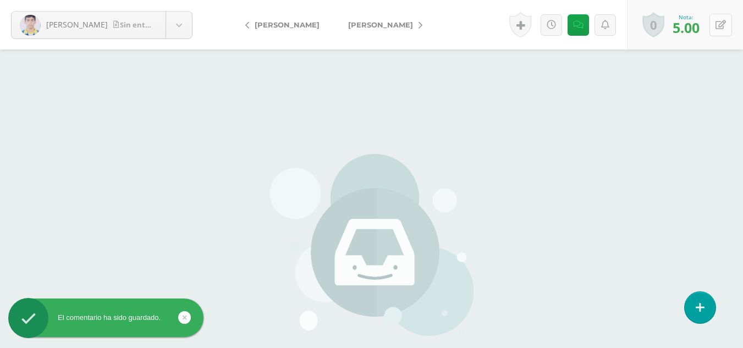
click at [726, 27] on button at bounding box center [720, 25] width 23 height 23
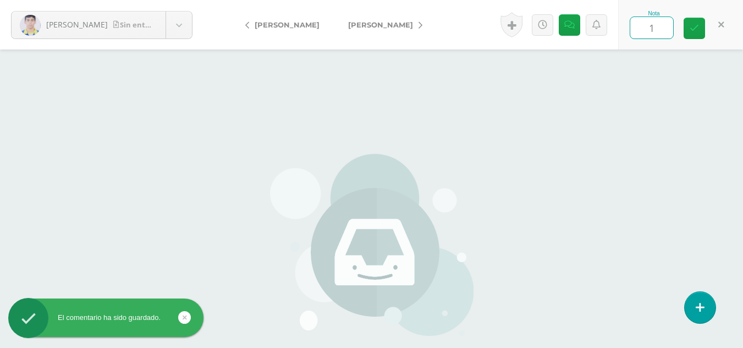
type input "10"
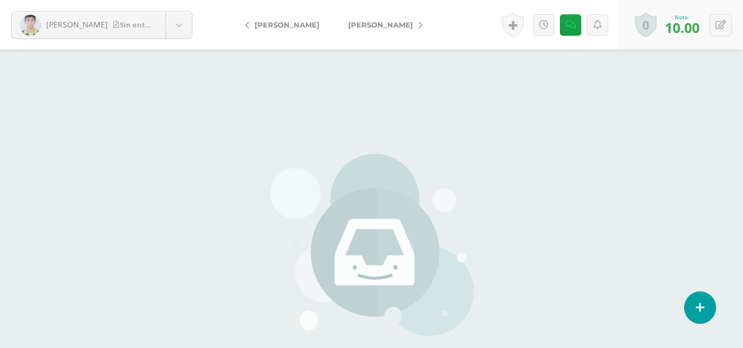
click at [373, 19] on link "[PERSON_NAME]" at bounding box center [382, 25] width 97 height 26
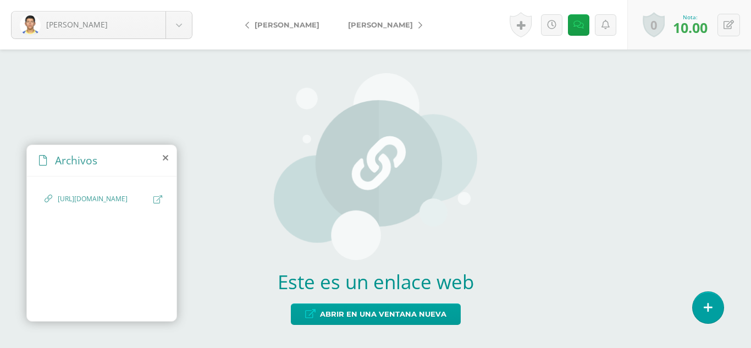
click at [380, 24] on span "[PERSON_NAME]" at bounding box center [380, 24] width 65 height 9
click at [581, 33] on link at bounding box center [578, 24] width 21 height 21
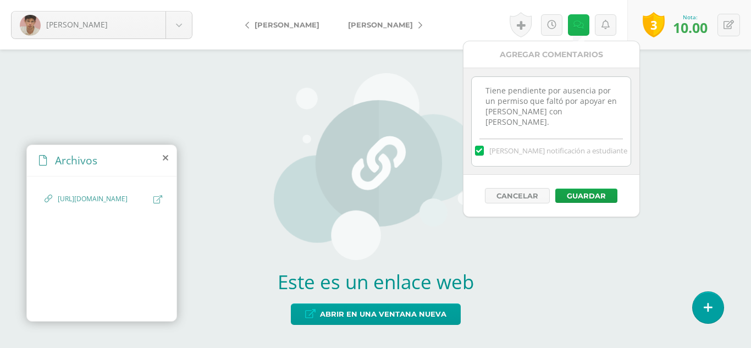
scroll to position [24, 0]
click at [181, 31] on body "Morales, Aníbal Agustin, Elder Alvarado, Andrés Azurdia, Fabio Bardales, Jose C…" at bounding box center [375, 174] width 751 height 348
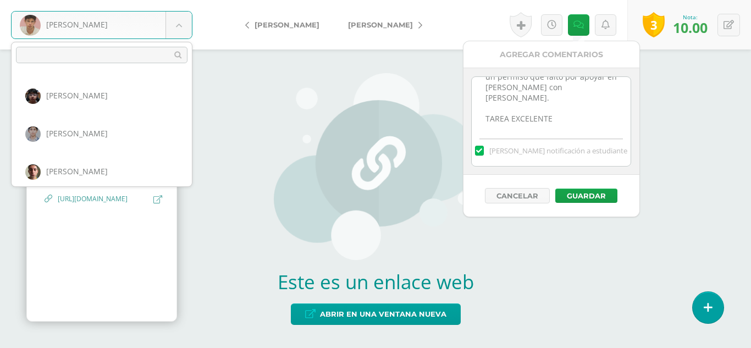
scroll to position [736, 0]
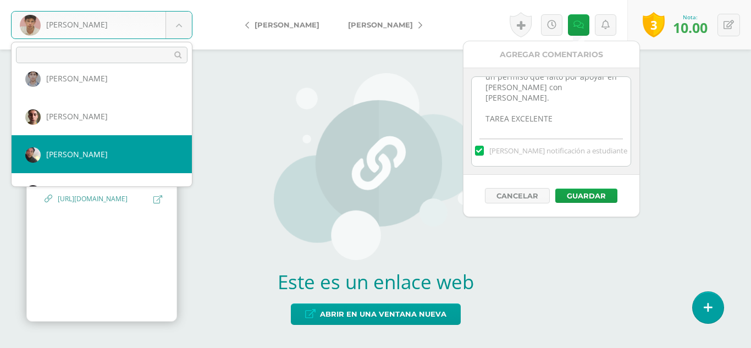
select select "1800"
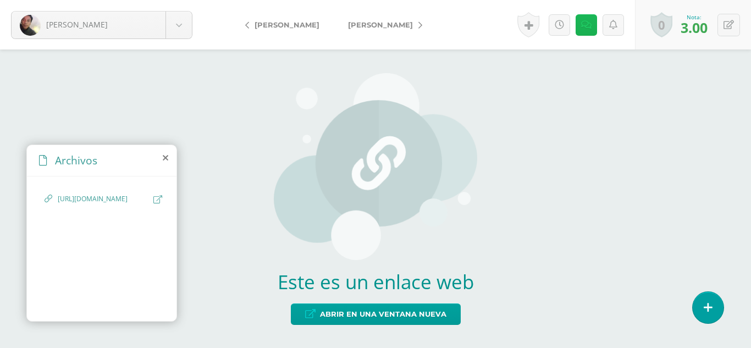
click at [589, 21] on icon at bounding box center [586, 24] width 10 height 9
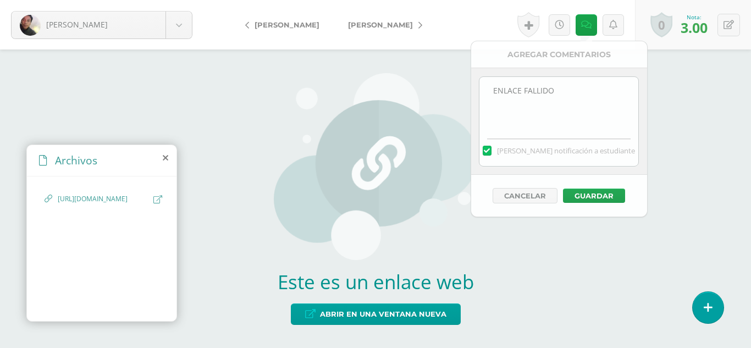
click at [160, 198] on icon at bounding box center [157, 199] width 9 height 8
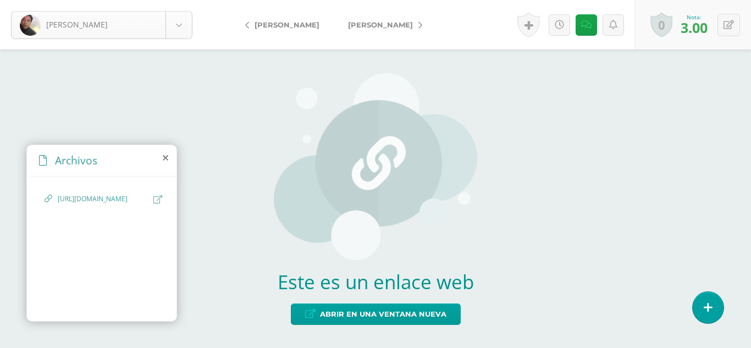
click at [188, 23] on body "[PERSON_NAME] [PERSON_NAME], [PERSON_NAME] [PERSON_NAME] [GEOGRAPHIC_DATA][PERS…" at bounding box center [375, 174] width 751 height 348
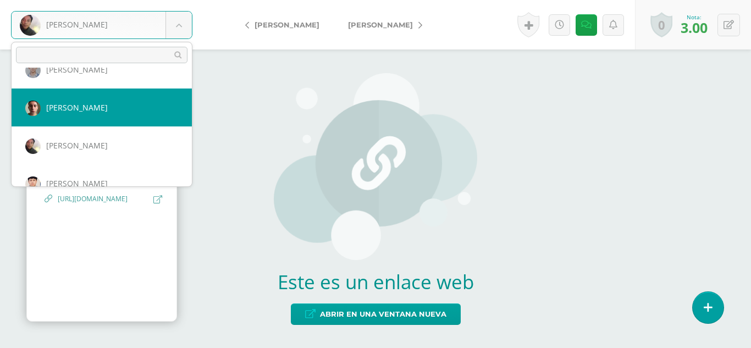
scroll to position [800, 0]
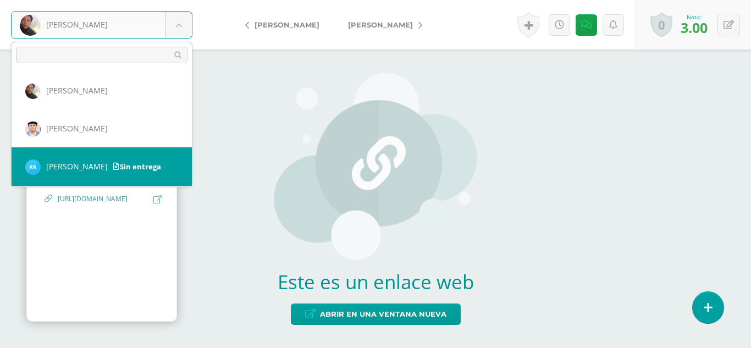
select select "2215"
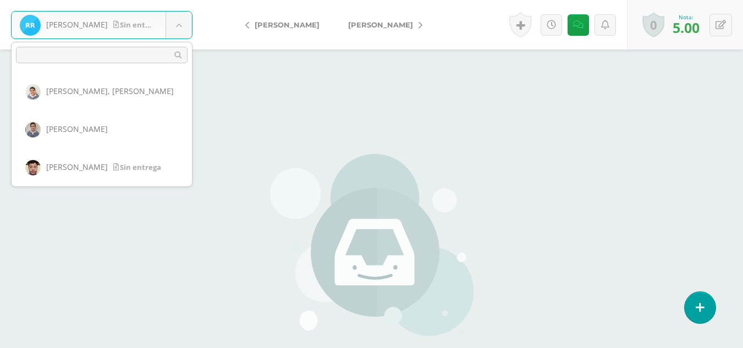
click at [170, 29] on body "Ramos, Roger Sin entrega Agustin, Elder Alvarado, Andrés Azurdia, Fabio Bardale…" at bounding box center [371, 228] width 743 height 457
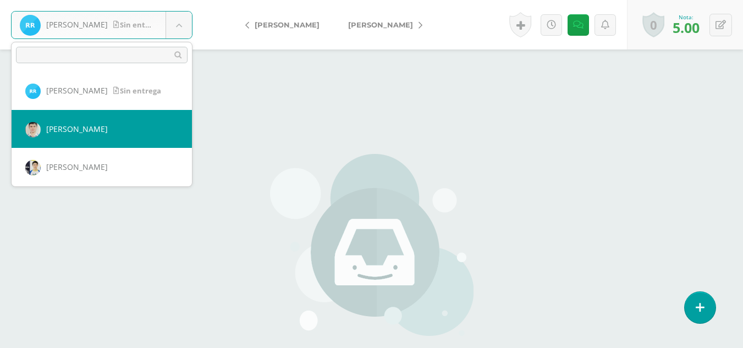
scroll to position [931, 0]
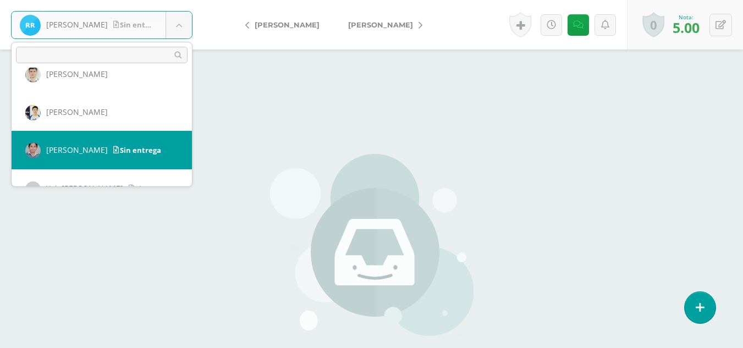
select select "637"
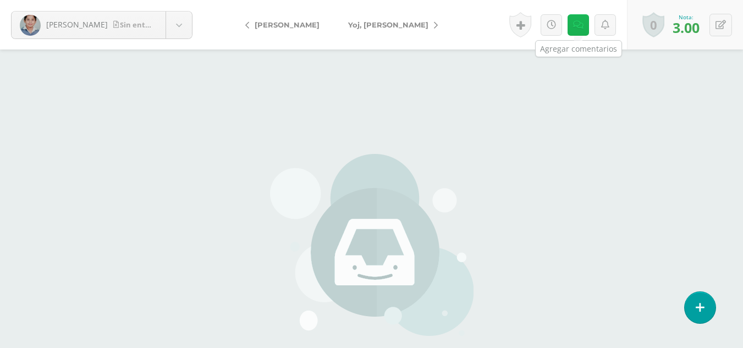
click at [586, 25] on link at bounding box center [577, 24] width 21 height 21
click at [580, 26] on icon at bounding box center [578, 24] width 10 height 9
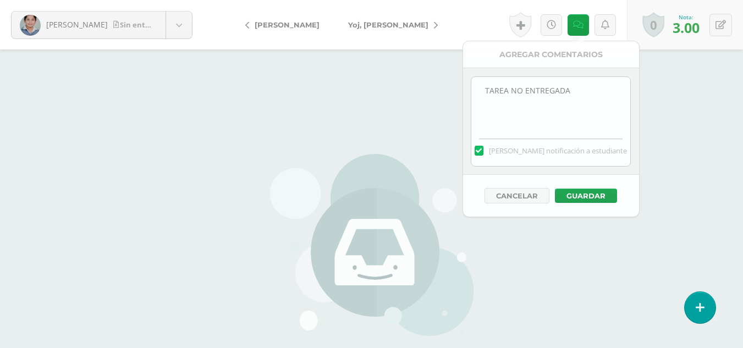
click at [686, 135] on div "Valdez, Alejandro Sin entrega Agustin, Elder Alvarado, Andrés Azurdia, Fabio Ba…" at bounding box center [371, 228] width 743 height 457
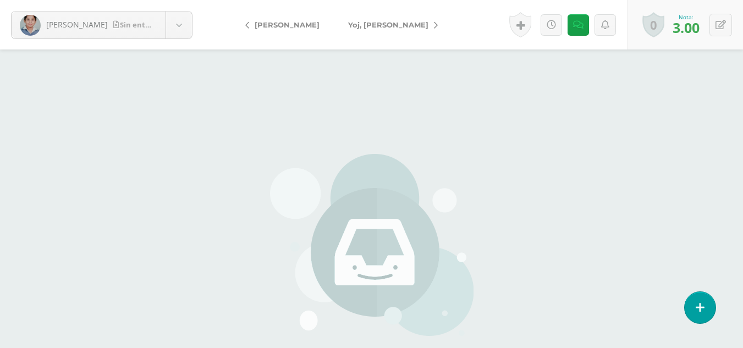
click at [285, 27] on span "[PERSON_NAME]" at bounding box center [287, 24] width 65 height 9
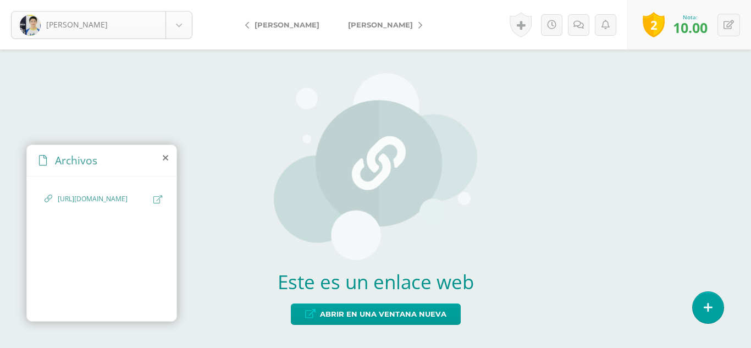
click at [172, 0] on body "[PERSON_NAME], [PERSON_NAME], [PERSON_NAME] [PERSON_NAME] [GEOGRAPHIC_DATA][PER…" at bounding box center [375, 0] width 751 height 0
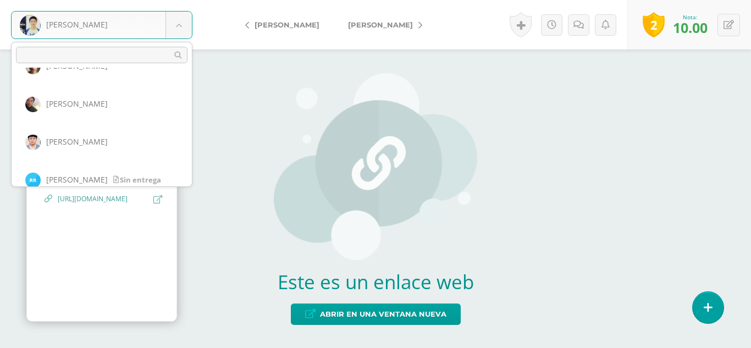
scroll to position [799, 0]
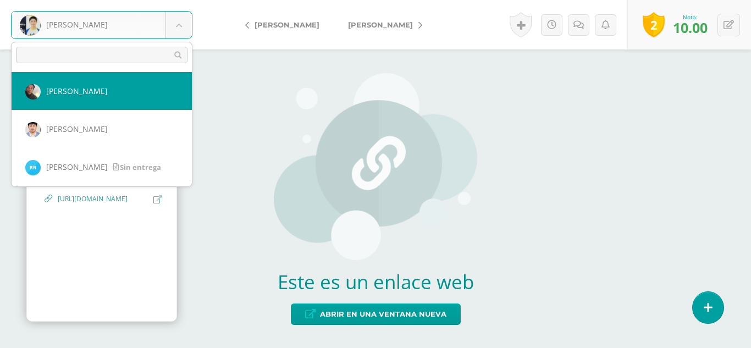
select select "1800"
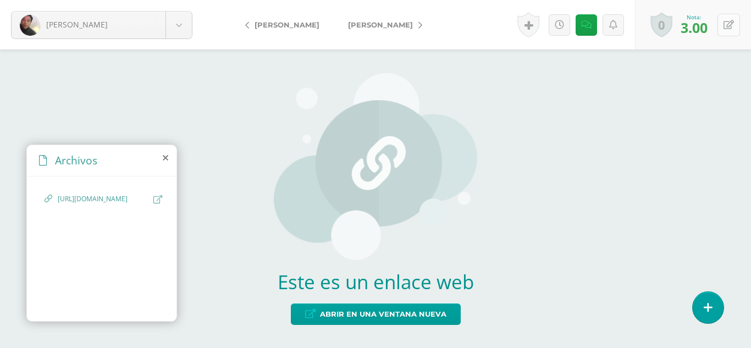
click at [732, 28] on icon at bounding box center [729, 24] width 10 height 9
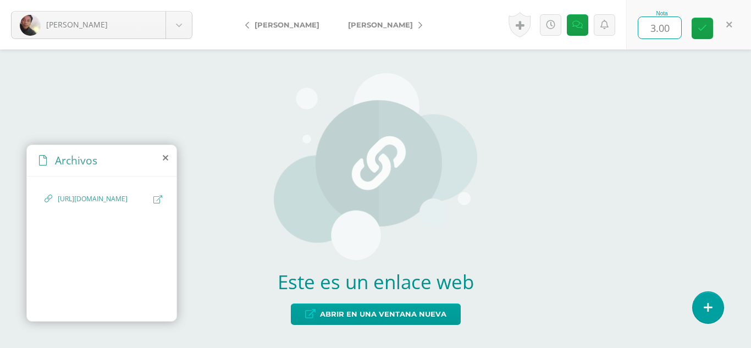
type input "8"
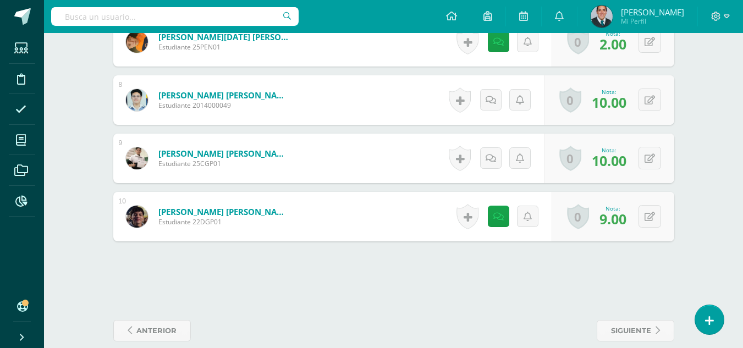
scroll to position [605, 0]
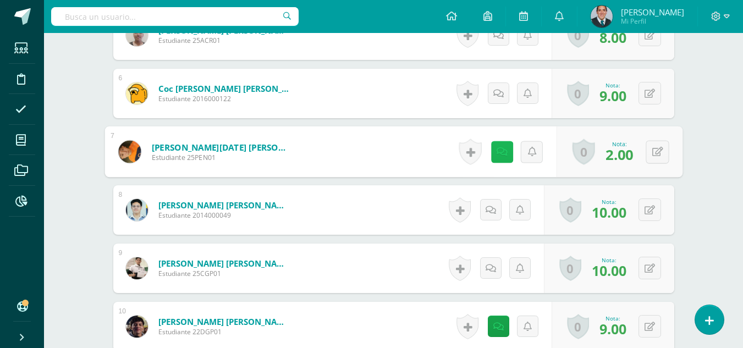
click at [502, 150] on icon at bounding box center [501, 151] width 11 height 9
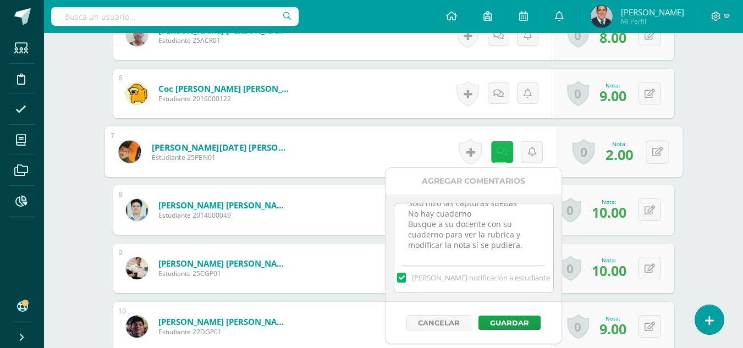
scroll to position [0, 0]
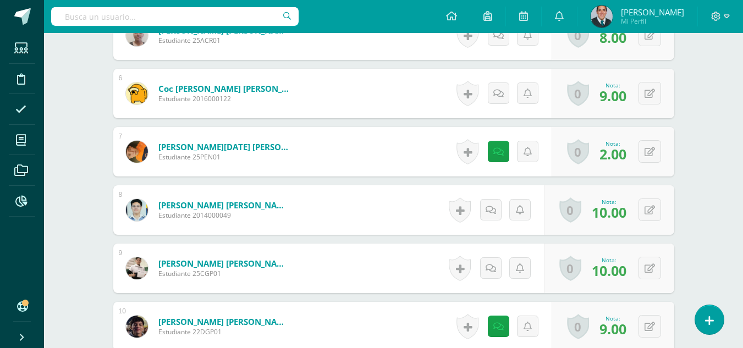
scroll to position [770, 0]
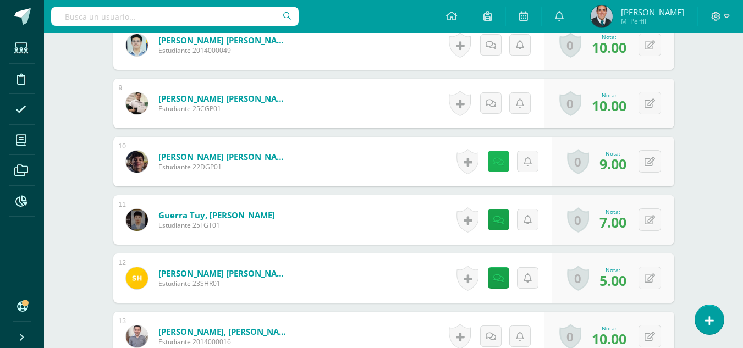
click at [498, 156] on link at bounding box center [498, 161] width 21 height 21
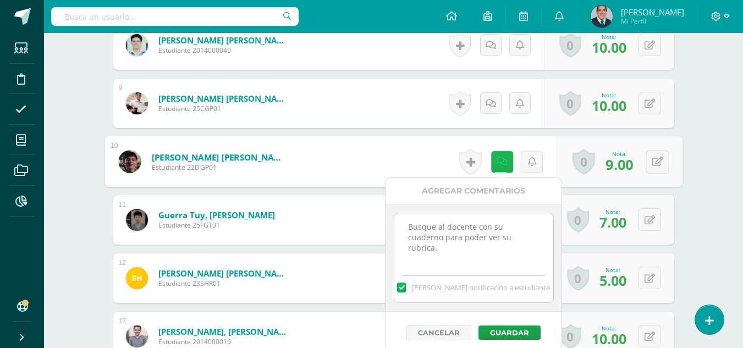
click at [496, 157] on icon at bounding box center [501, 161] width 11 height 9
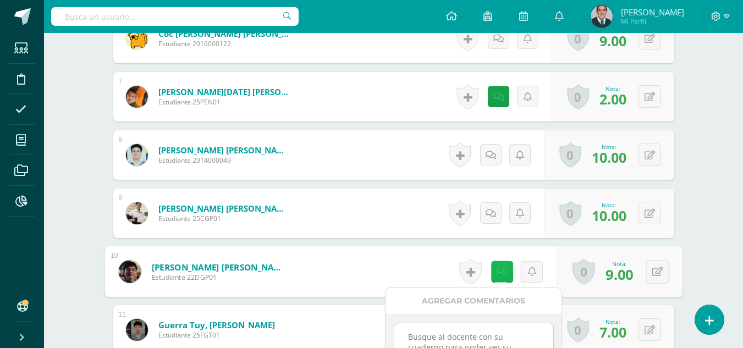
scroll to position [715, 0]
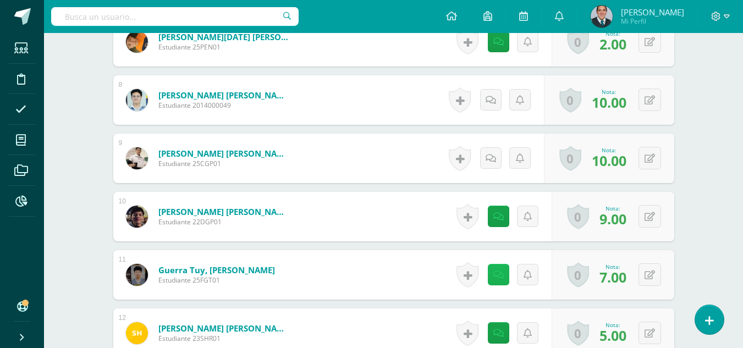
click at [506, 273] on link at bounding box center [498, 274] width 21 height 21
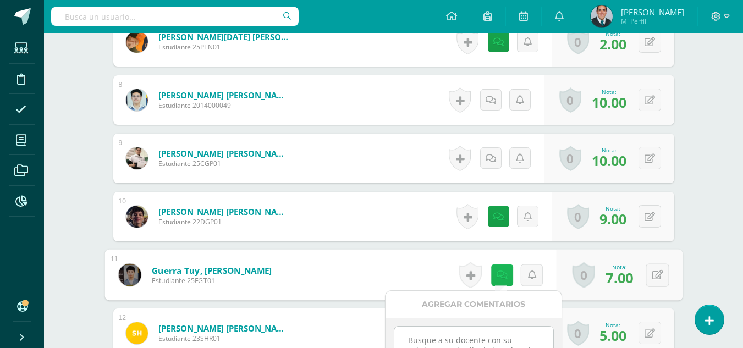
scroll to position [770, 0]
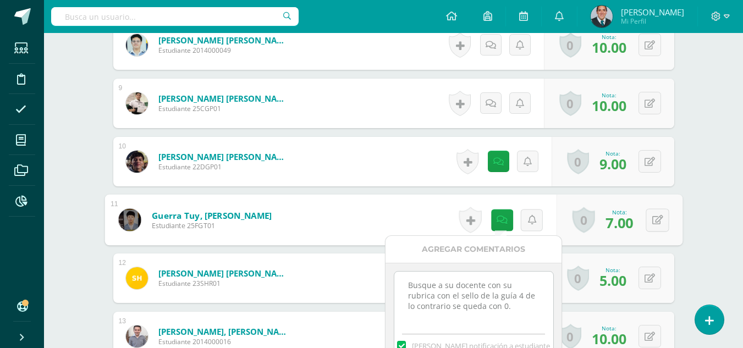
click at [718, 226] on div "Computación Aplicada (Informática) Cuarto Bachillerato CMP Bachillerato en CCLL…" at bounding box center [393, 341] width 699 height 2156
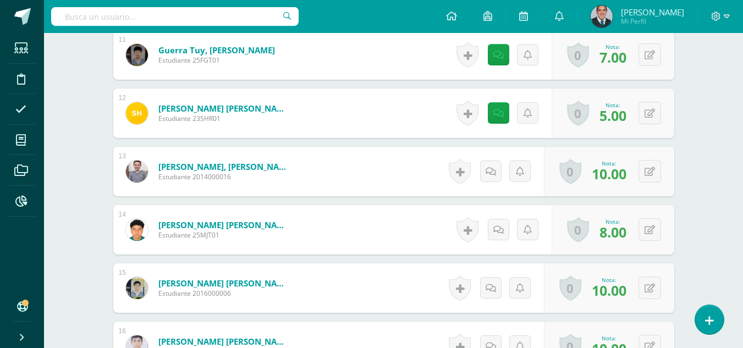
scroll to position [1100, 0]
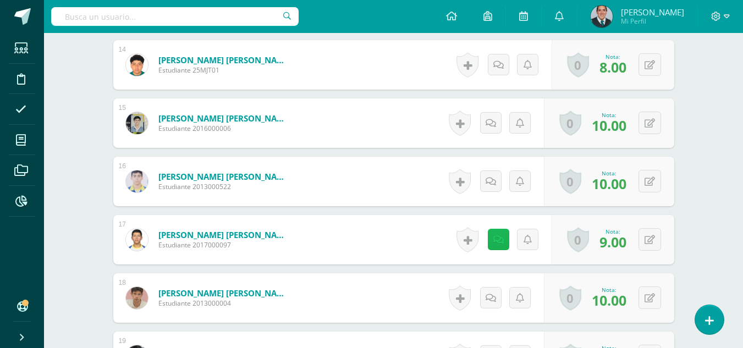
click at [500, 240] on icon at bounding box center [498, 239] width 10 height 9
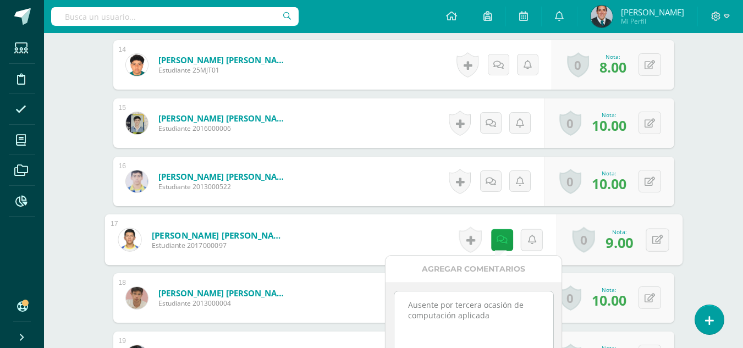
drag, startPoint x: 710, startPoint y: 214, endPoint x: 694, endPoint y: 228, distance: 20.7
click at [707, 217] on div "Computación Aplicada (Informática) Cuarto Bachillerato CMP Bachillerato en CCLL…" at bounding box center [393, 11] width 699 height 2156
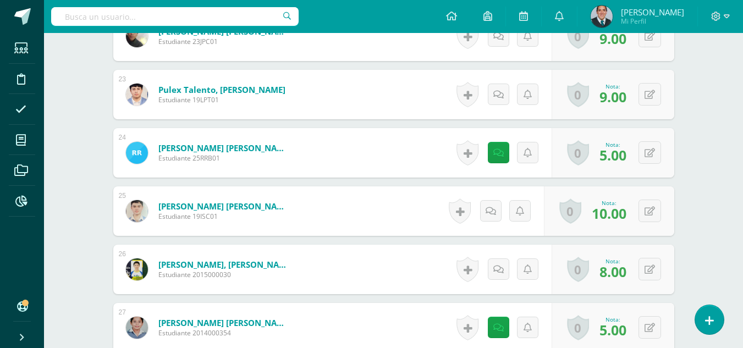
scroll to position [1539, 0]
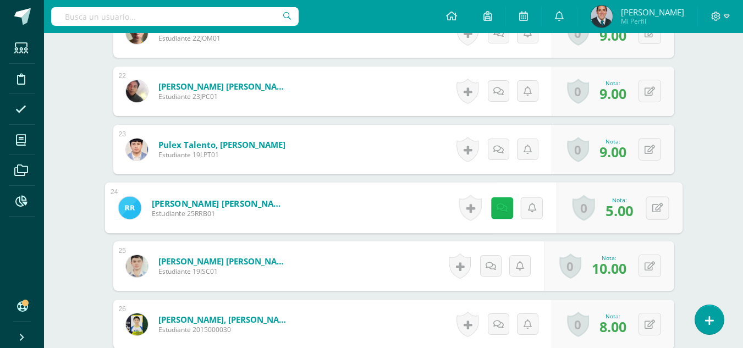
click at [499, 207] on icon at bounding box center [501, 207] width 11 height 9
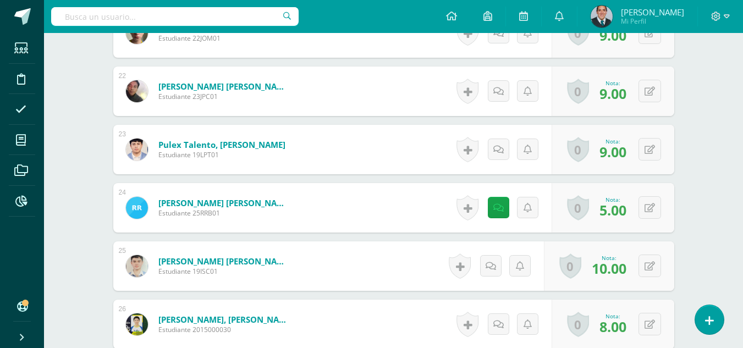
scroll to position [1759, 0]
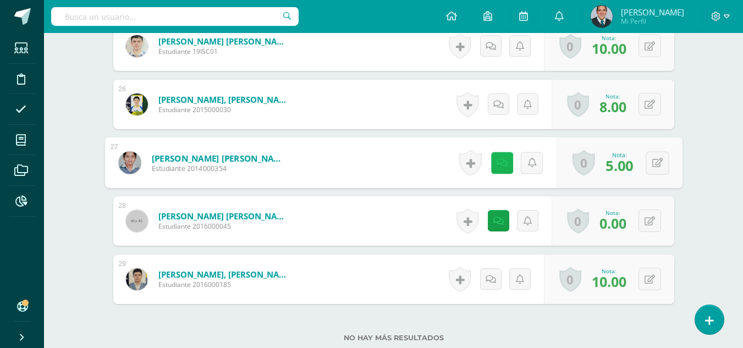
click at [507, 168] on link at bounding box center [501, 163] width 22 height 22
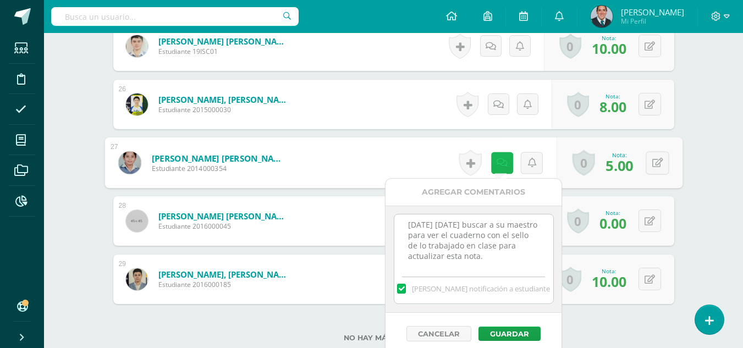
scroll to position [0, 0]
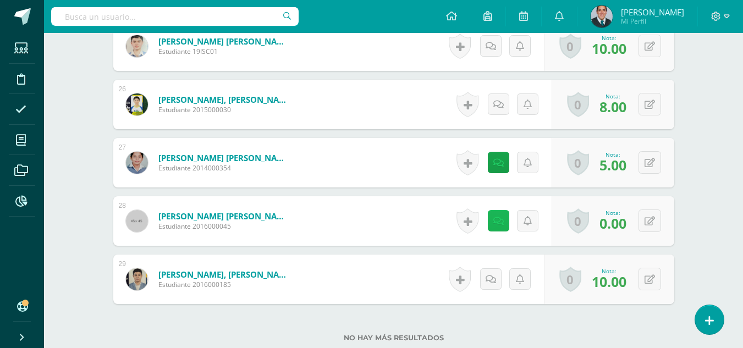
click at [492, 217] on link at bounding box center [498, 220] width 21 height 21
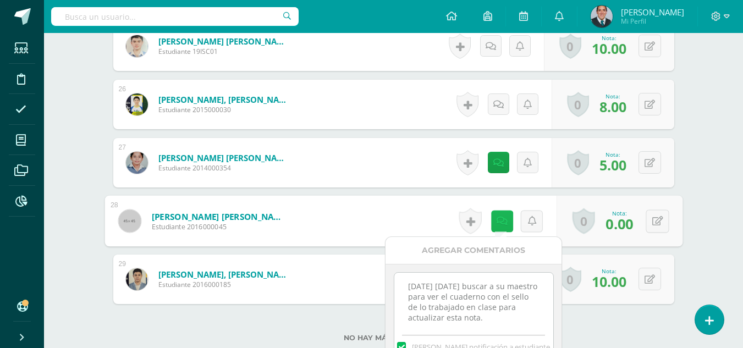
scroll to position [1841, 0]
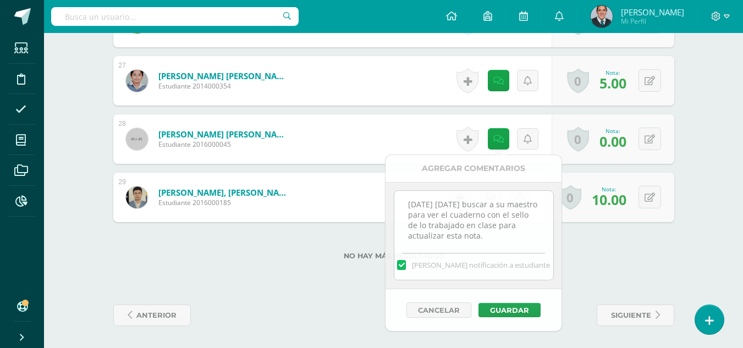
click at [612, 261] on div "No hay más resultados" at bounding box center [393, 247] width 561 height 51
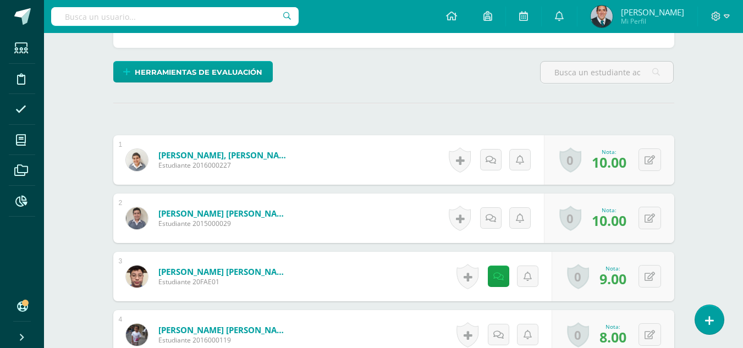
scroll to position [0, 0]
